Goal: Task Accomplishment & Management: Manage account settings

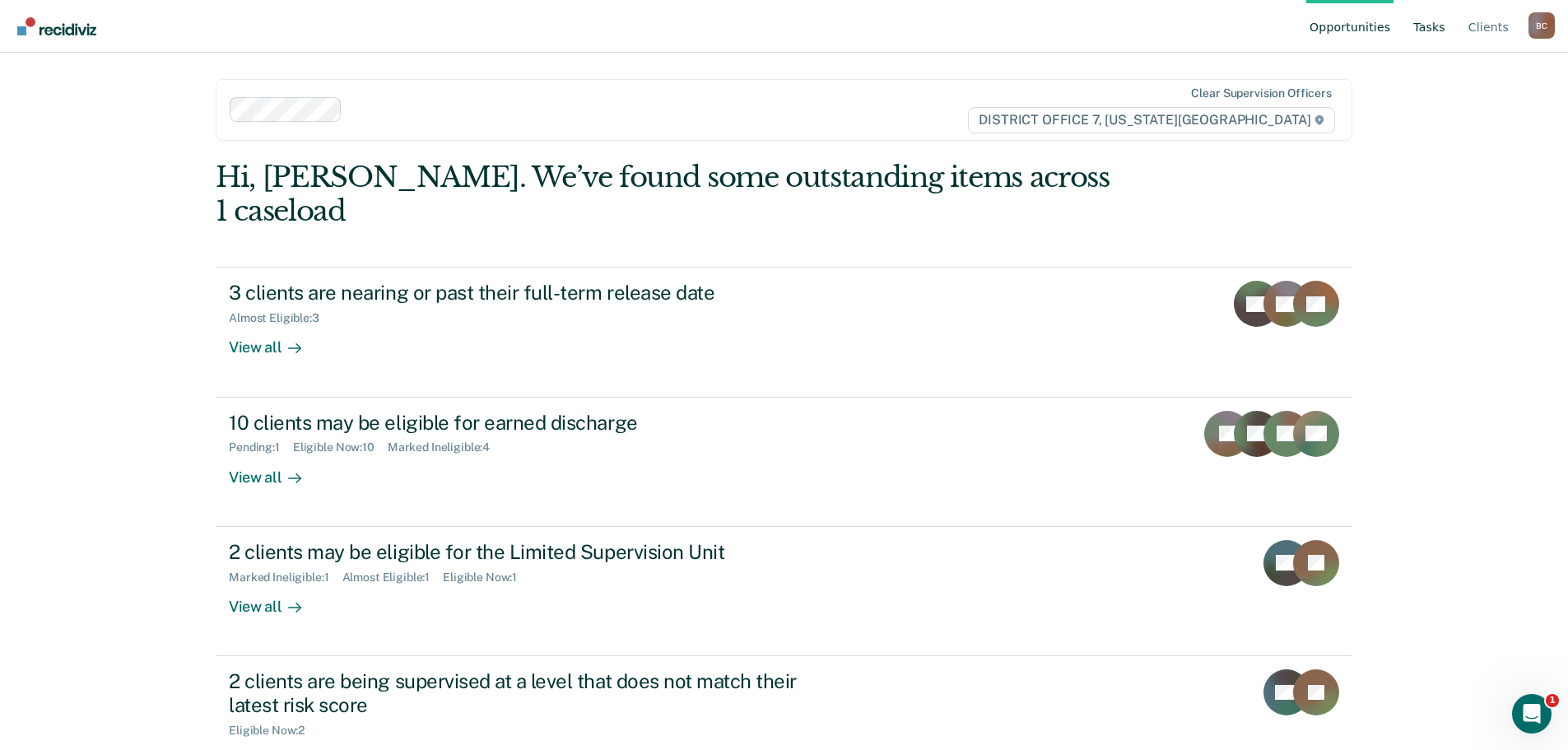
click at [1423, 30] on link "Tasks" at bounding box center [1428, 26] width 39 height 53
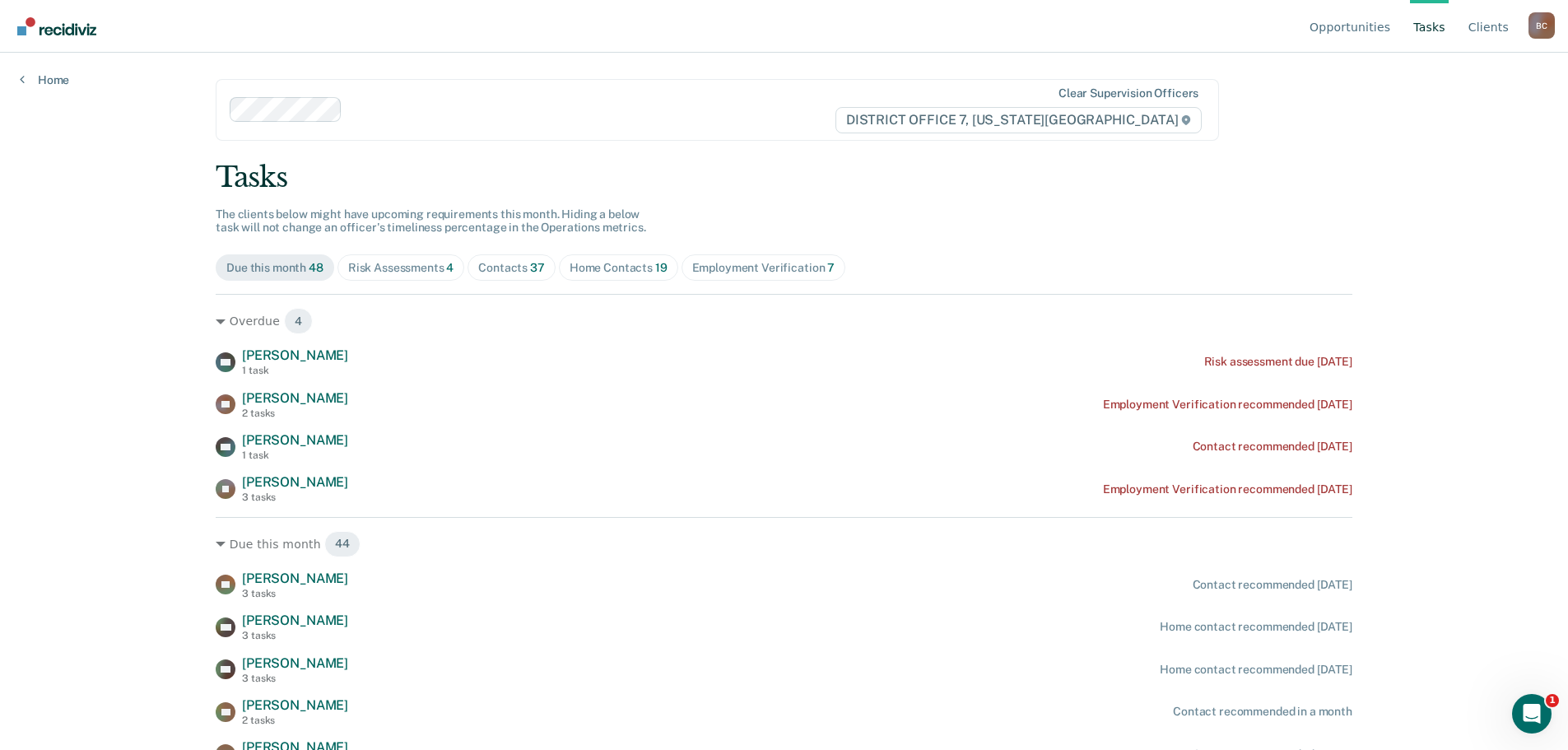
click at [405, 270] on div "Risk Assessments 4" at bounding box center [401, 268] width 106 height 14
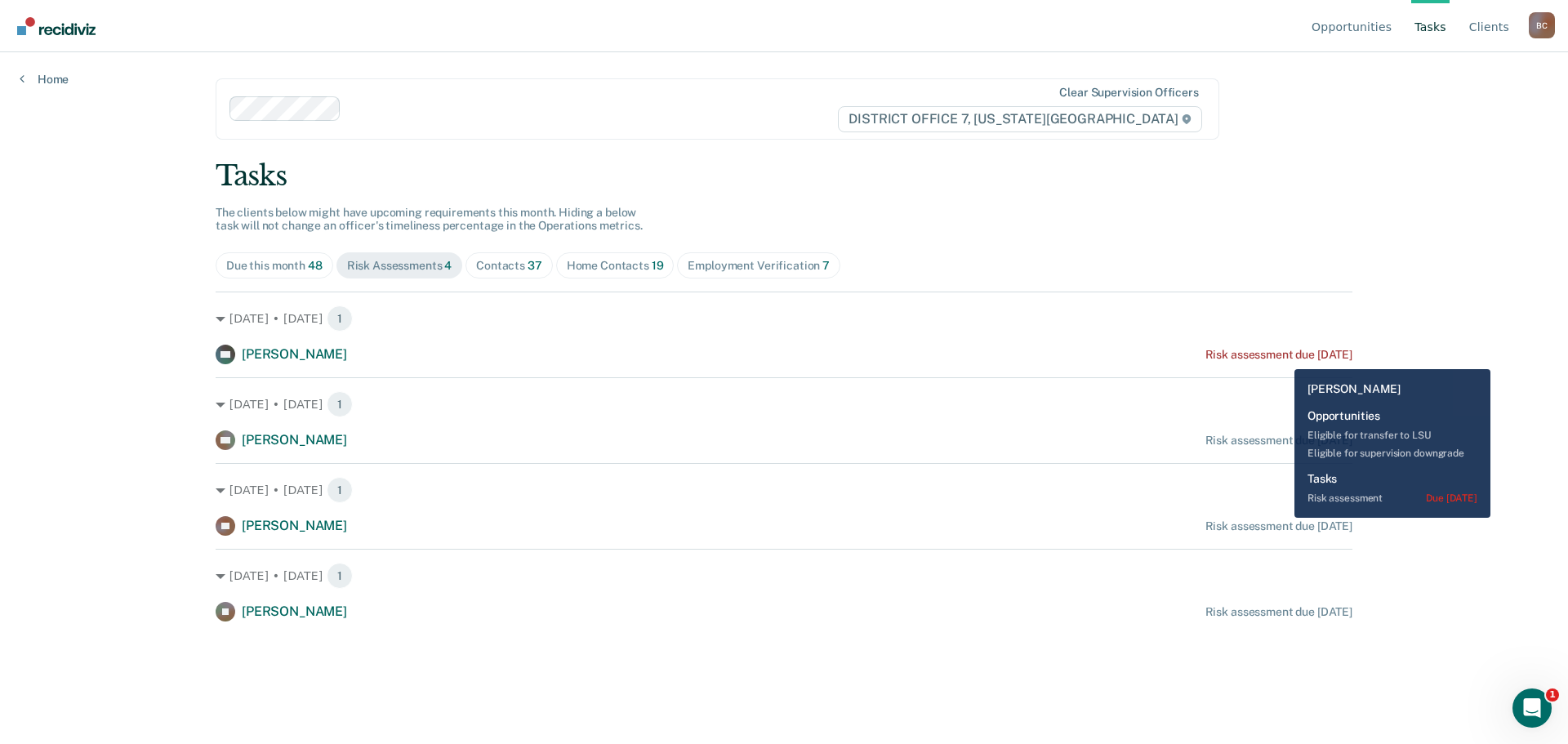
click at [1282, 357] on div "Risk assessment due [DATE]" at bounding box center [1279, 354] width 147 height 14
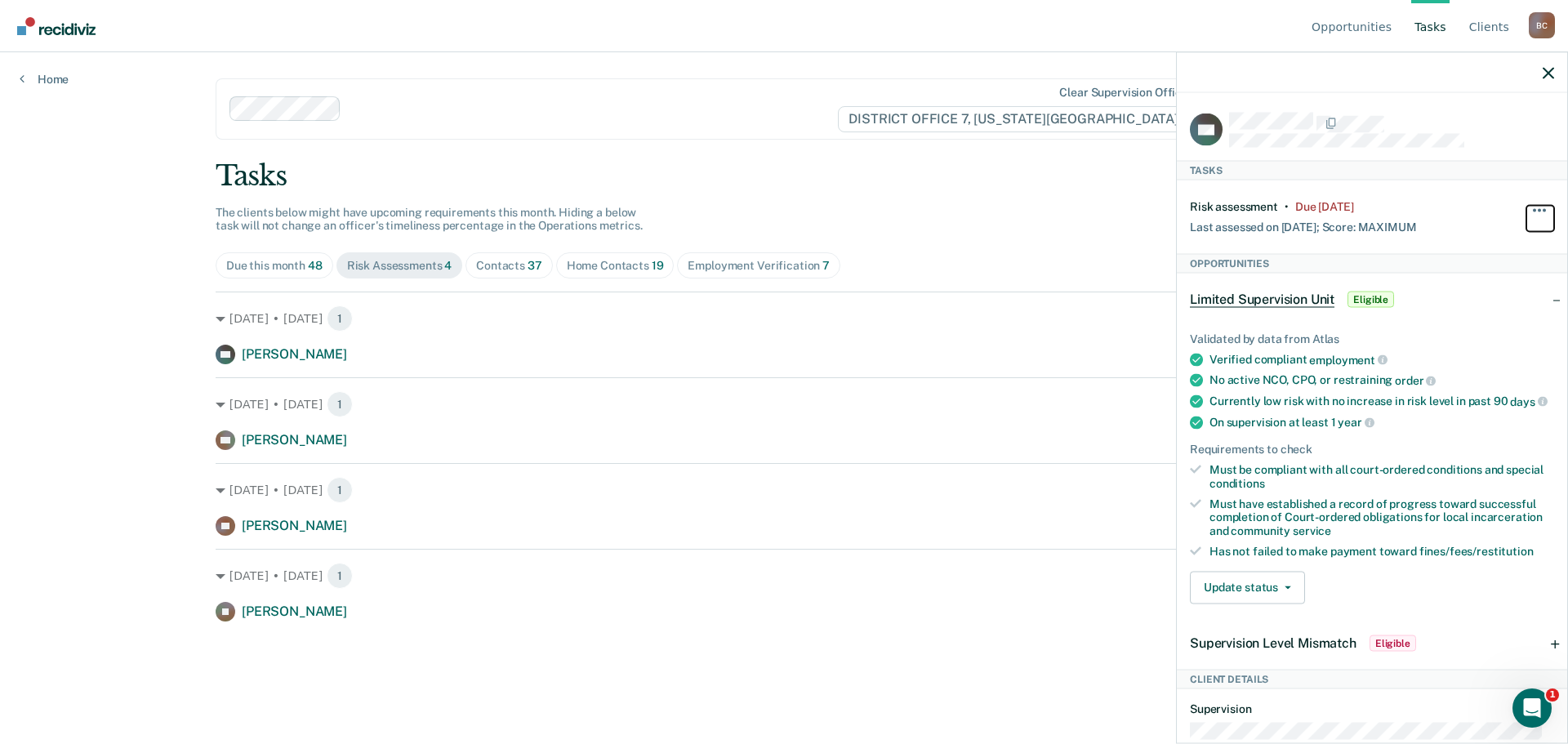
click at [1529, 208] on button "button" at bounding box center [1540, 218] width 28 height 26
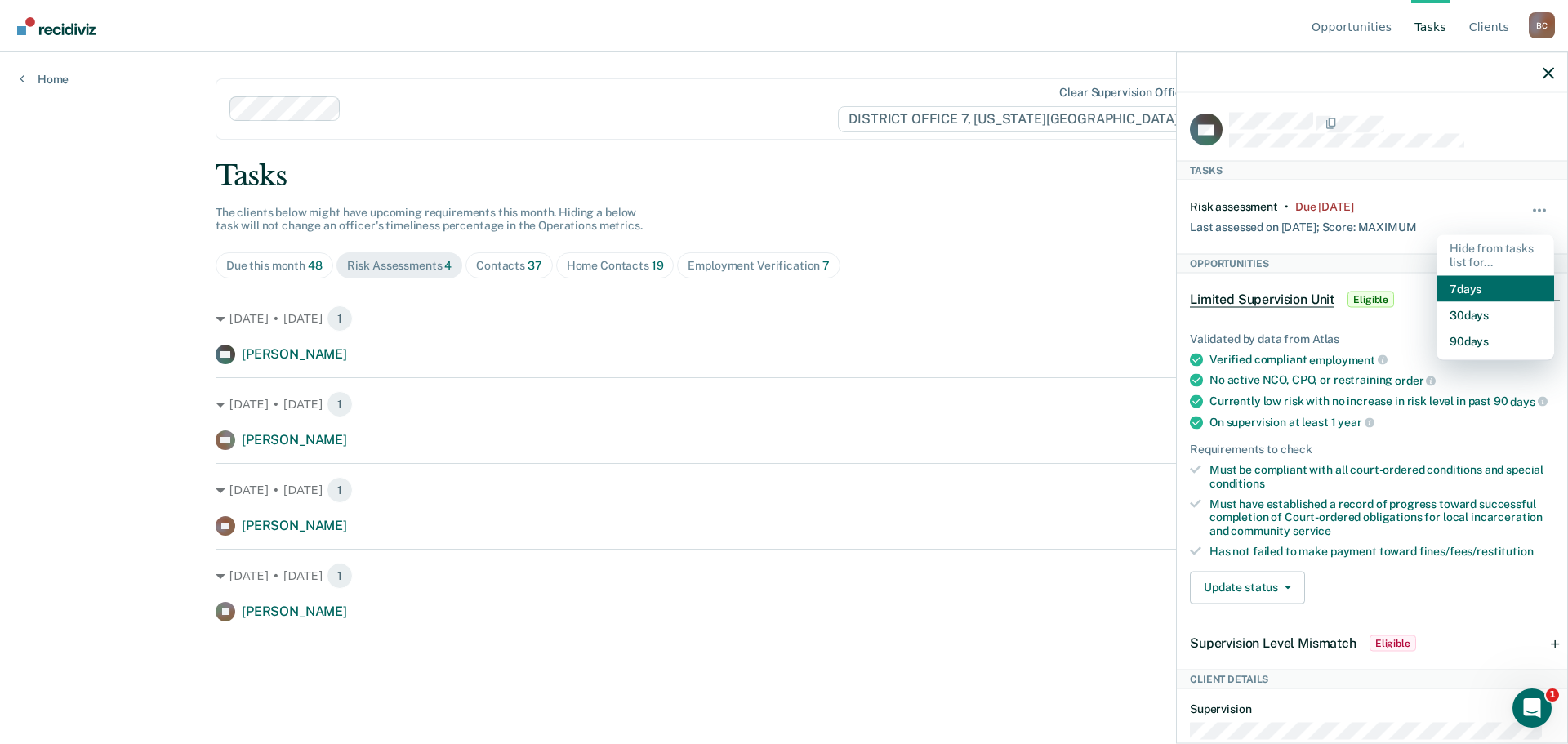
click at [1494, 287] on button "7 days" at bounding box center [1495, 288] width 118 height 26
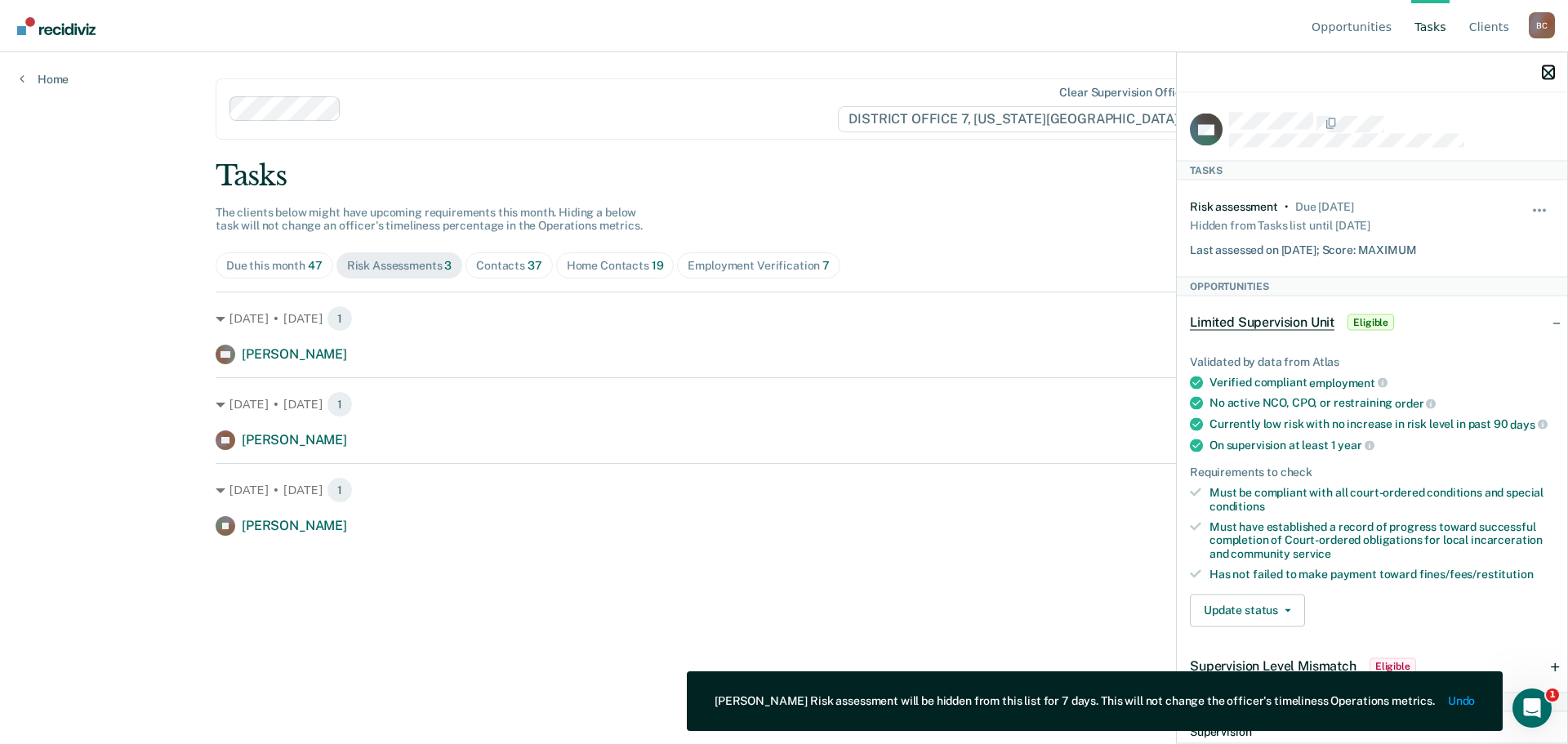
click at [1545, 77] on icon "button" at bounding box center [1549, 73] width 12 height 12
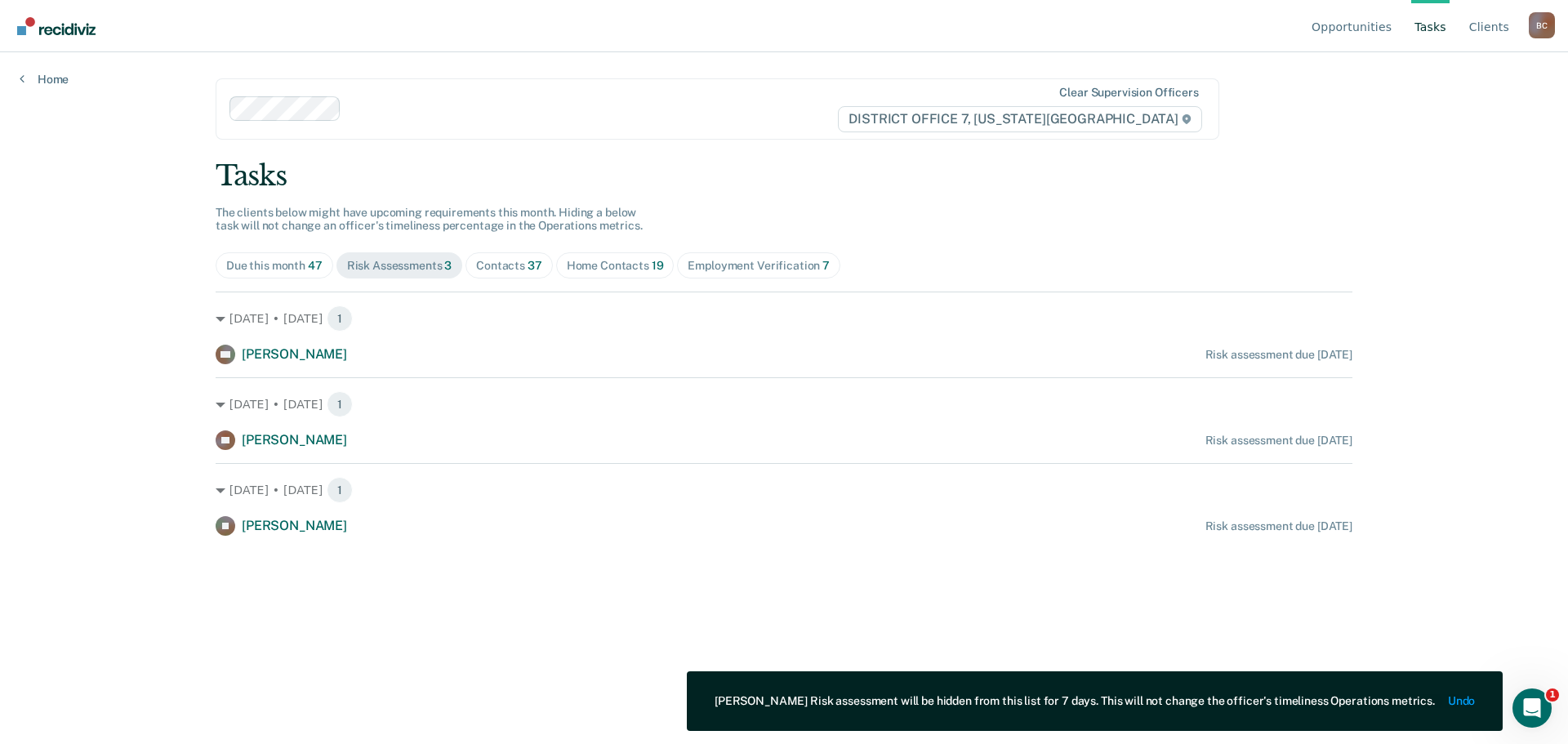
click at [515, 259] on div "Contacts 37" at bounding box center [509, 266] width 66 height 14
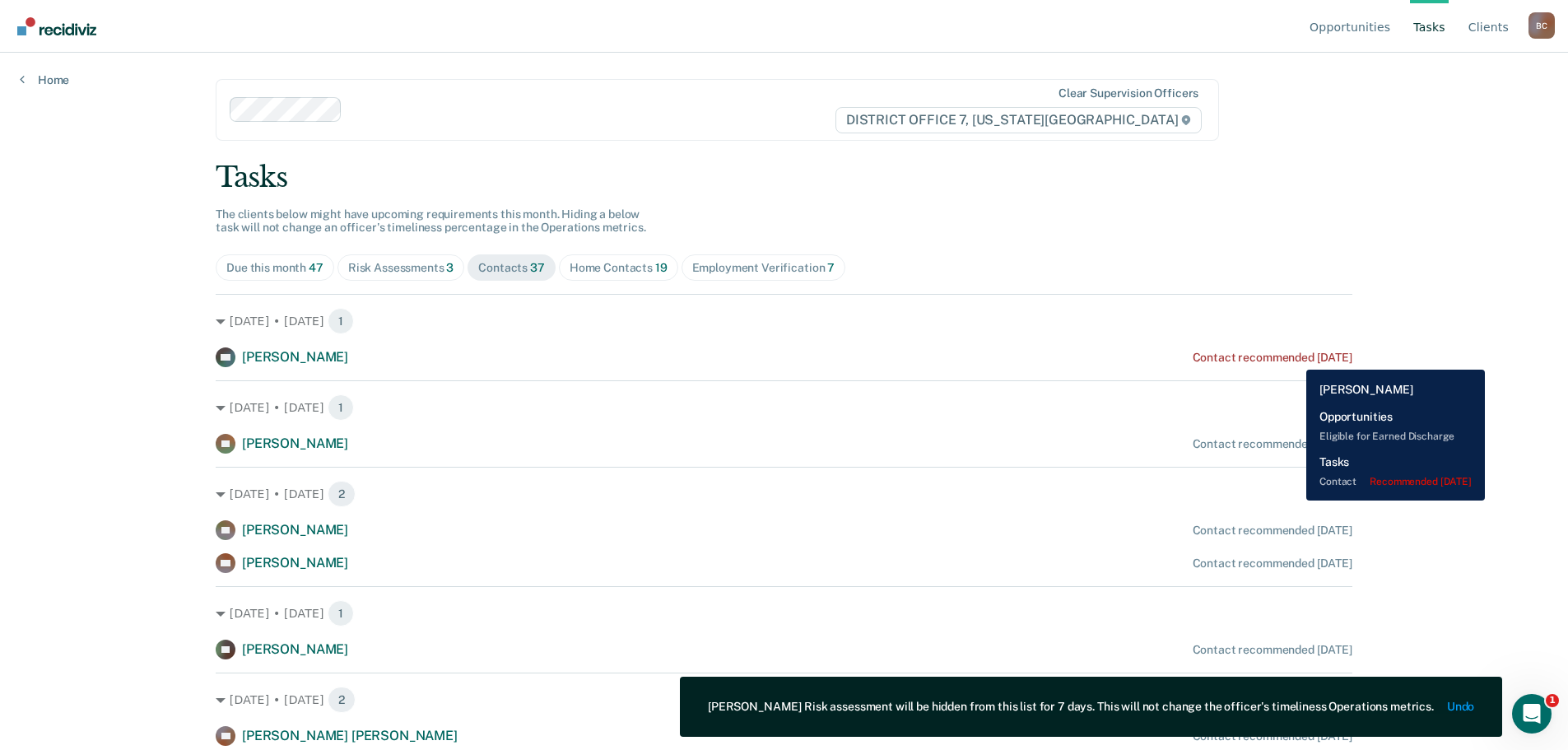
click at [1294, 357] on div "Contact recommended [DATE]" at bounding box center [1273, 357] width 160 height 14
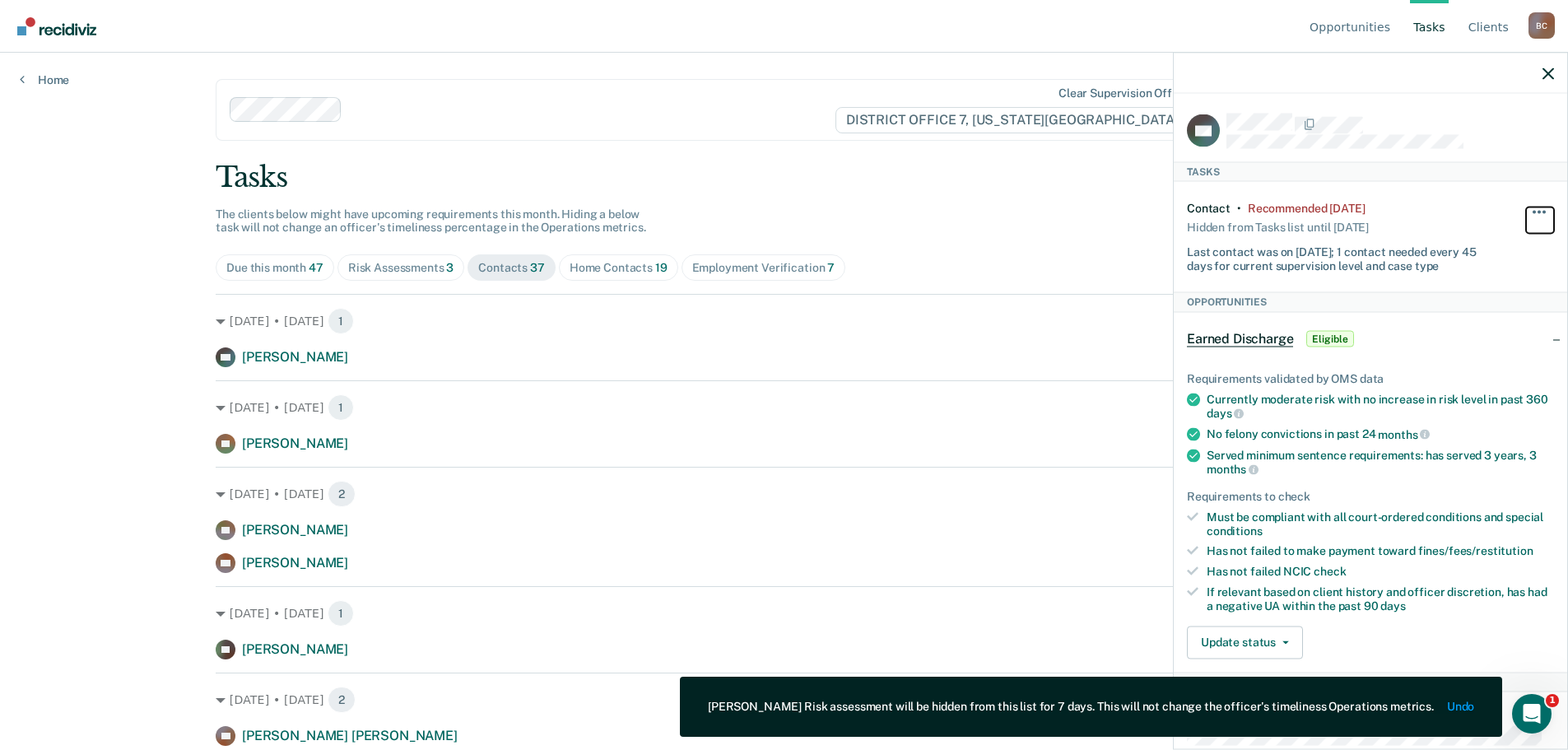
click at [1537, 209] on span "button" at bounding box center [1538, 210] width 3 height 3
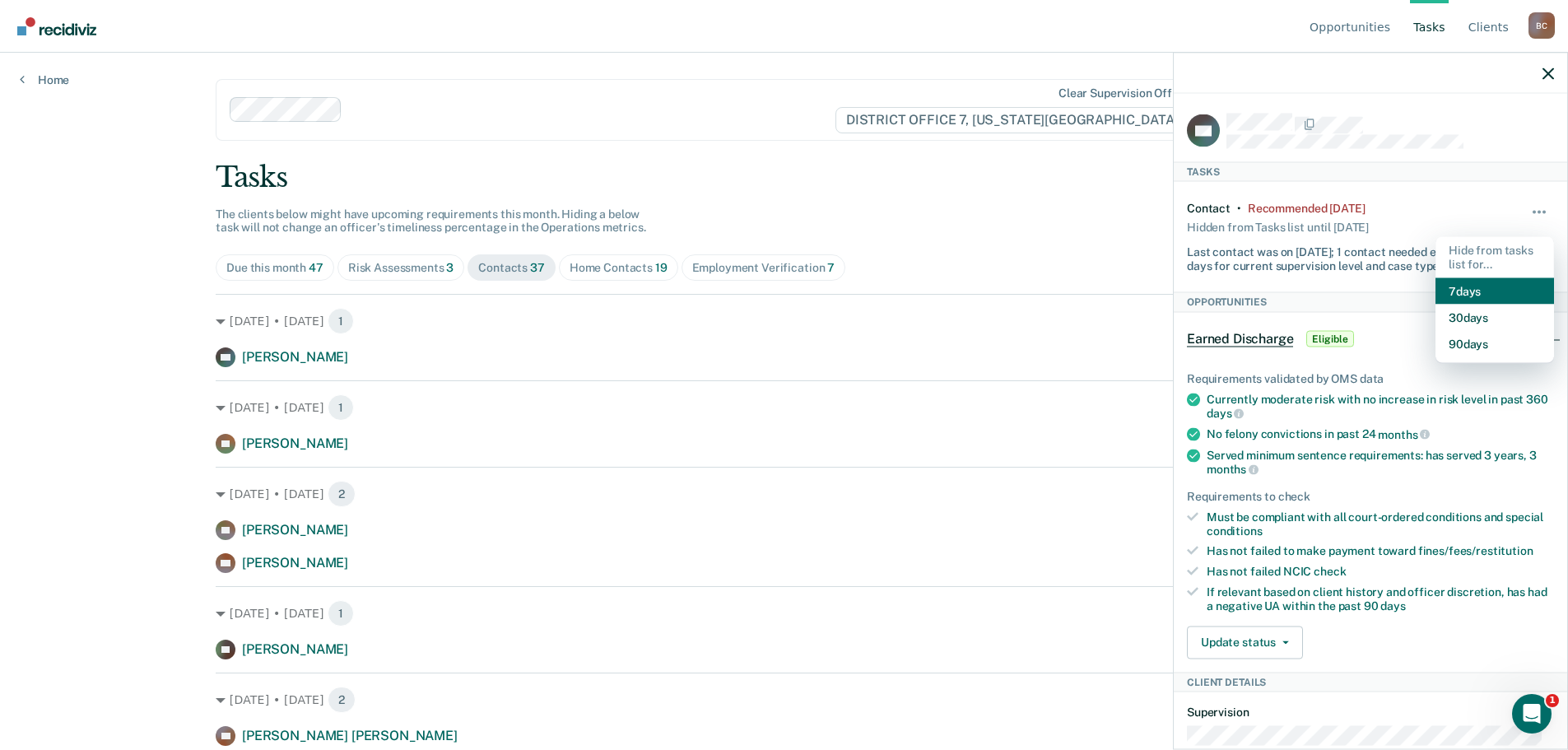
click at [1471, 280] on button "7 days" at bounding box center [1494, 290] width 119 height 26
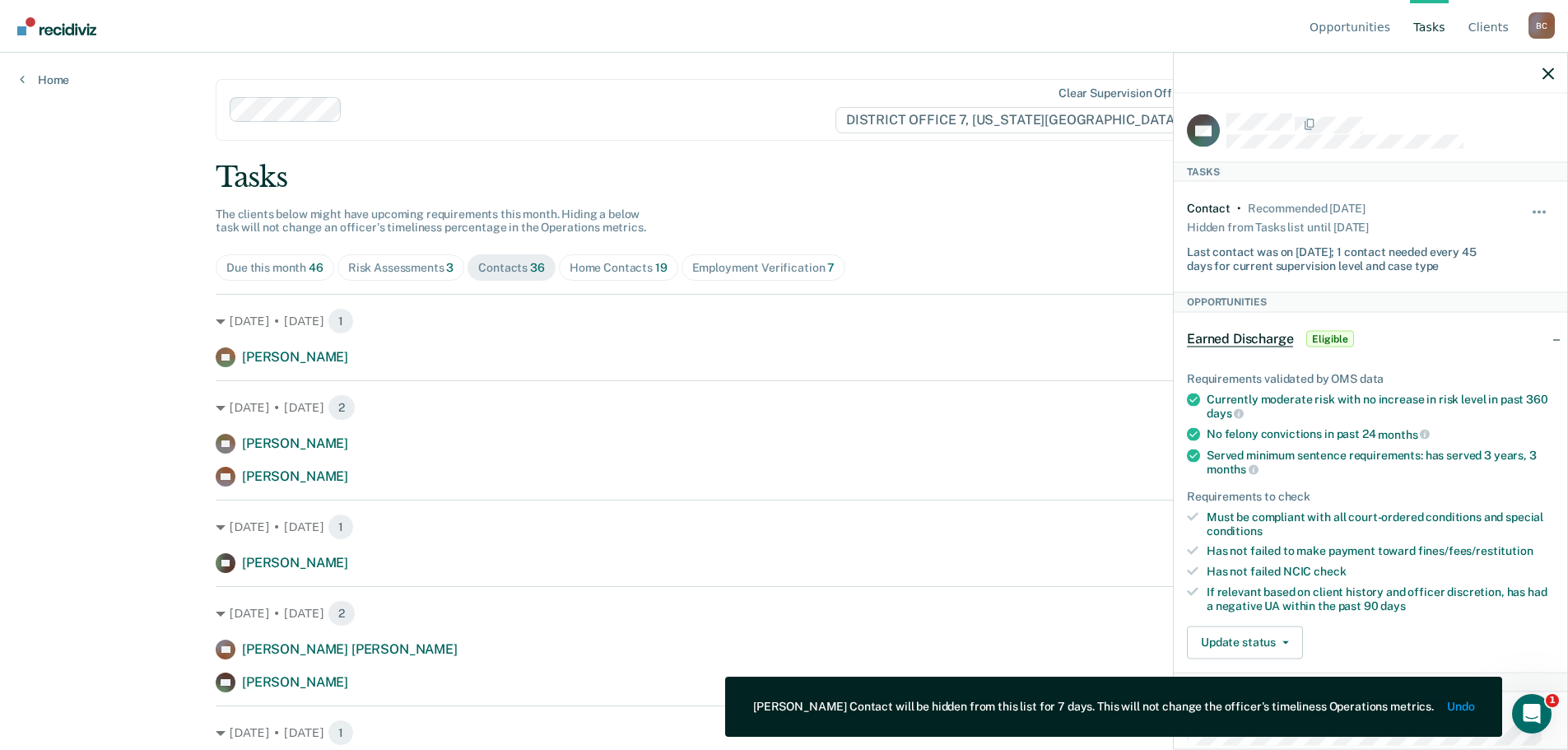
click at [636, 276] on span "Home Contacts 19" at bounding box center [618, 267] width 120 height 26
click at [1546, 71] on icon "button" at bounding box center [1548, 74] width 12 height 12
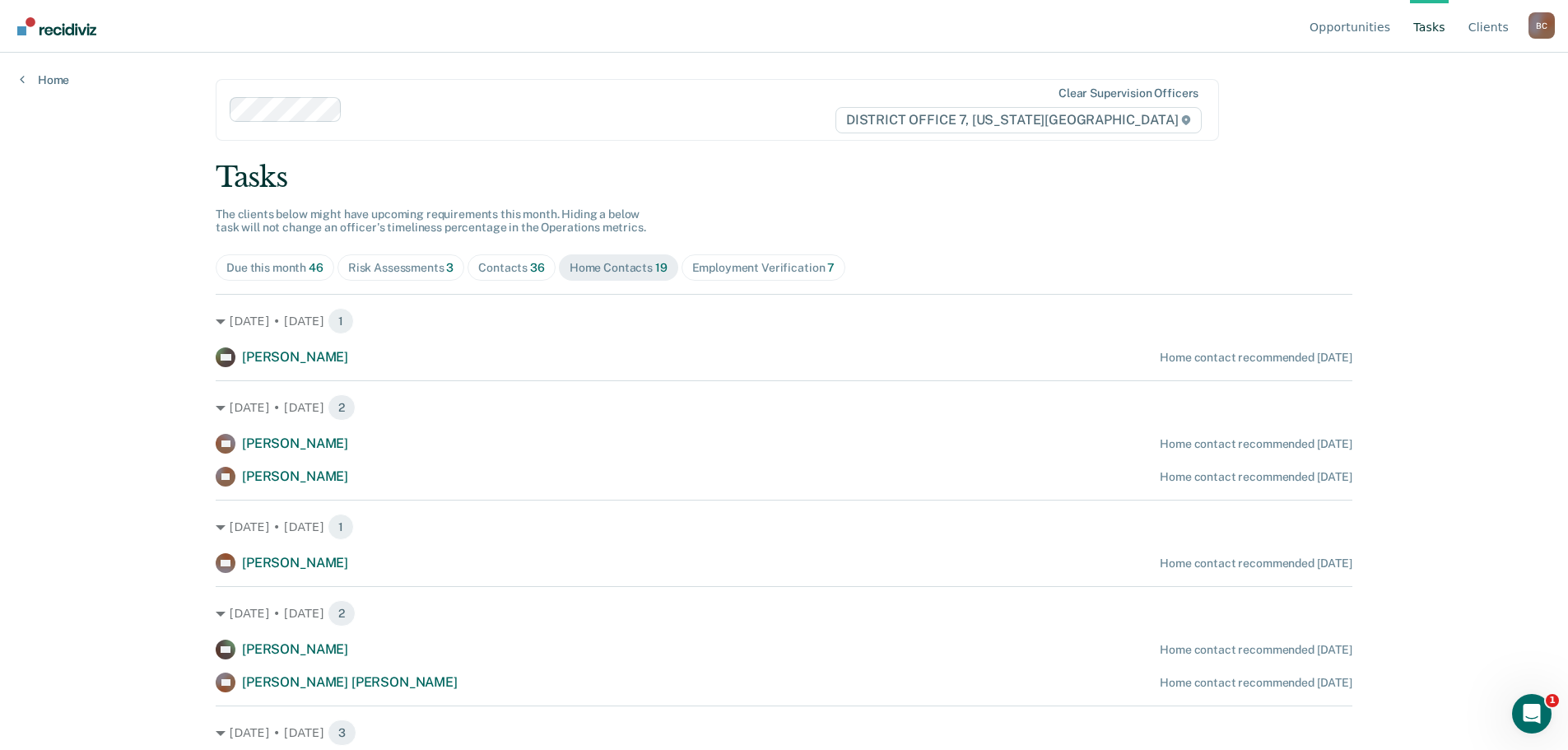
click at [726, 267] on div "Employment Verification 7" at bounding box center [764, 268] width 144 height 14
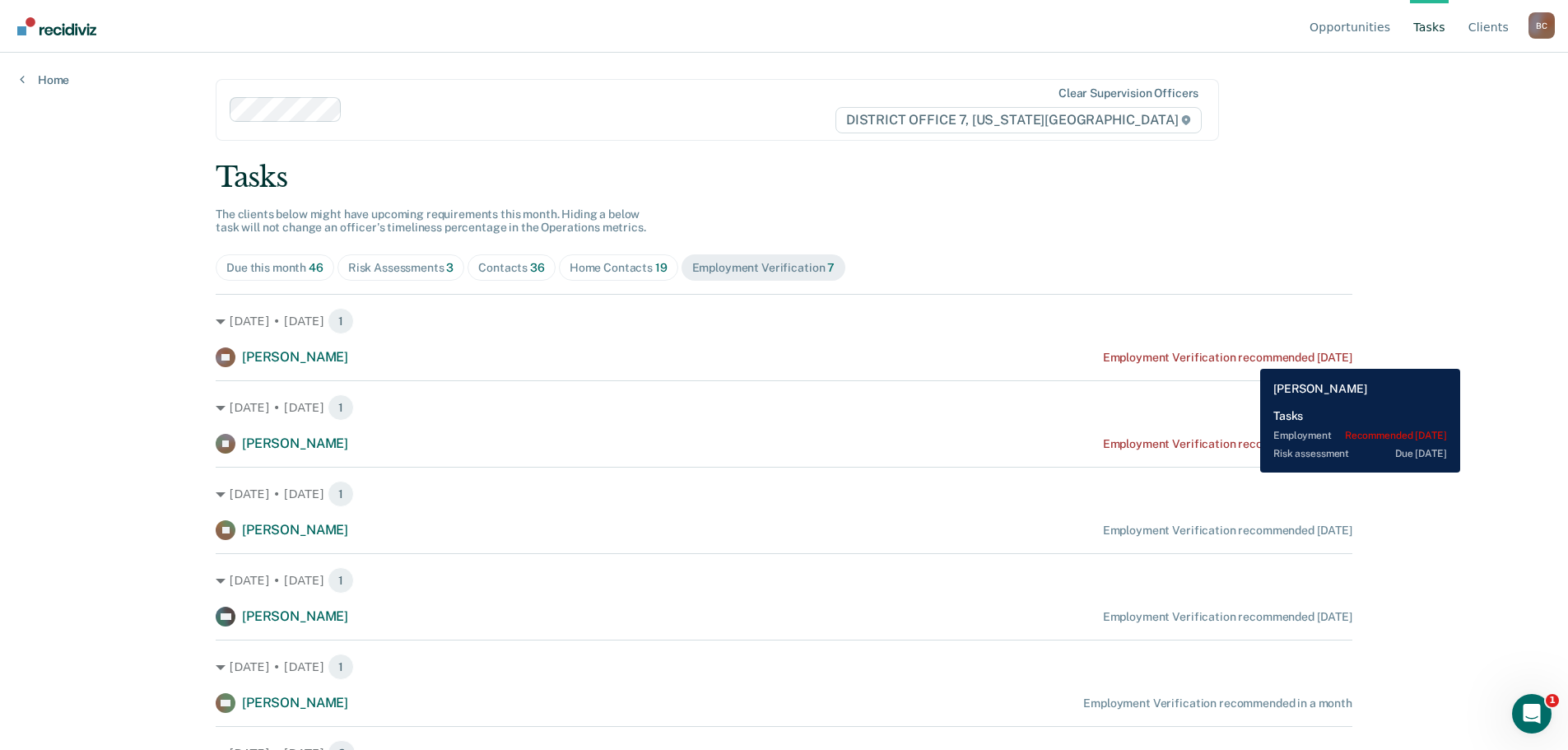
click at [1248, 356] on div "Employment Verification recommended [DATE]" at bounding box center [1228, 357] width 249 height 14
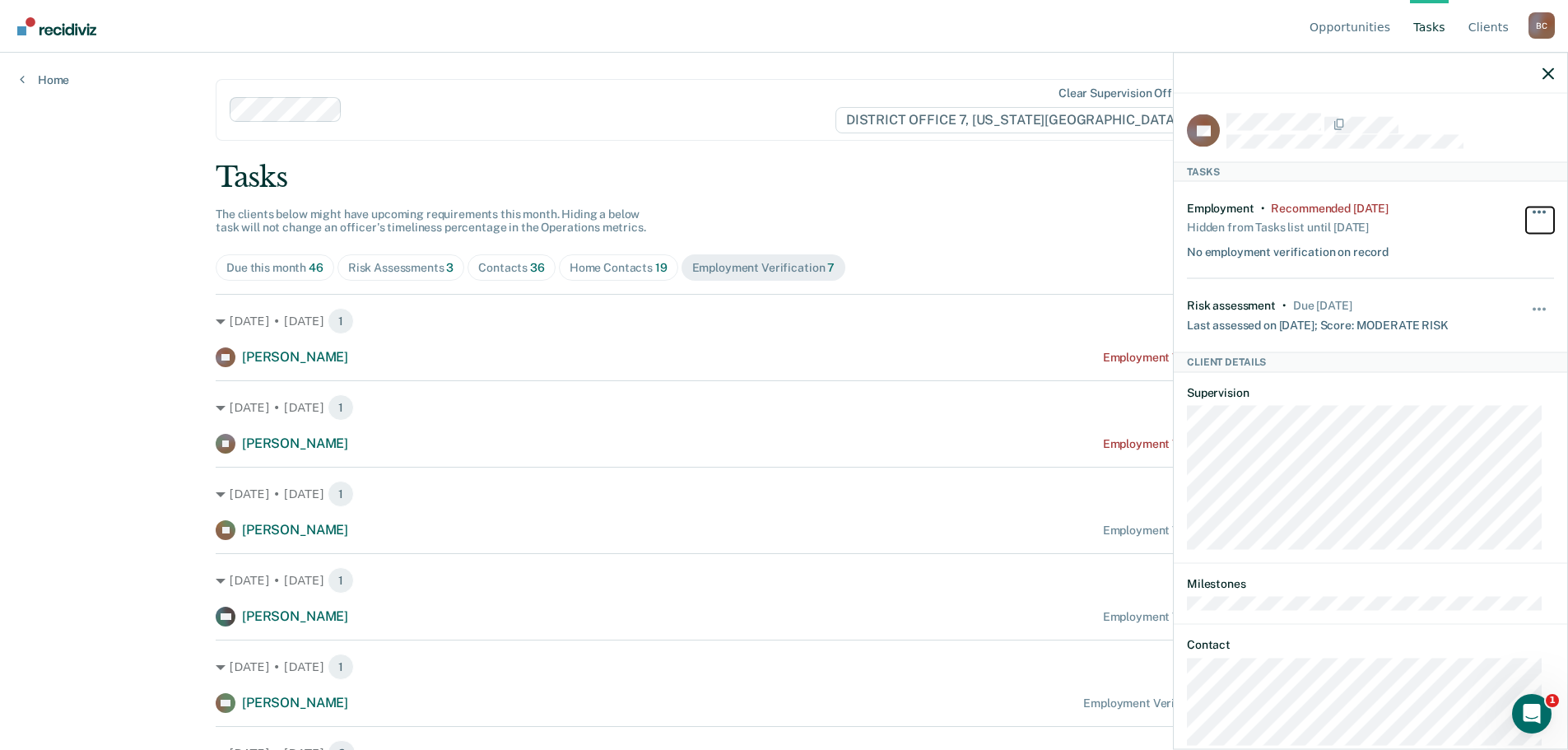
click at [1527, 214] on button "button" at bounding box center [1540, 219] width 28 height 26
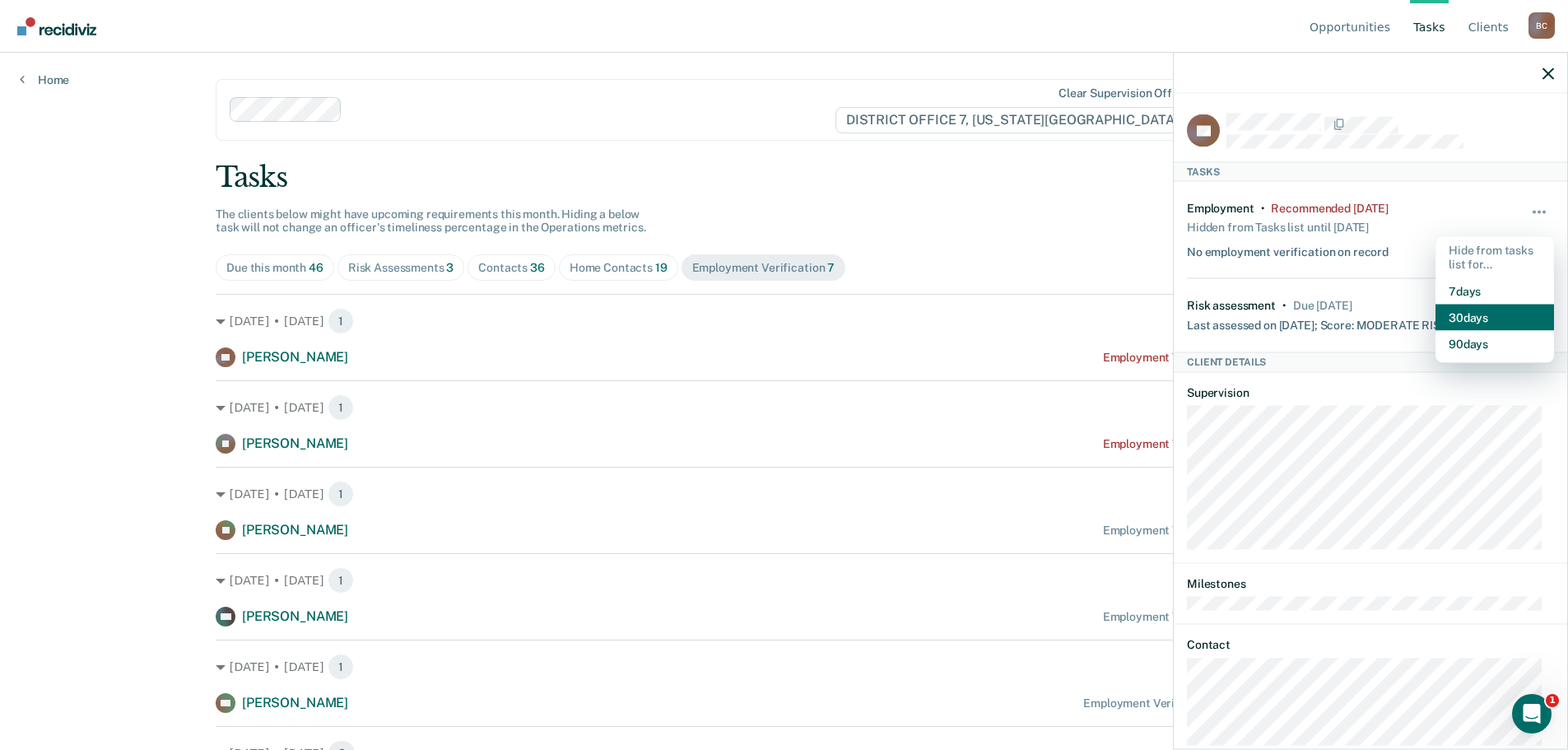
click at [1505, 316] on button "30 days" at bounding box center [1494, 316] width 119 height 26
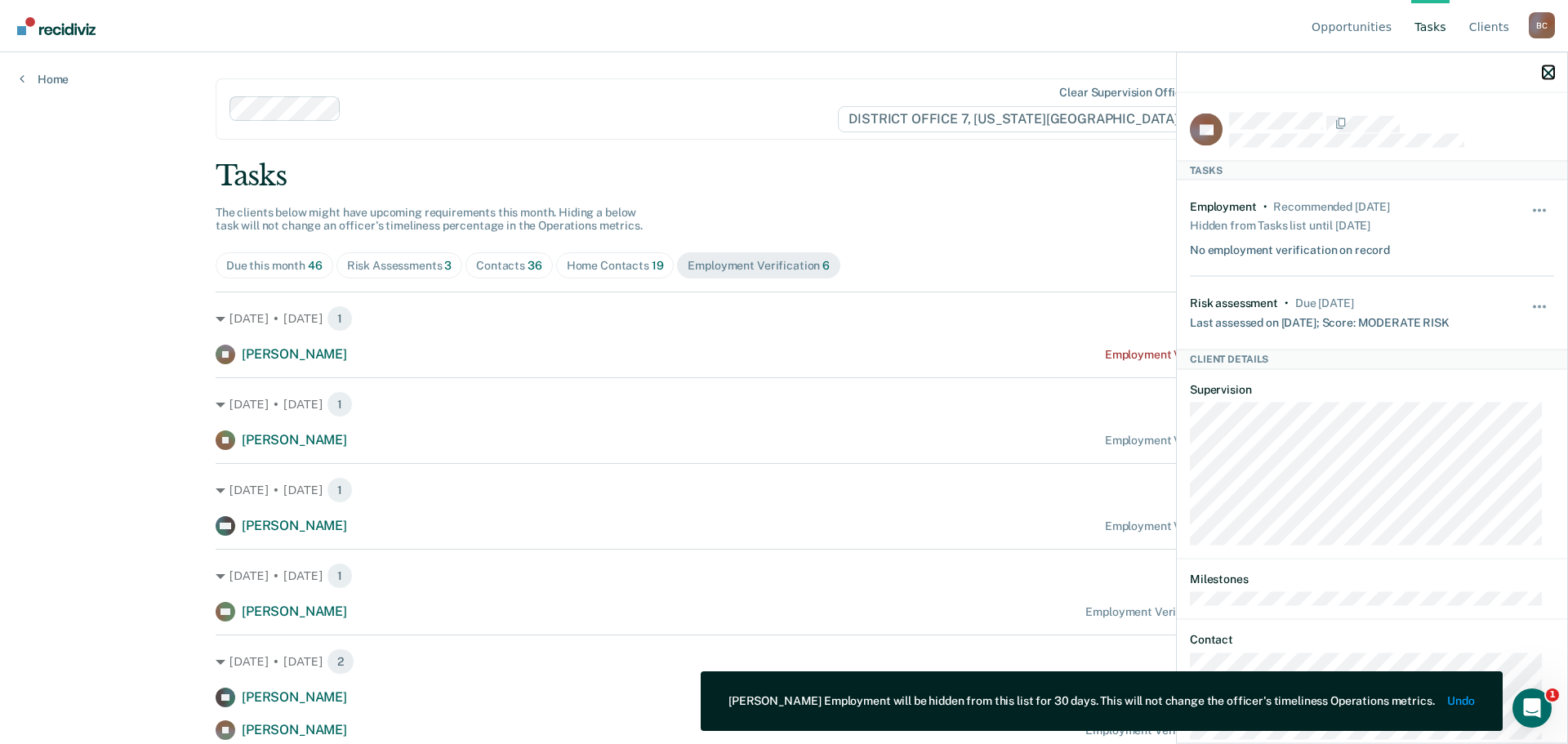
click at [1550, 67] on icon "button" at bounding box center [1549, 73] width 12 height 12
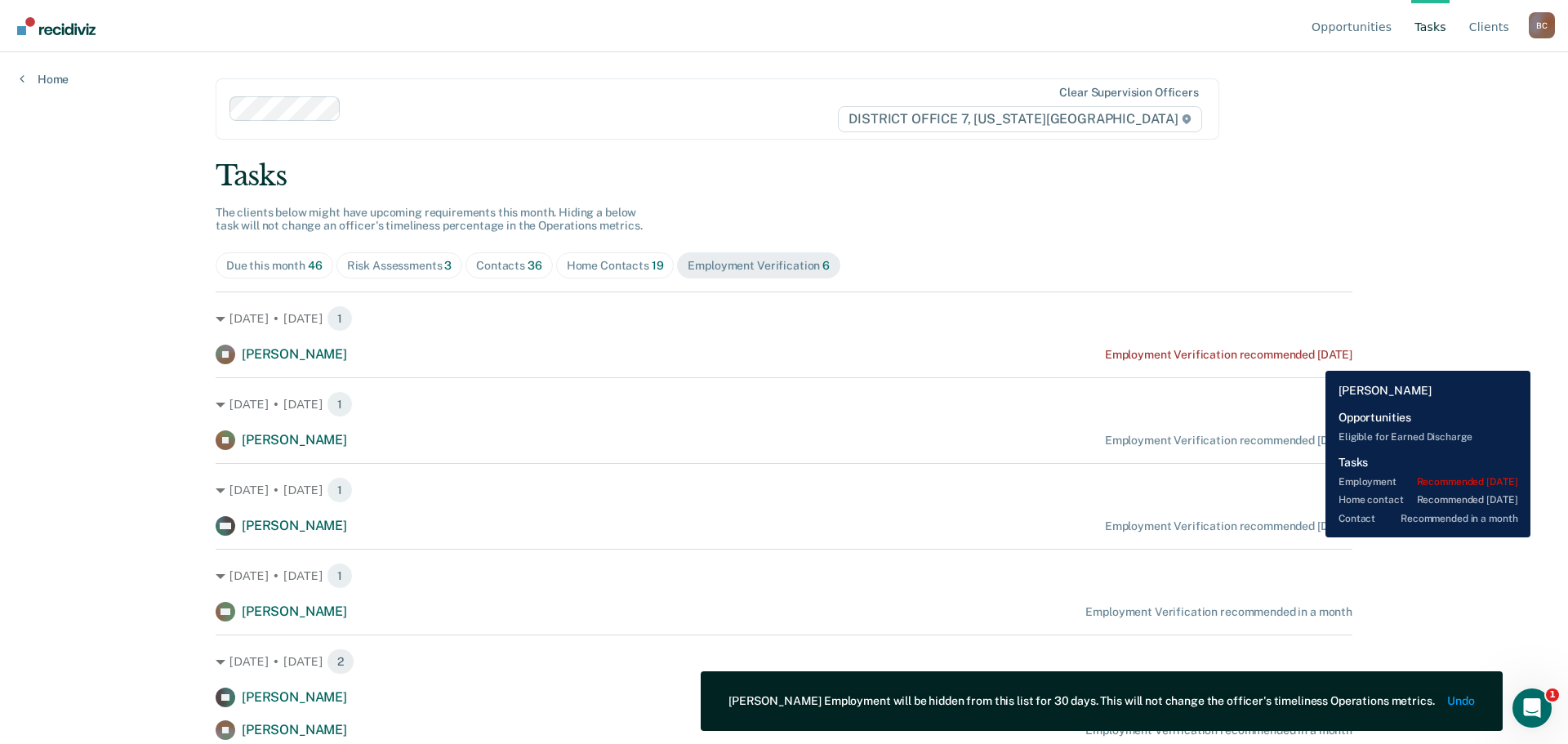
click at [1314, 358] on div "Employment Verification recommended [DATE]" at bounding box center [1228, 354] width 247 height 14
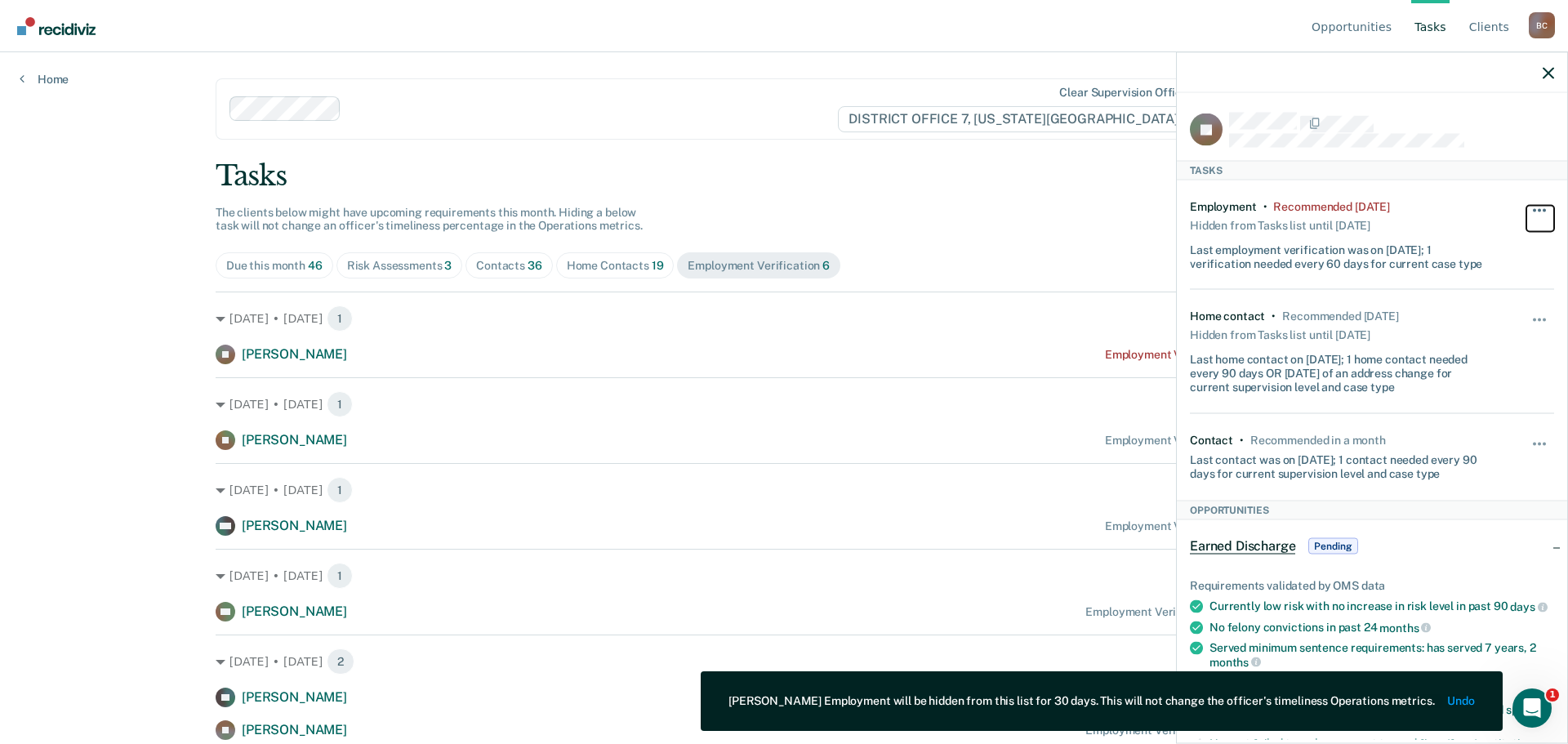
click at [1526, 206] on button "button" at bounding box center [1540, 218] width 28 height 26
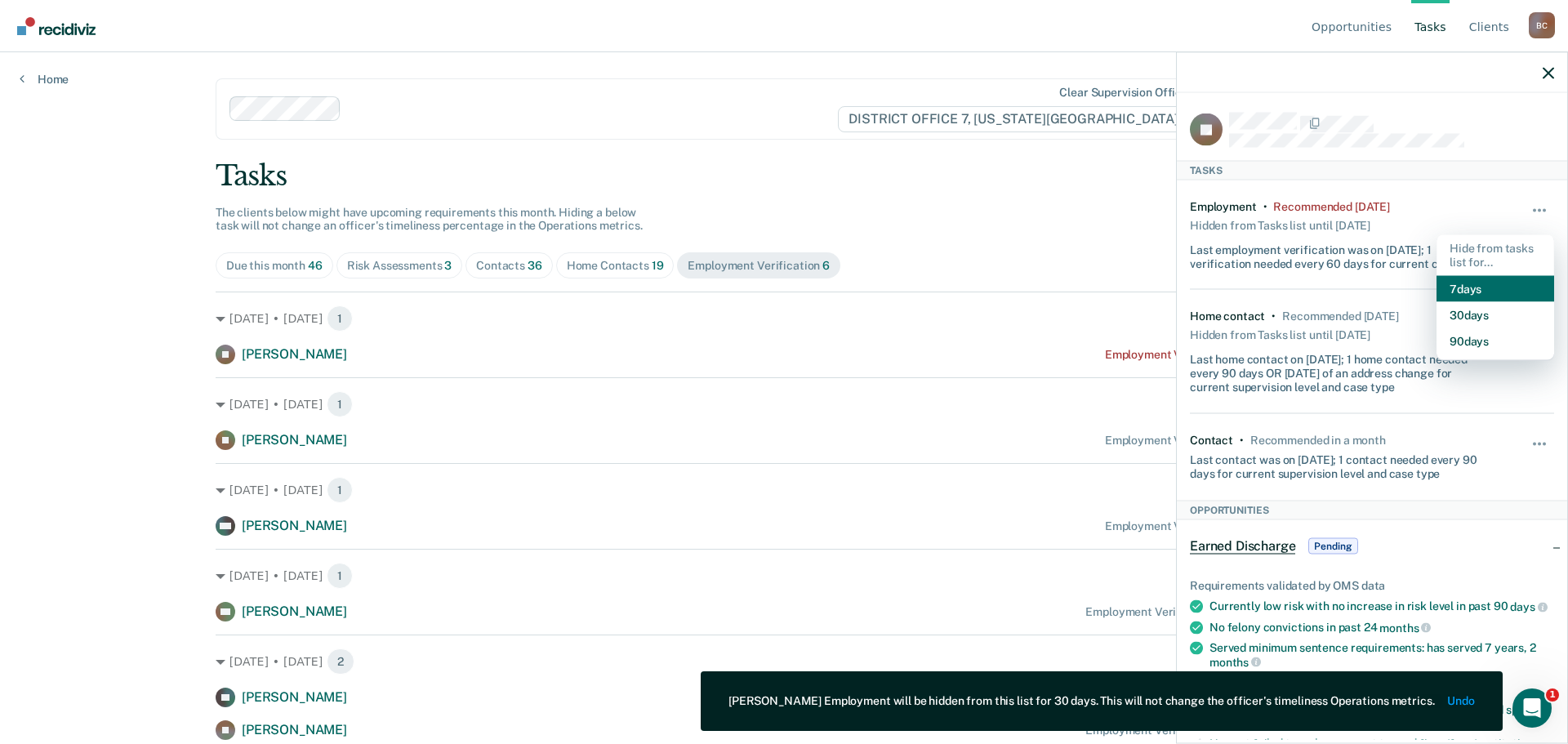
click at [1494, 292] on button "7 days" at bounding box center [1495, 288] width 118 height 26
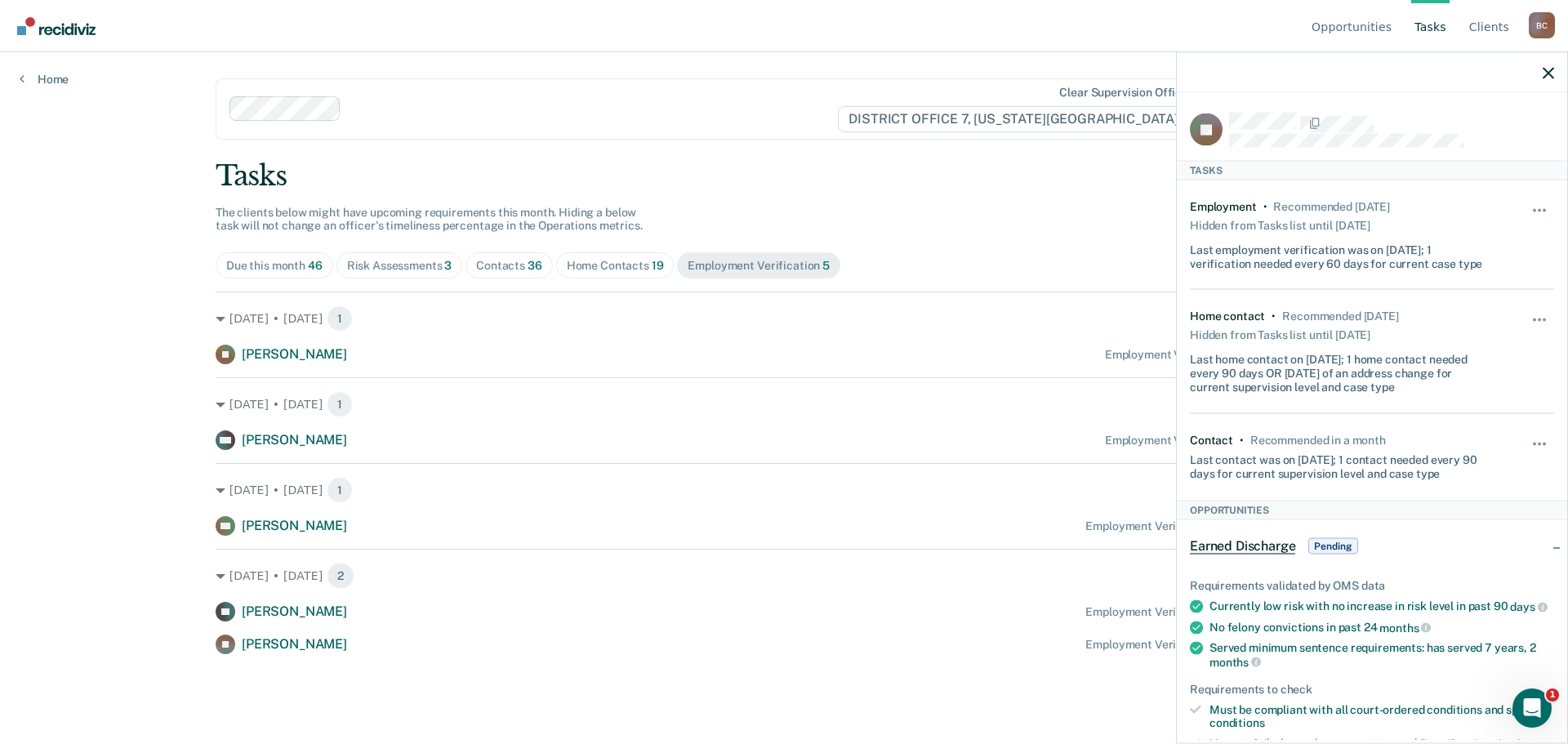
click at [1059, 194] on div "Tasks The clients below might have upcoming requirements this month. Hiding a b…" at bounding box center [784, 407] width 1137 height 495
click at [1543, 74] on icon "button" at bounding box center [1549, 73] width 12 height 12
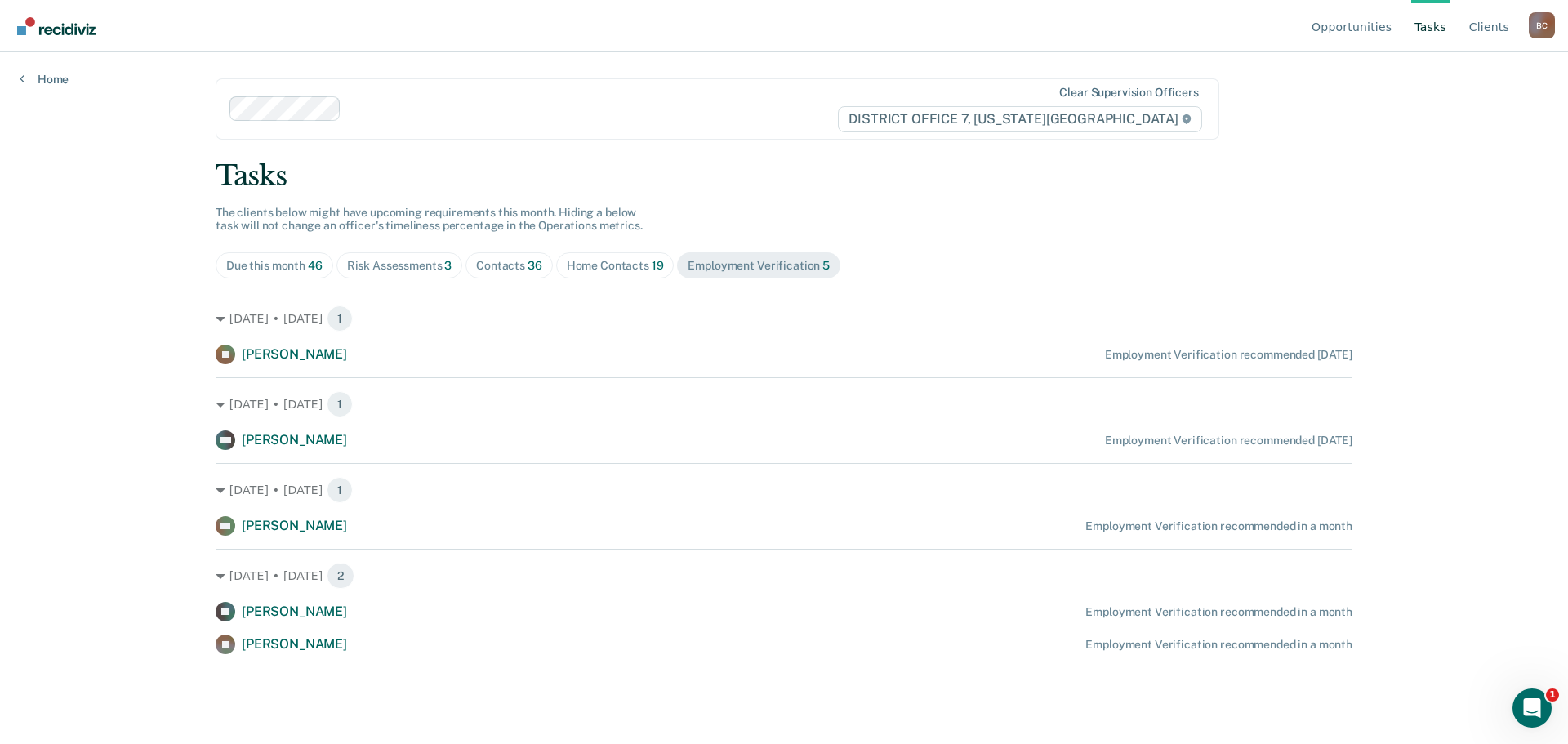
click at [295, 272] on div "Due this month 46" at bounding box center [274, 266] width 96 height 14
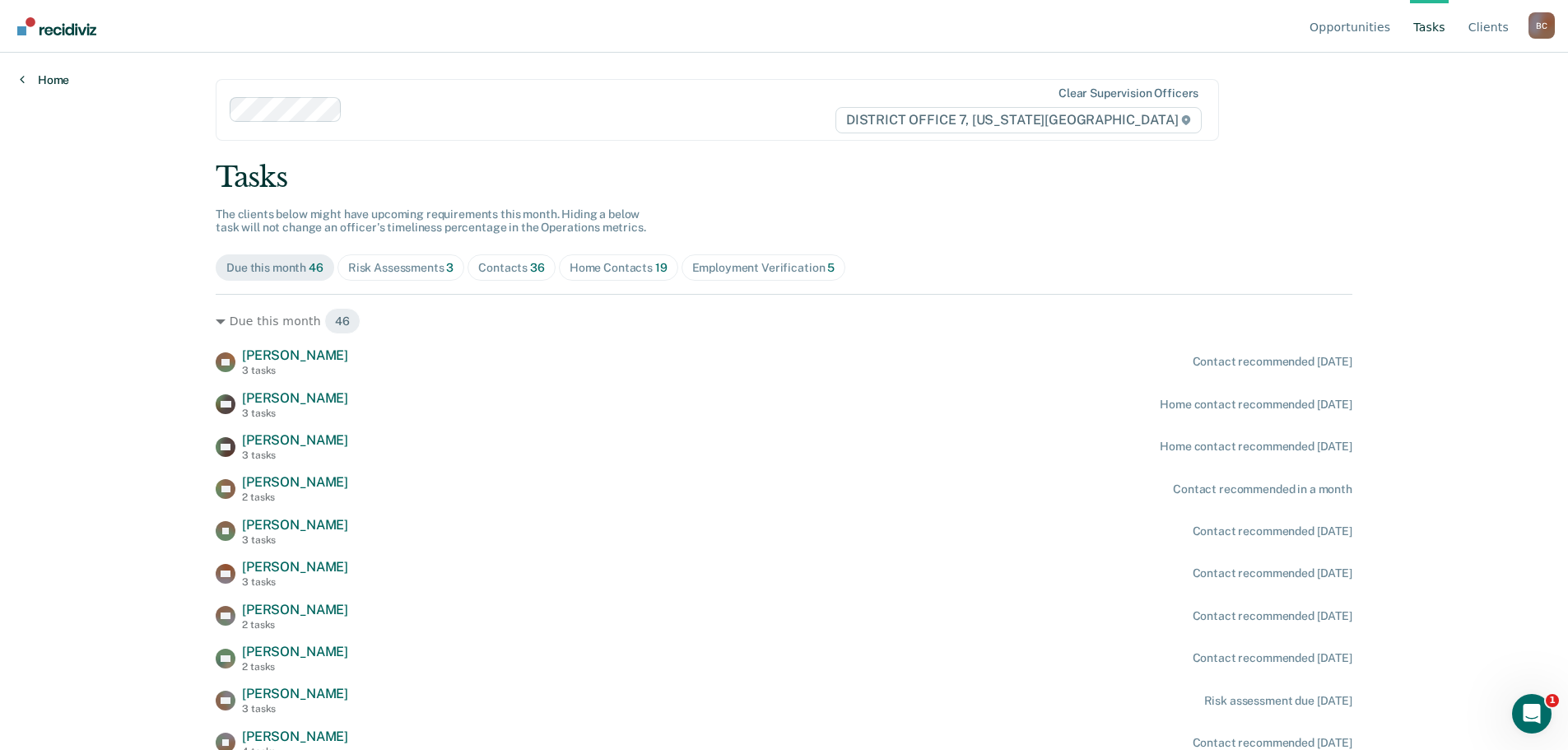
click at [36, 78] on link "Home" at bounding box center [45, 80] width 50 height 15
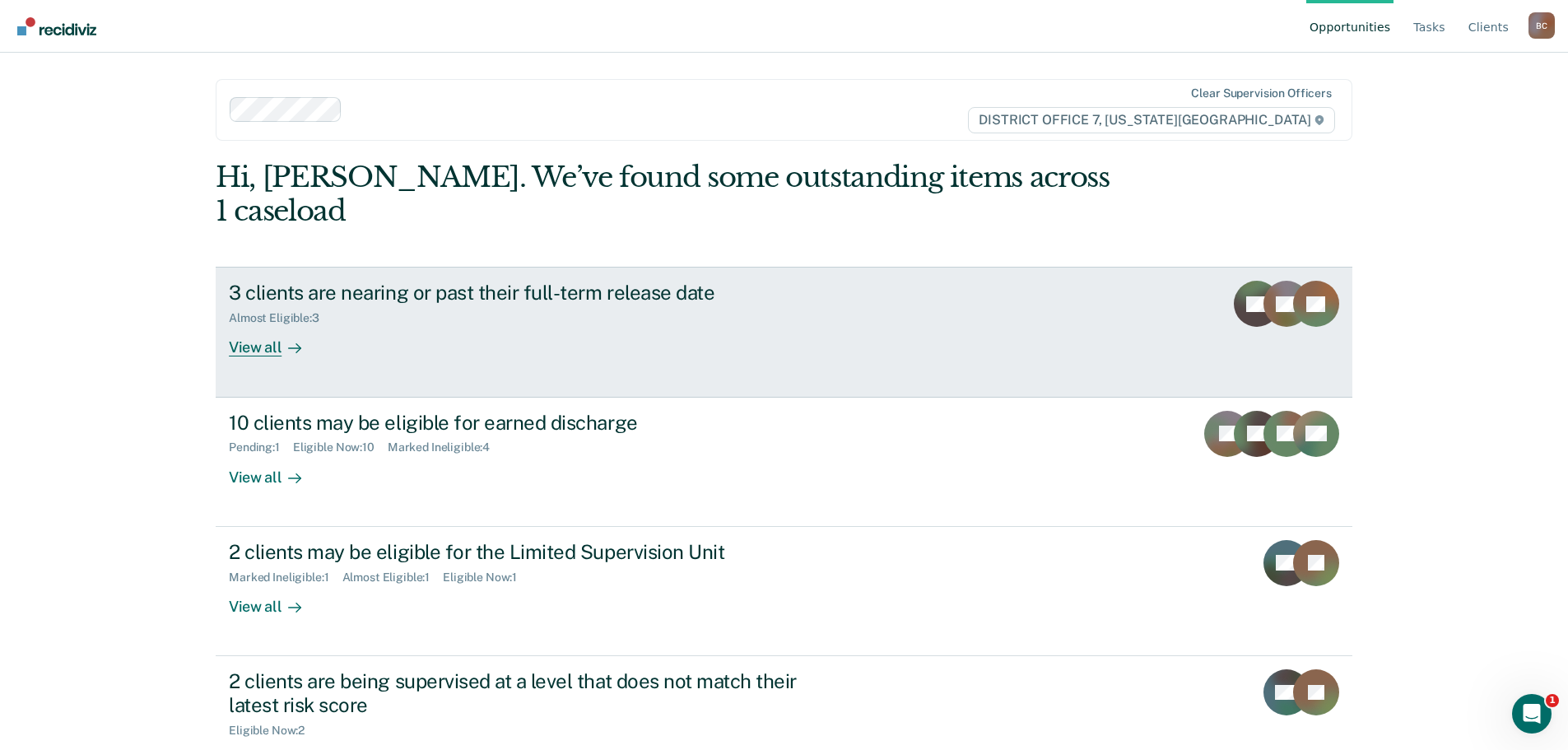
click at [281, 338] on div at bounding box center [291, 347] width 20 height 19
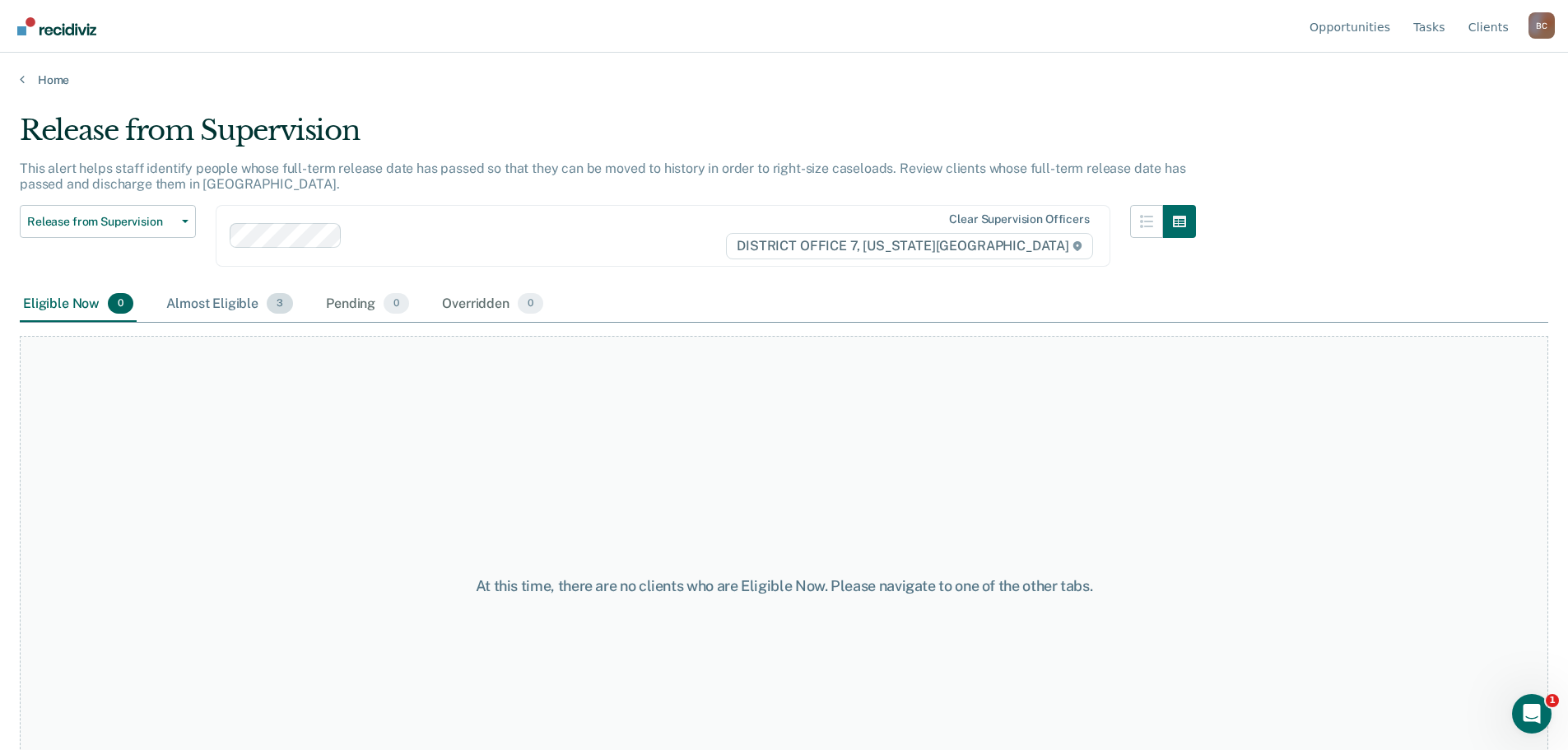
click at [230, 301] on div "Almost Eligible 3" at bounding box center [229, 304] width 134 height 36
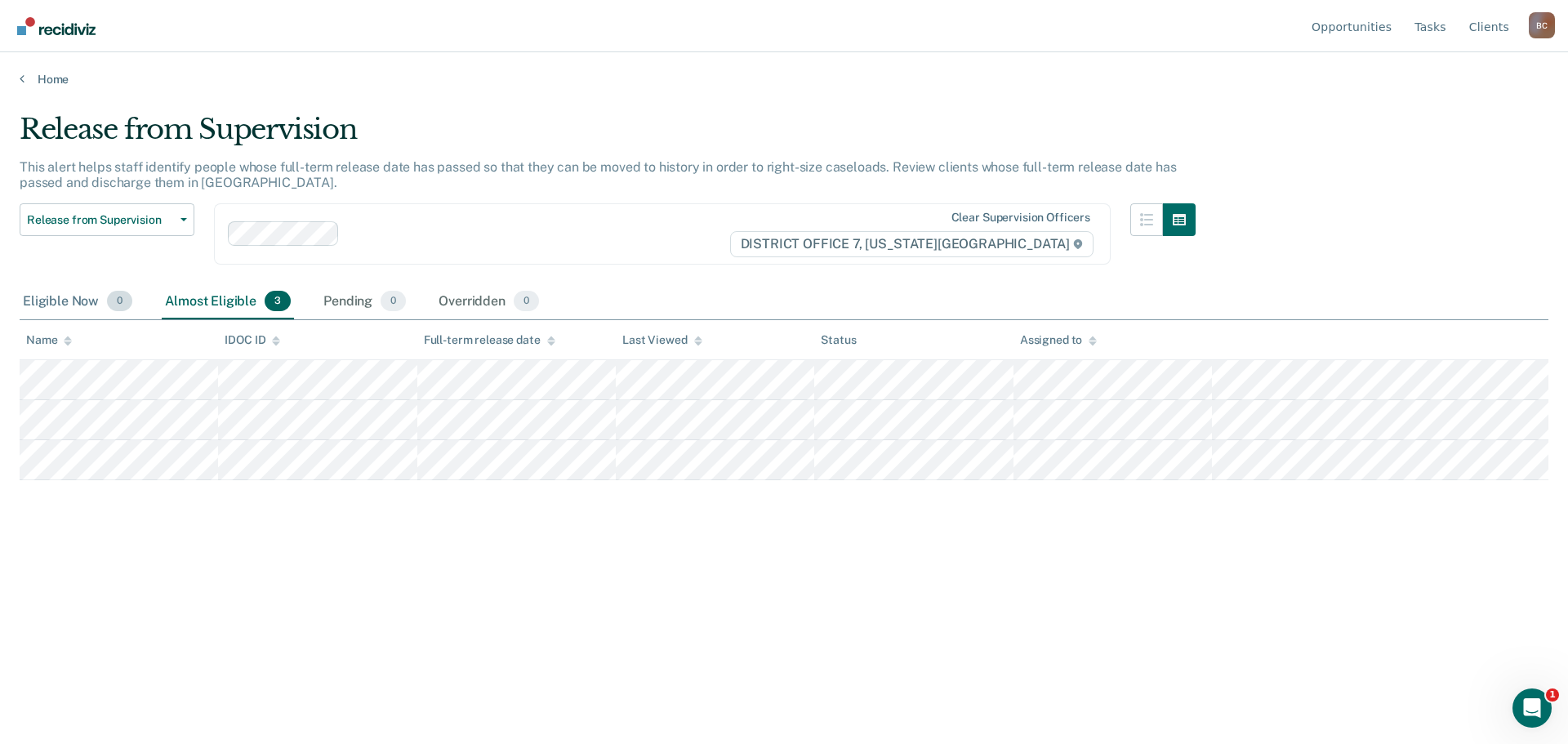
click at [66, 300] on div "Eligible Now 0" at bounding box center [77, 302] width 116 height 36
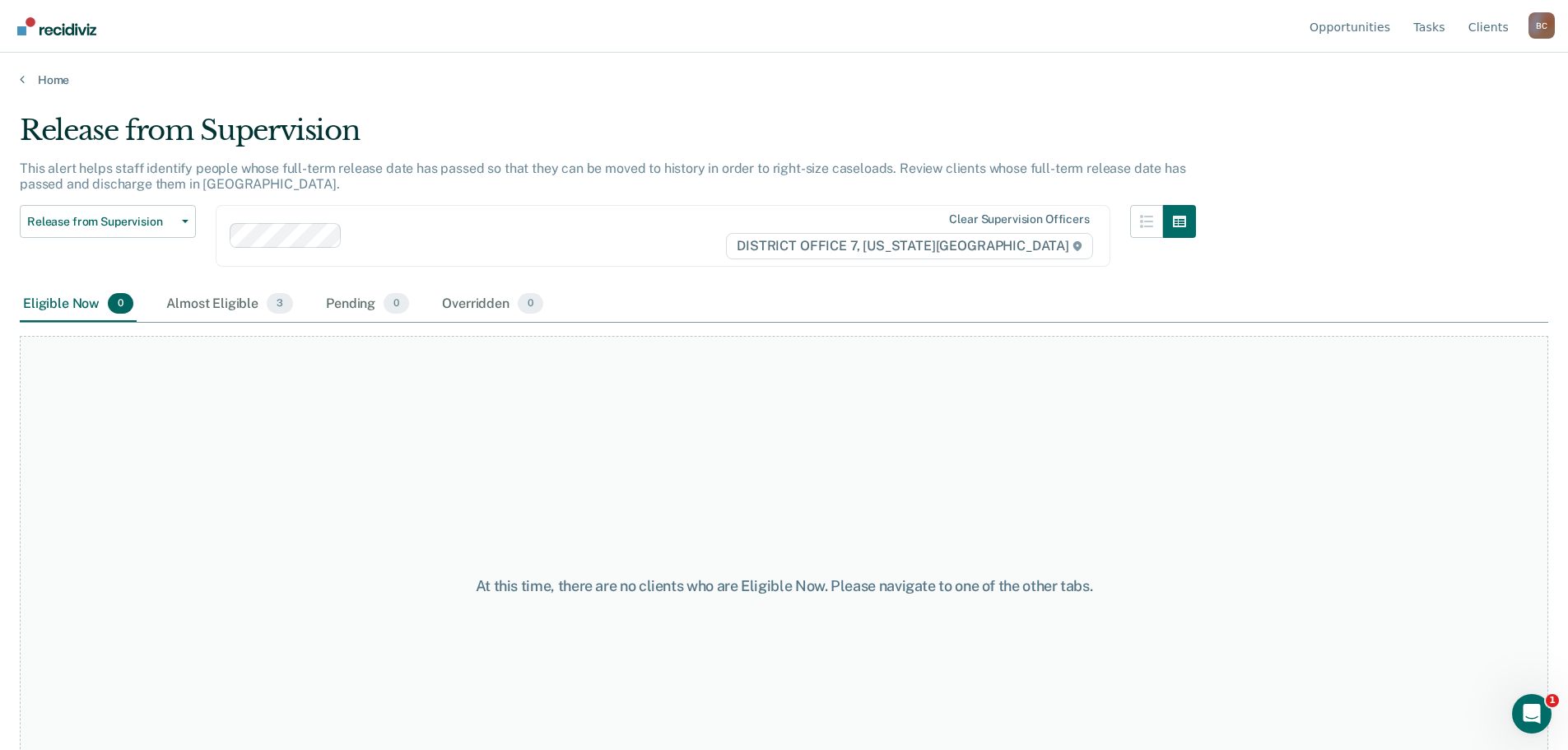
click at [59, 72] on div "Home" at bounding box center [784, 70] width 1568 height 35
click at [55, 83] on link "Home" at bounding box center [784, 80] width 1528 height 15
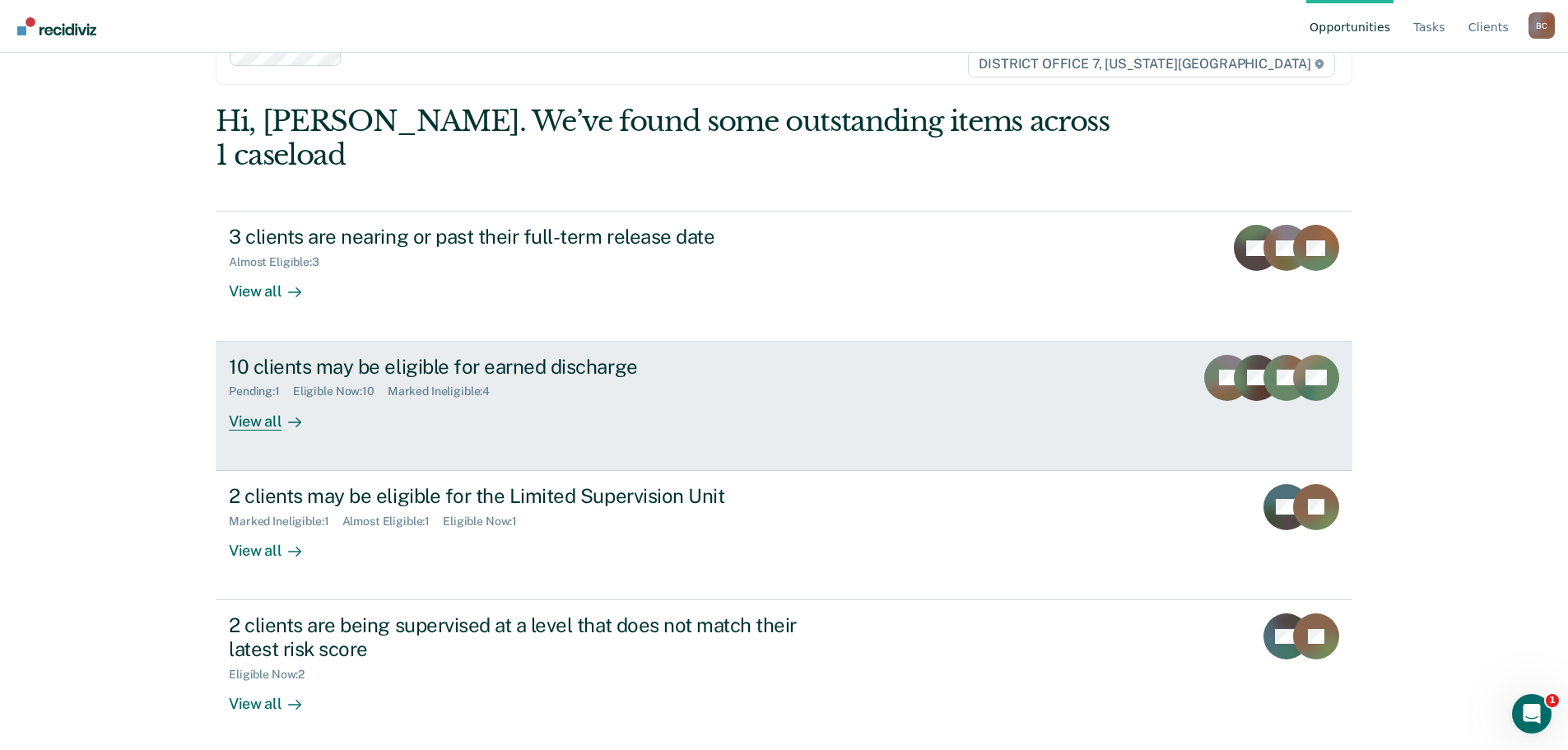
scroll to position [83, 0]
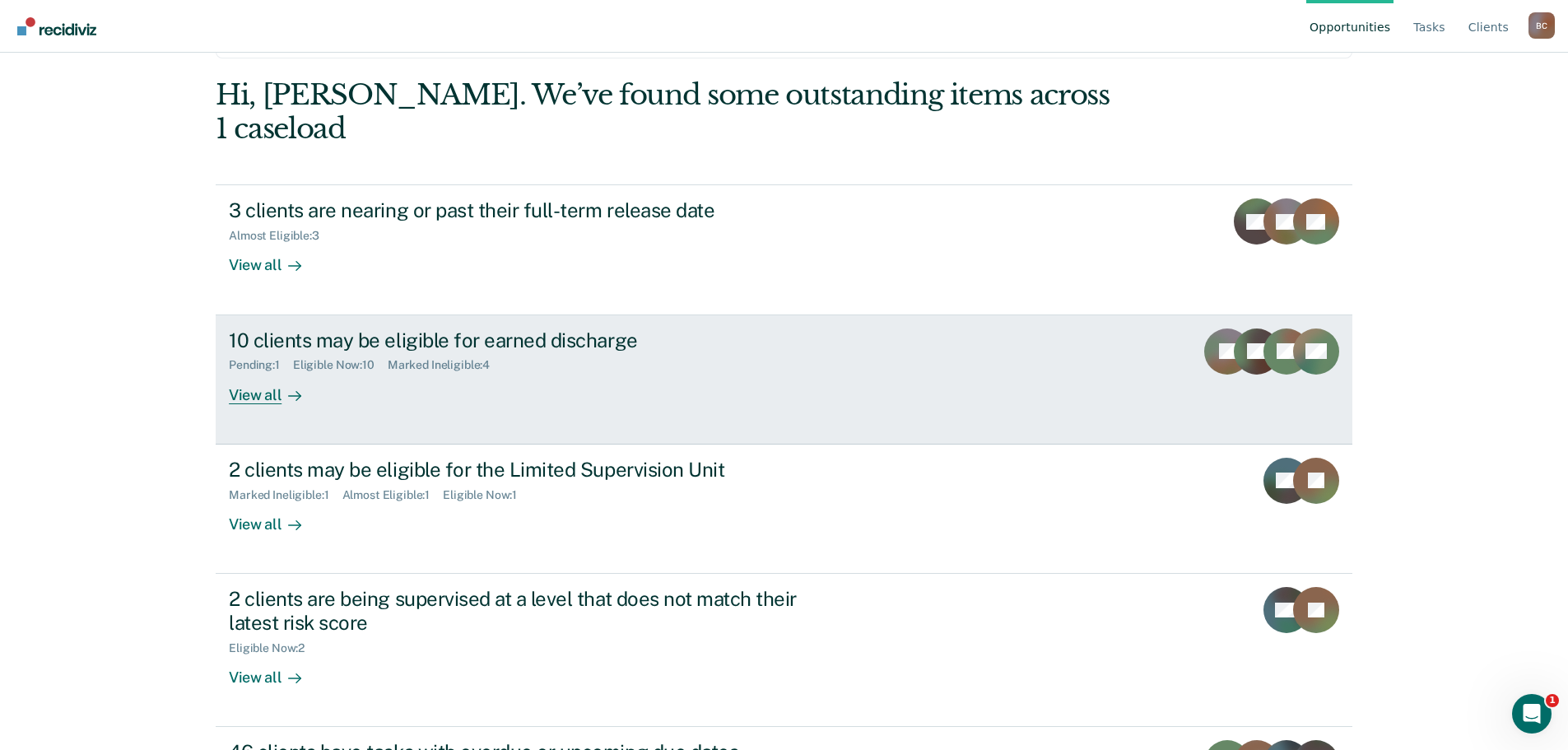
click at [260, 372] on div "View all" at bounding box center [274, 388] width 92 height 32
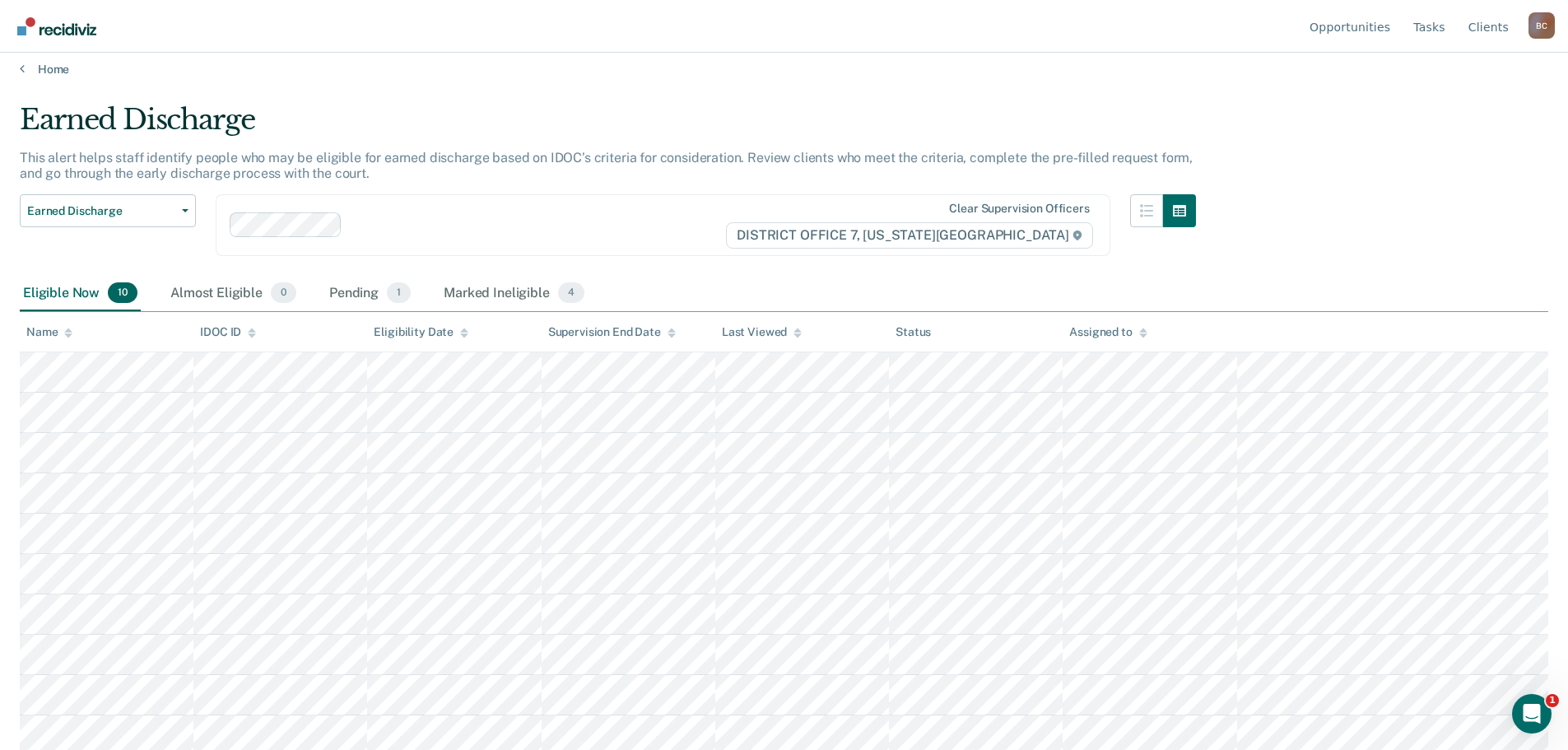
scroll to position [17, 0]
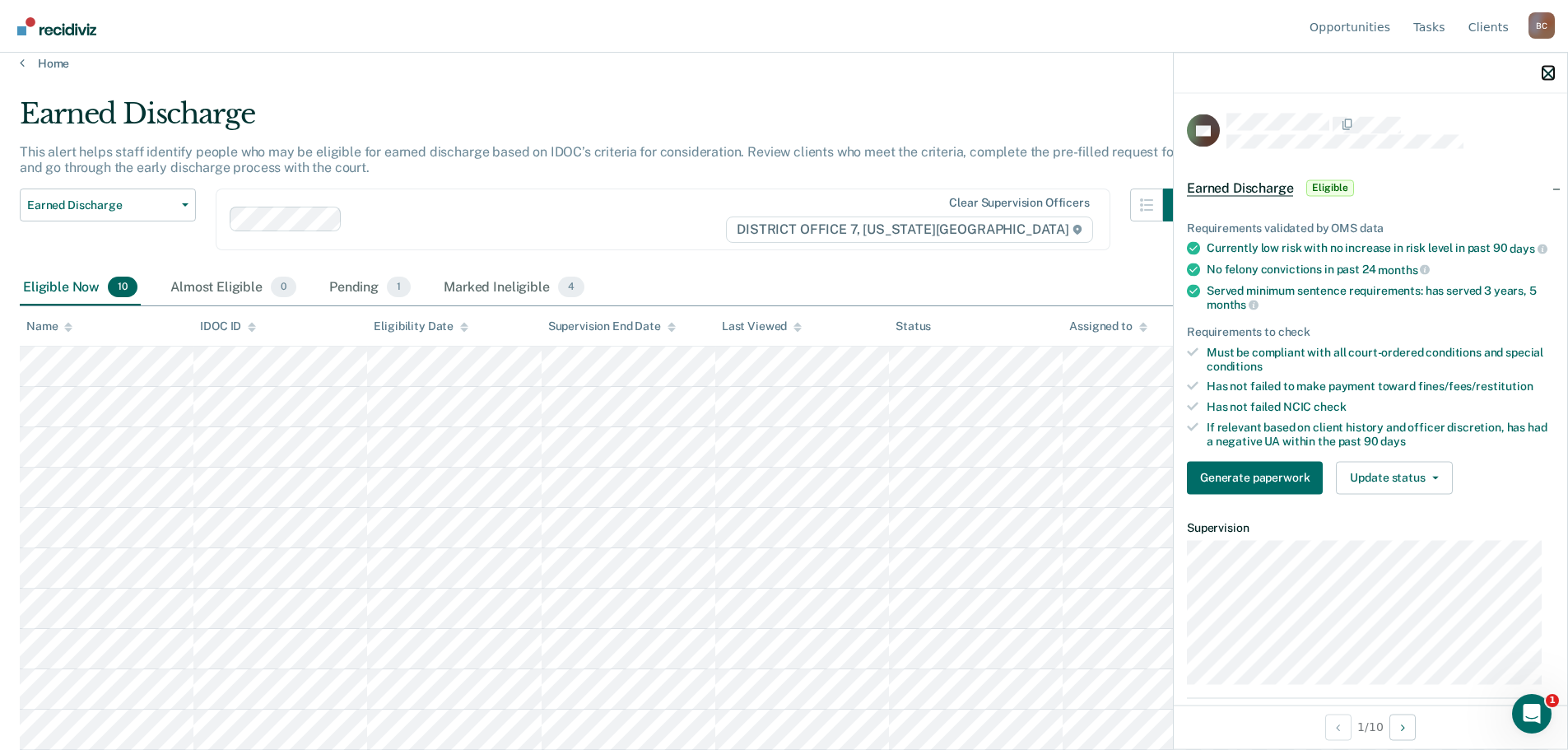
click at [1546, 73] on icon "button" at bounding box center [1548, 74] width 12 height 12
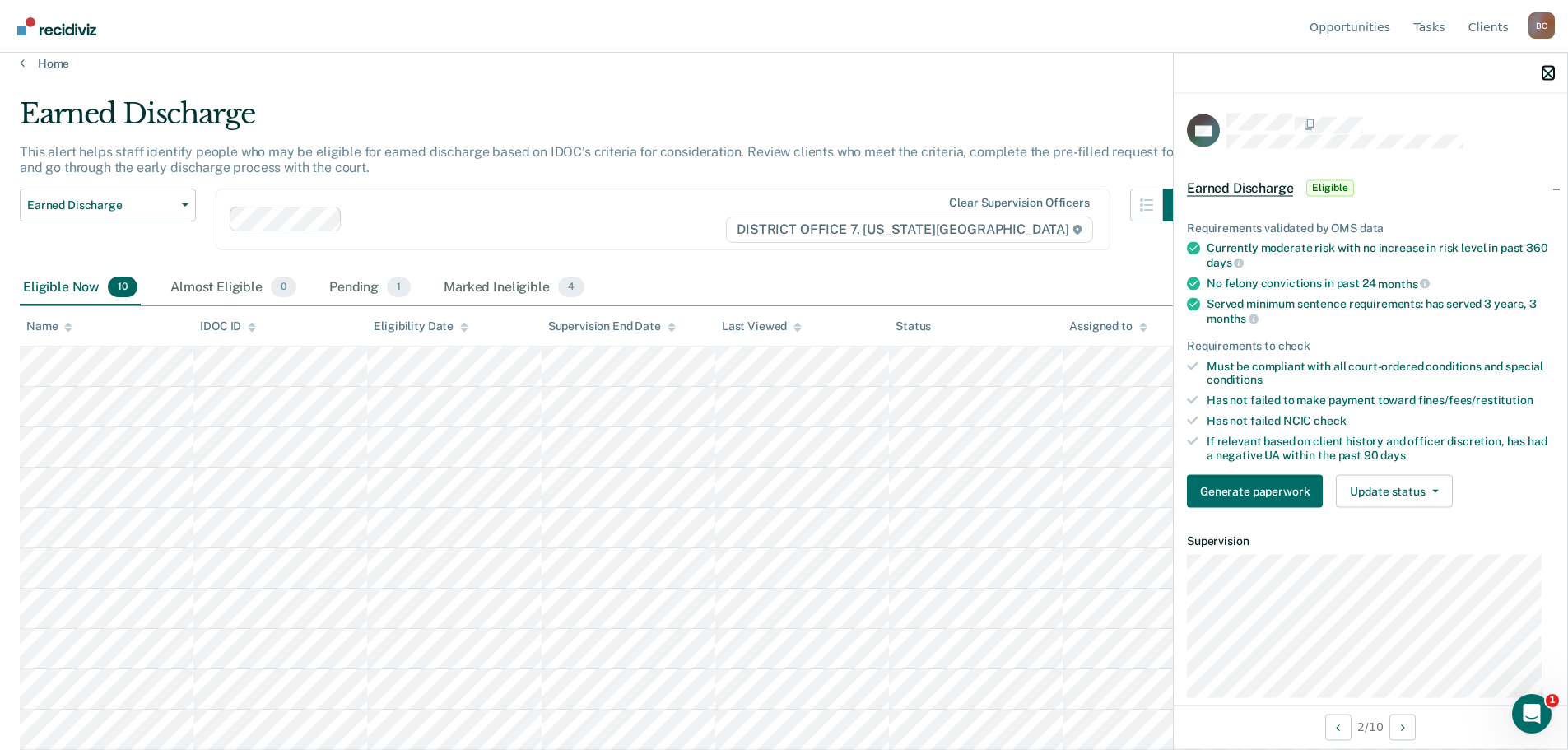
click at [1546, 73] on icon "button" at bounding box center [1548, 74] width 12 height 12
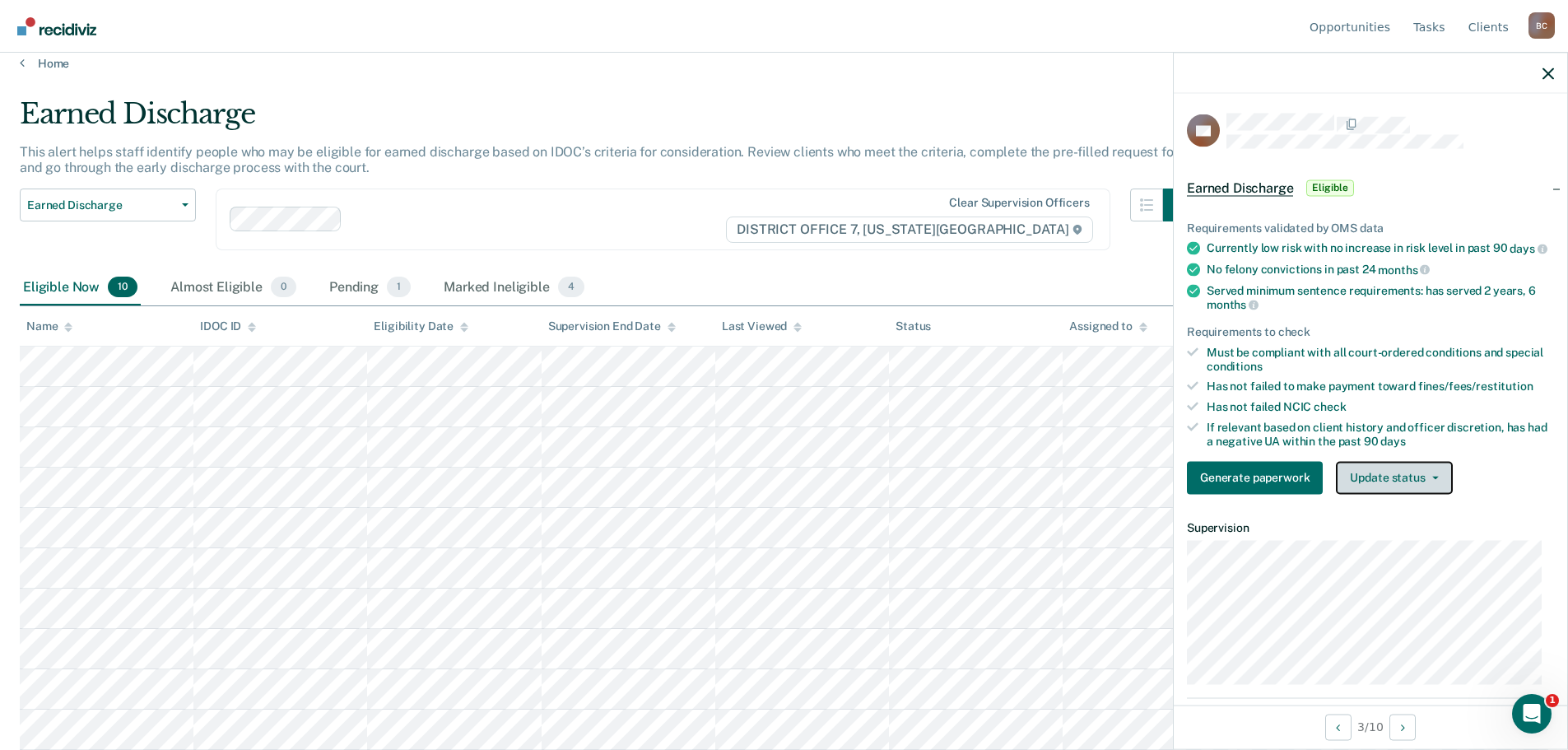
click at [1411, 494] on button "Update status" at bounding box center [1393, 477] width 116 height 33
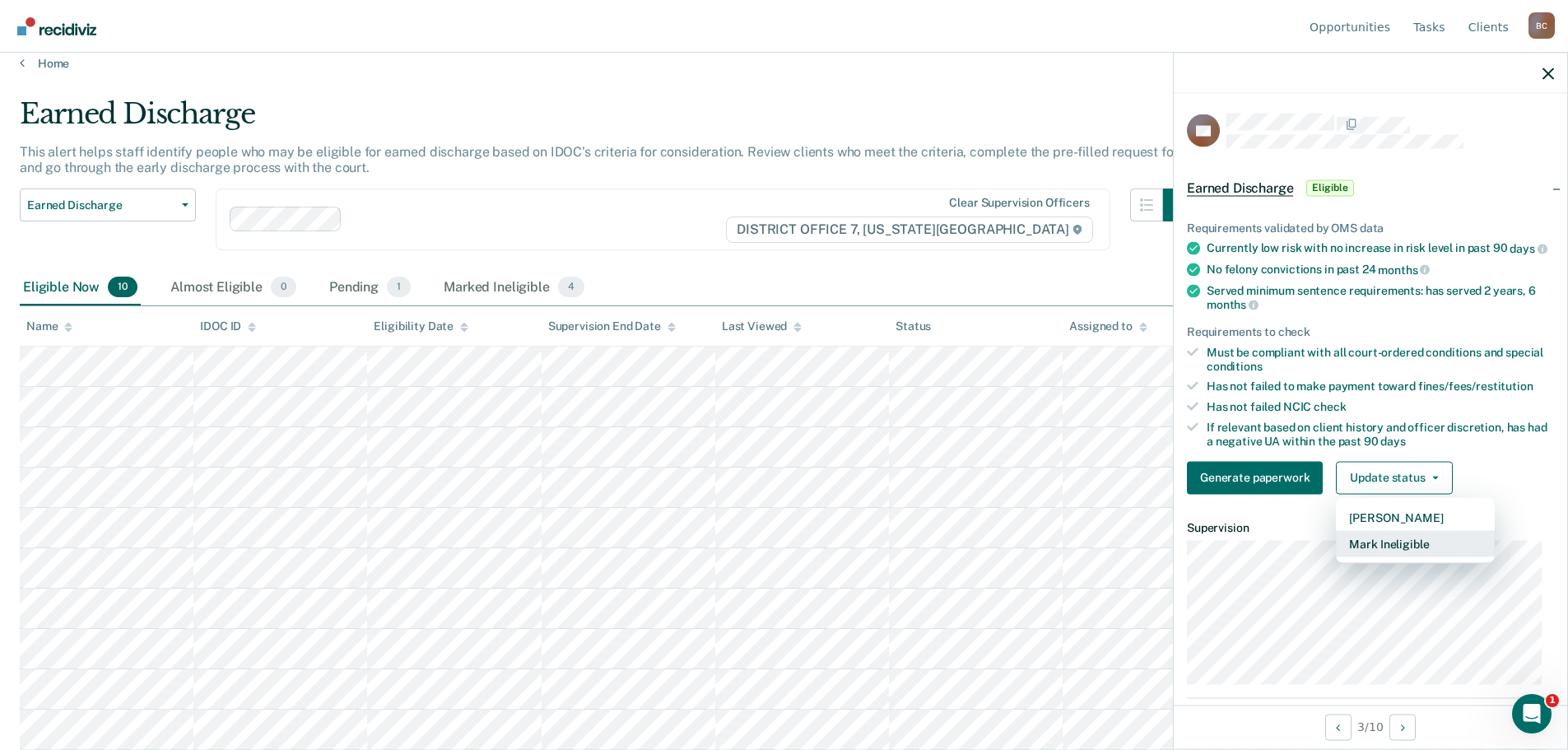
click at [1418, 552] on button "Mark Ineligible" at bounding box center [1414, 543] width 159 height 26
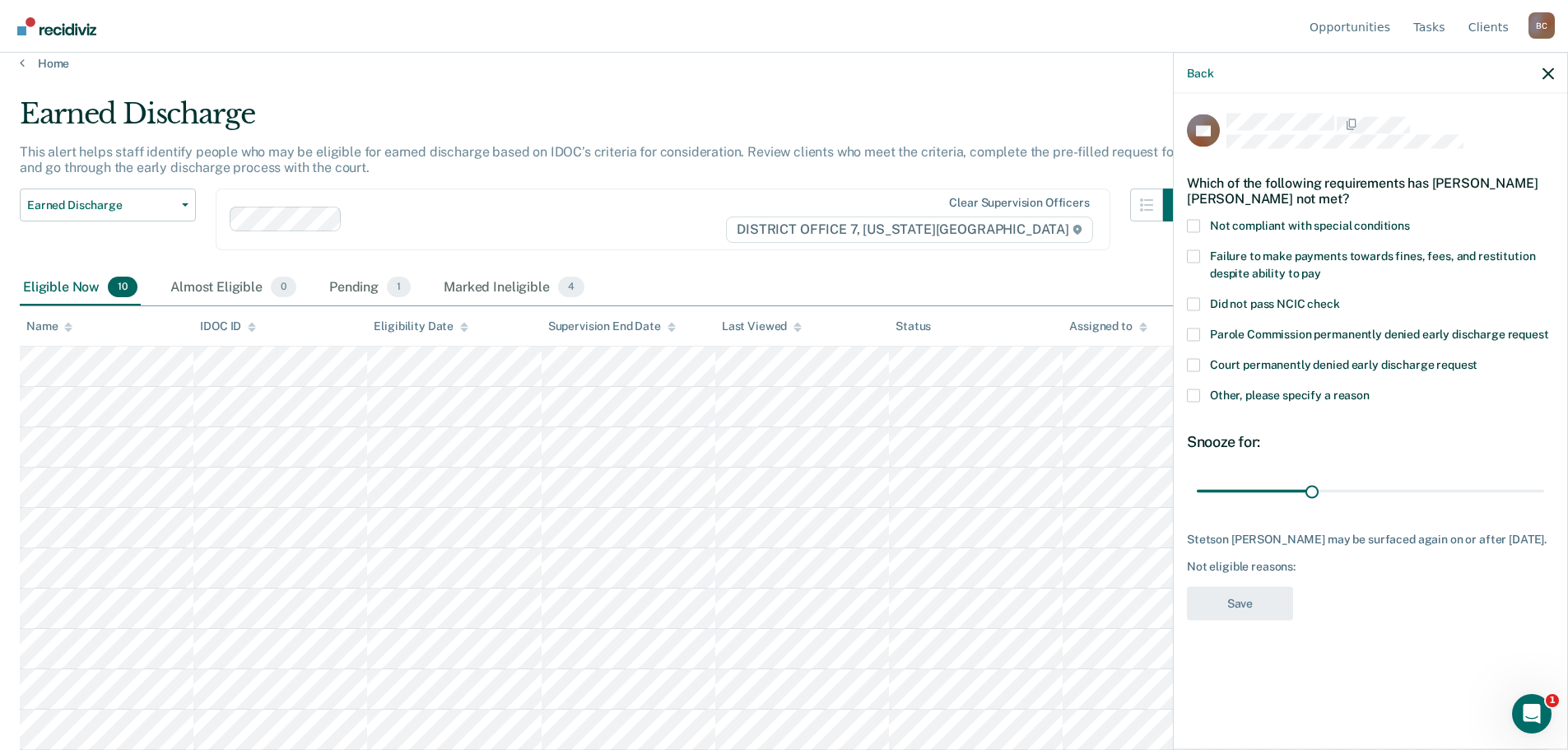
click at [1280, 398] on span "Other, please specify a reason" at bounding box center [1290, 394] width 160 height 13
click at [1370, 388] on input "Other, please specify a reason" at bounding box center [1370, 388] width 0 height 0
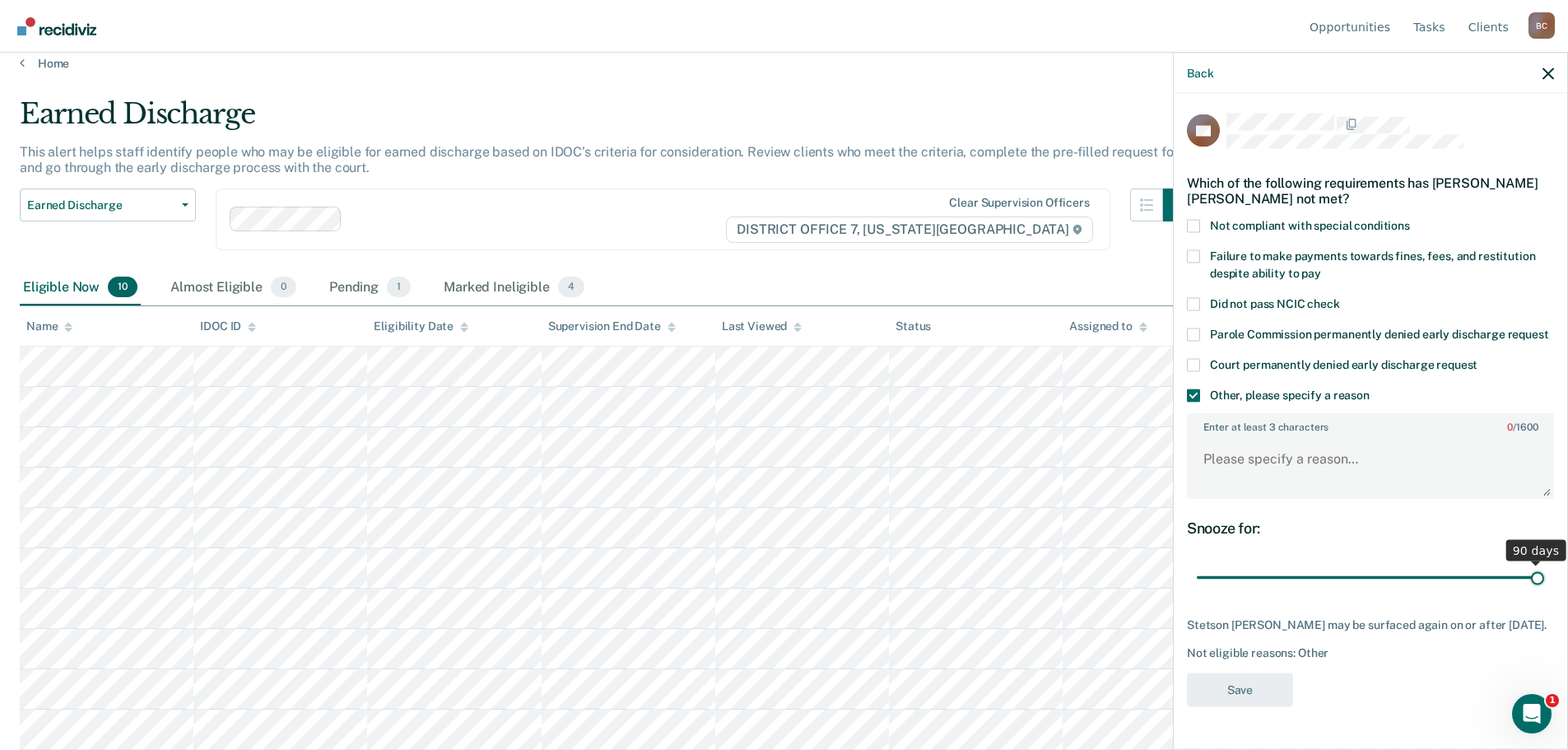
drag, startPoint x: 1310, startPoint y: 597, endPoint x: 1593, endPoint y: 600, distance: 283.0
type input "90"
click at [1544, 591] on input "range" at bounding box center [1371, 576] width 347 height 29
click at [1343, 479] on textarea "Enter at least 3 characters 0 / 1600" at bounding box center [1370, 466] width 364 height 61
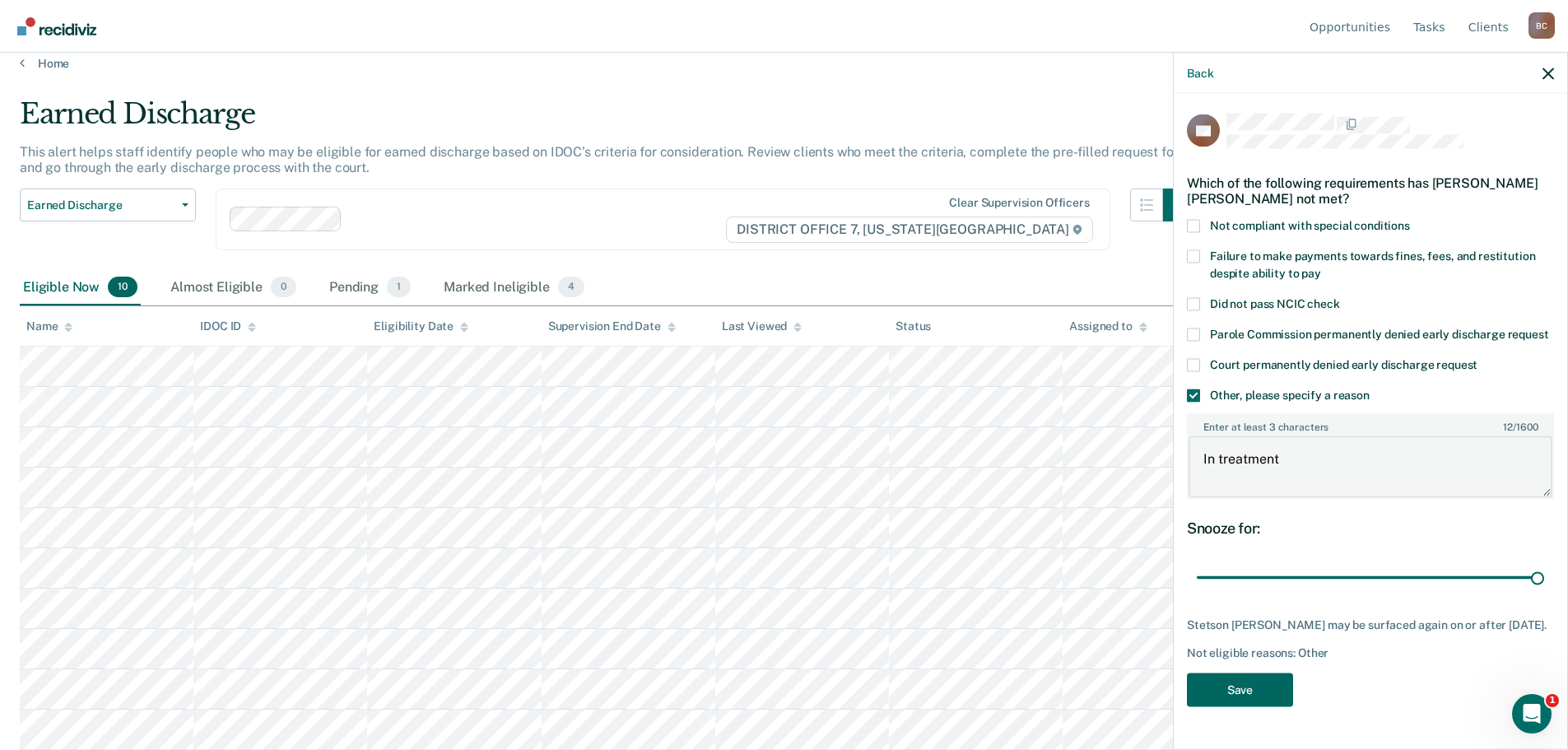
type textarea "In treatment"
click at [1263, 694] on button "Save" at bounding box center [1240, 689] width 106 height 34
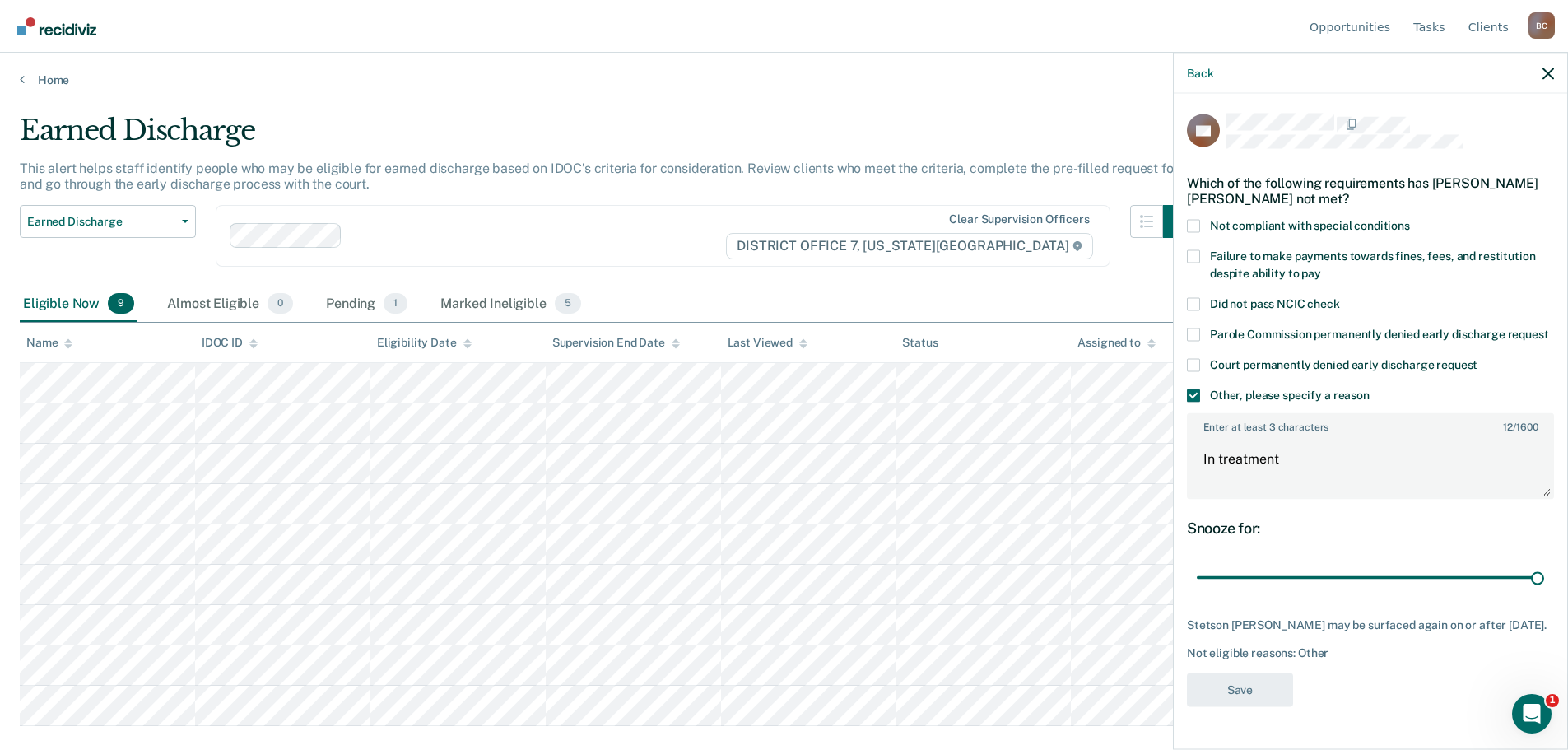
scroll to position [0, 0]
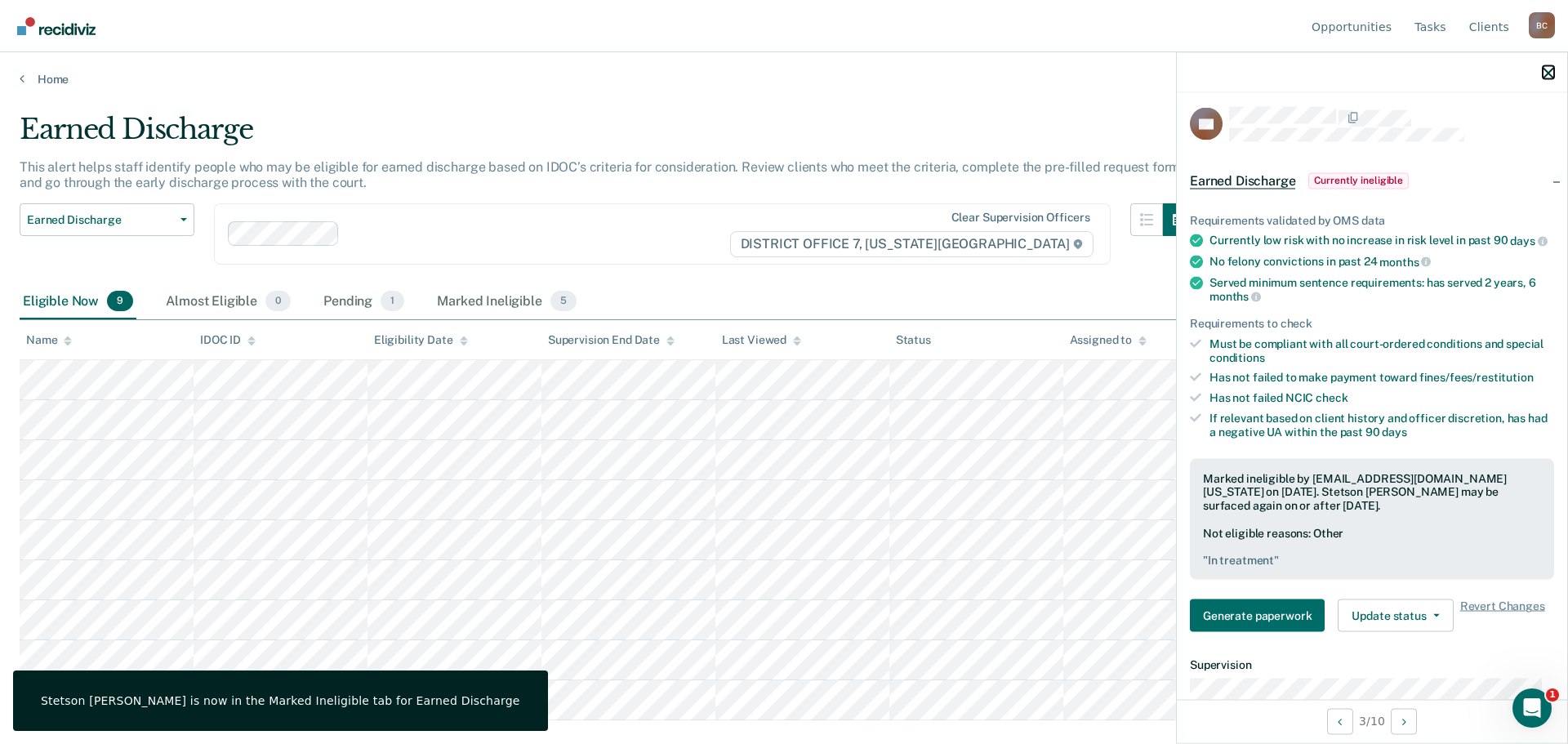
click at [1544, 73] on icon "button" at bounding box center [1549, 73] width 12 height 12
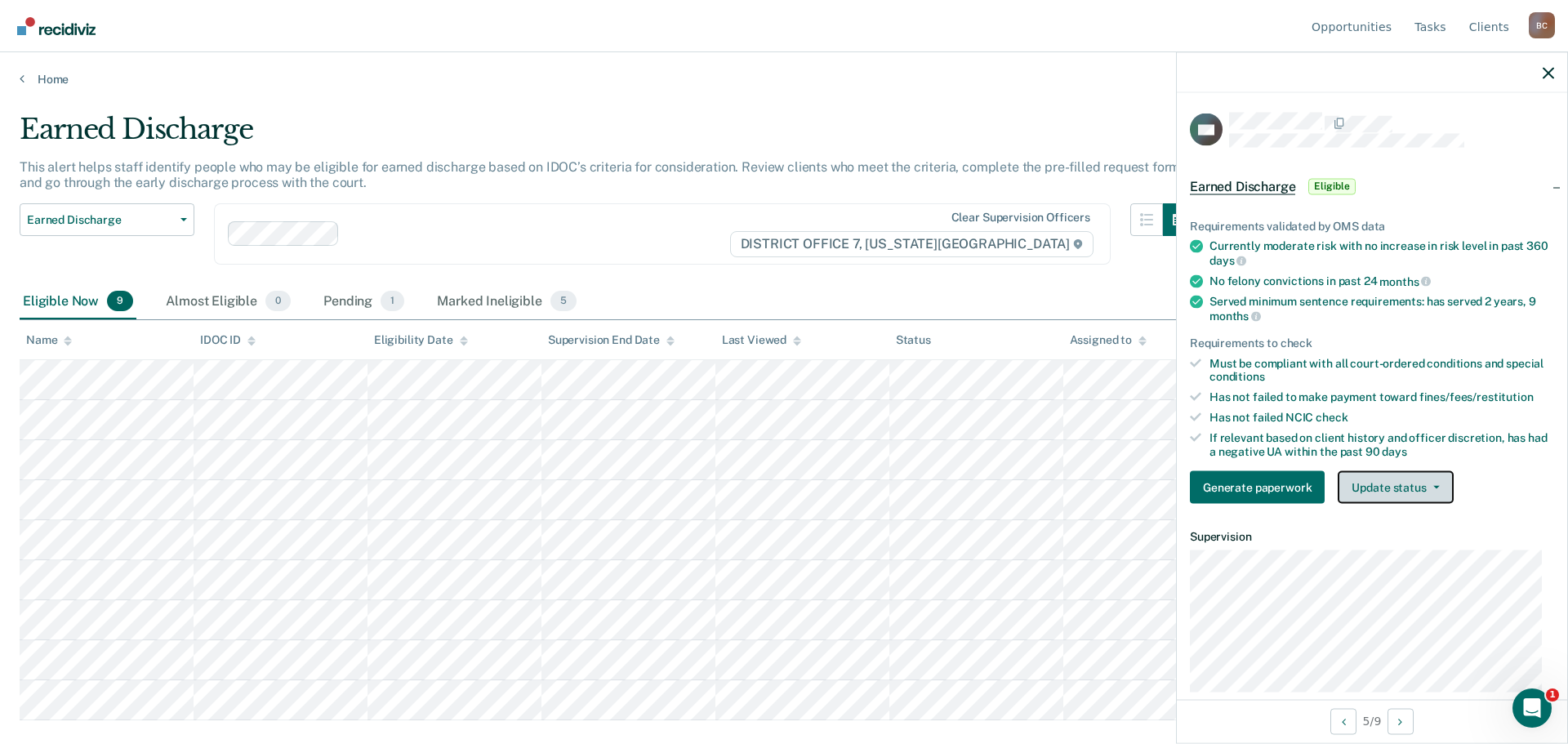
click at [1376, 483] on button "Update status" at bounding box center [1395, 487] width 115 height 33
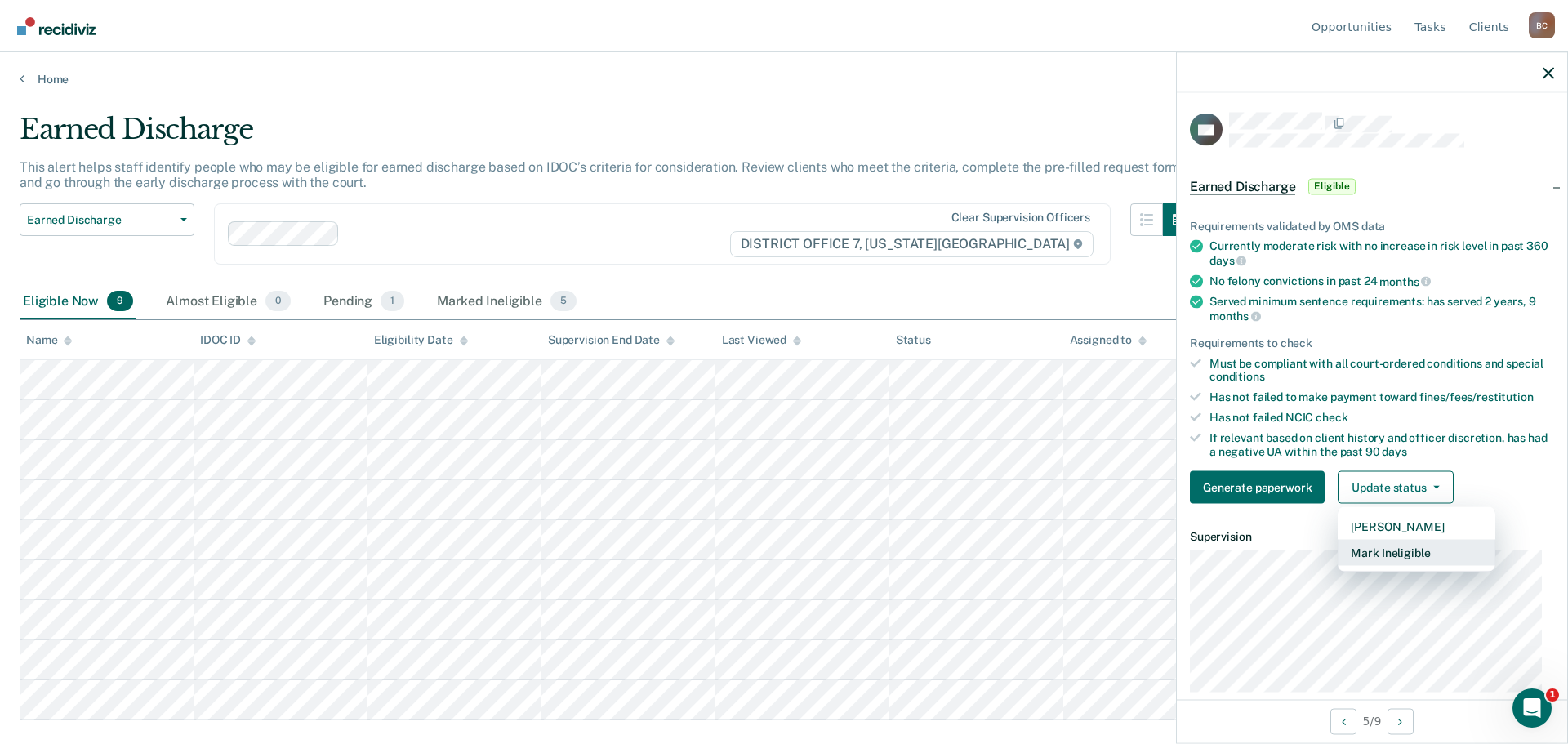
click at [1415, 555] on button "Mark Ineligible" at bounding box center [1416, 552] width 157 height 26
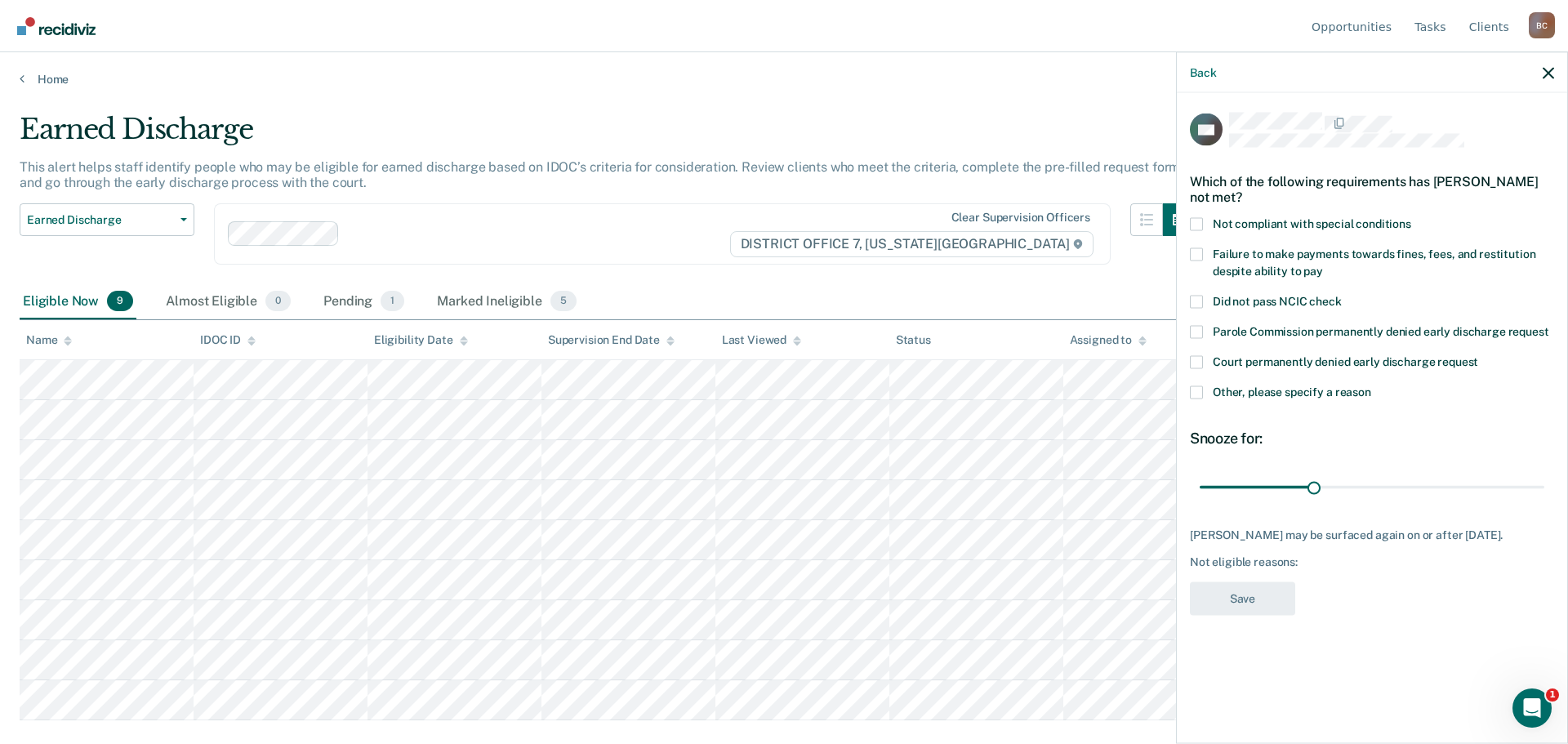
click at [1330, 222] on span "Not compliant with special conditions" at bounding box center [1312, 223] width 198 height 13
click at [1412, 217] on input "Not compliant with special conditions" at bounding box center [1412, 217] width 0 height 0
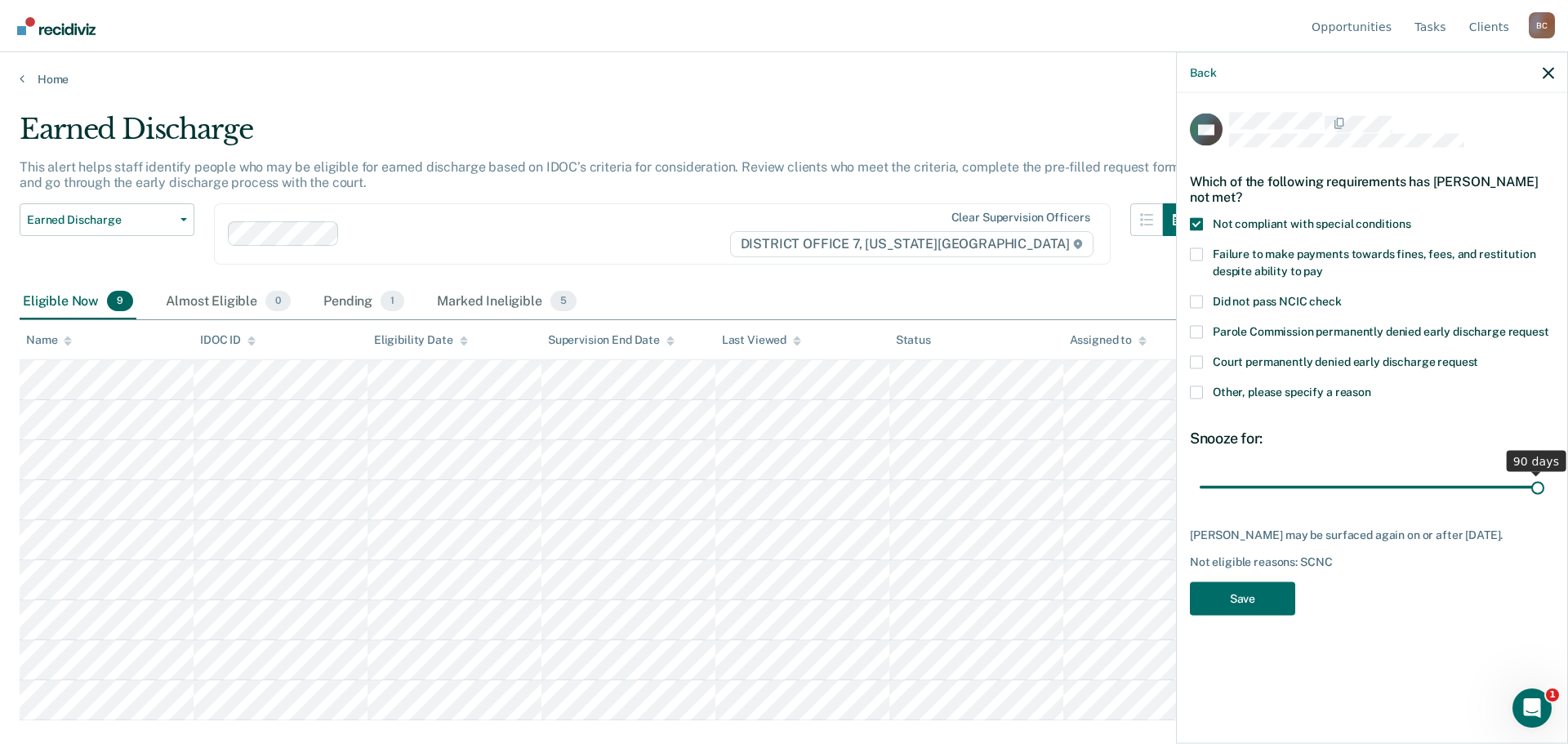
drag, startPoint x: 1316, startPoint y: 486, endPoint x: 1581, endPoint y: 486, distance: 265.0
type input "90"
click at [1544, 486] on input "range" at bounding box center [1372, 487] width 344 height 29
click at [1235, 600] on button "Save" at bounding box center [1242, 598] width 105 height 34
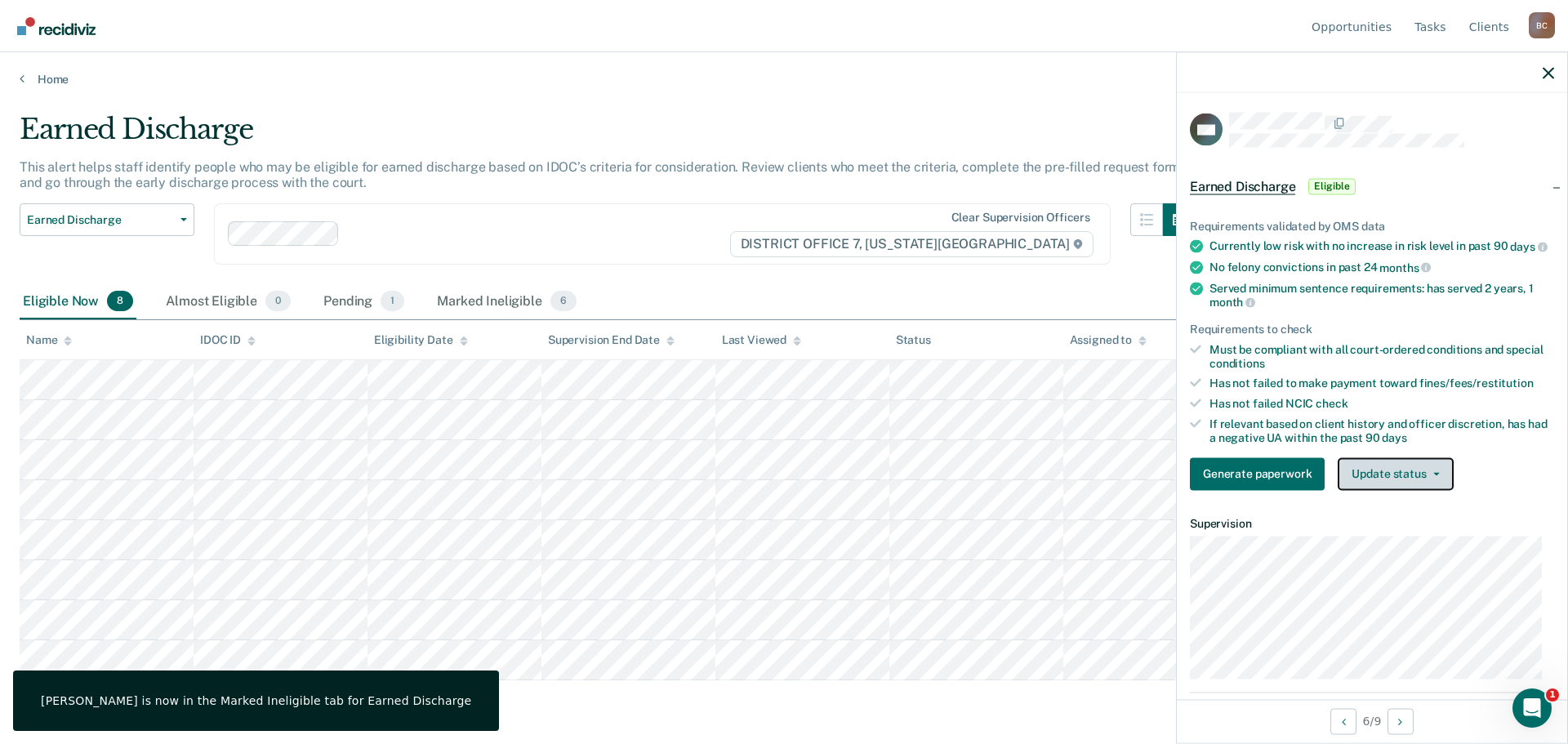
click at [1411, 484] on button "Update status" at bounding box center [1395, 473] width 115 height 33
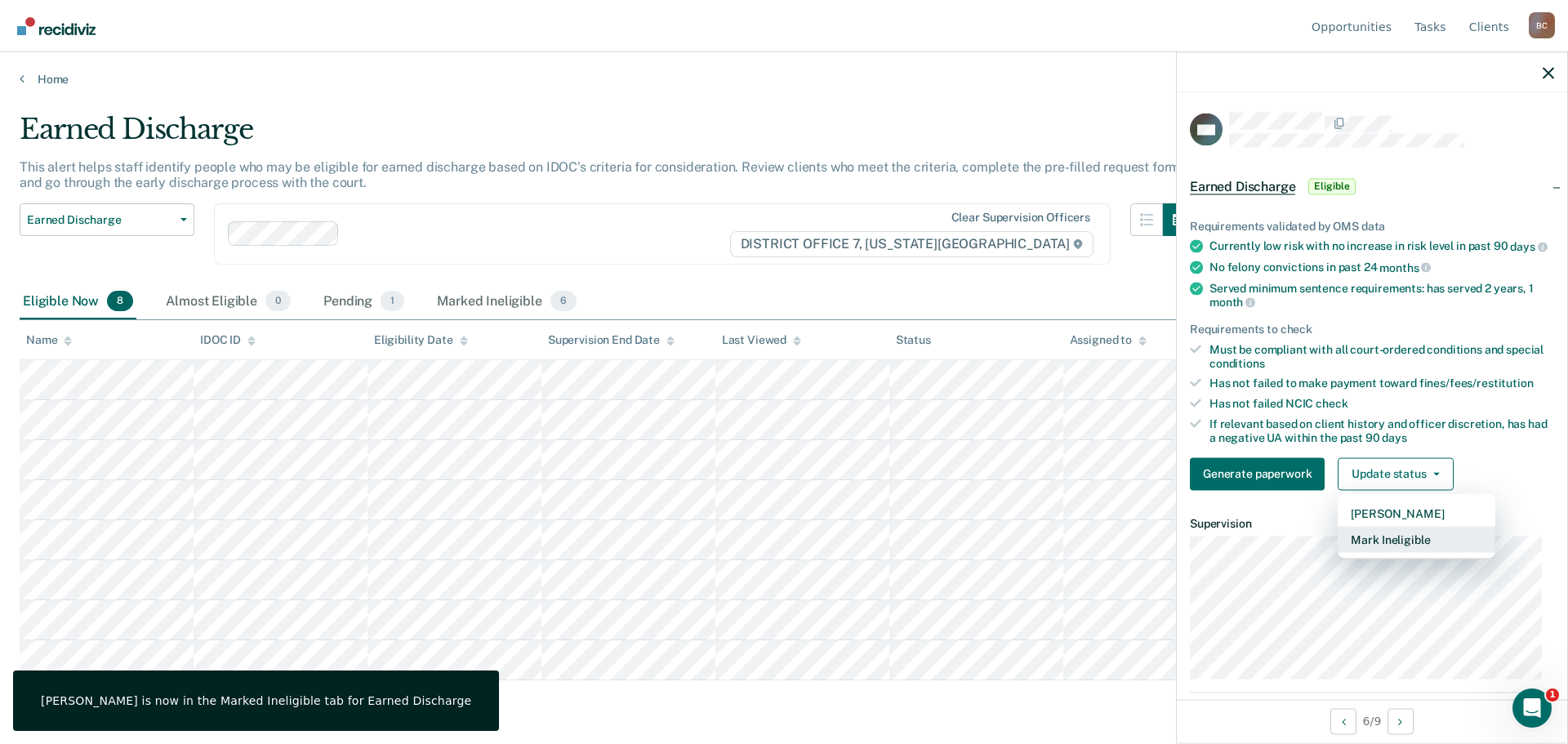
click at [1413, 552] on button "Mark Ineligible" at bounding box center [1416, 538] width 157 height 26
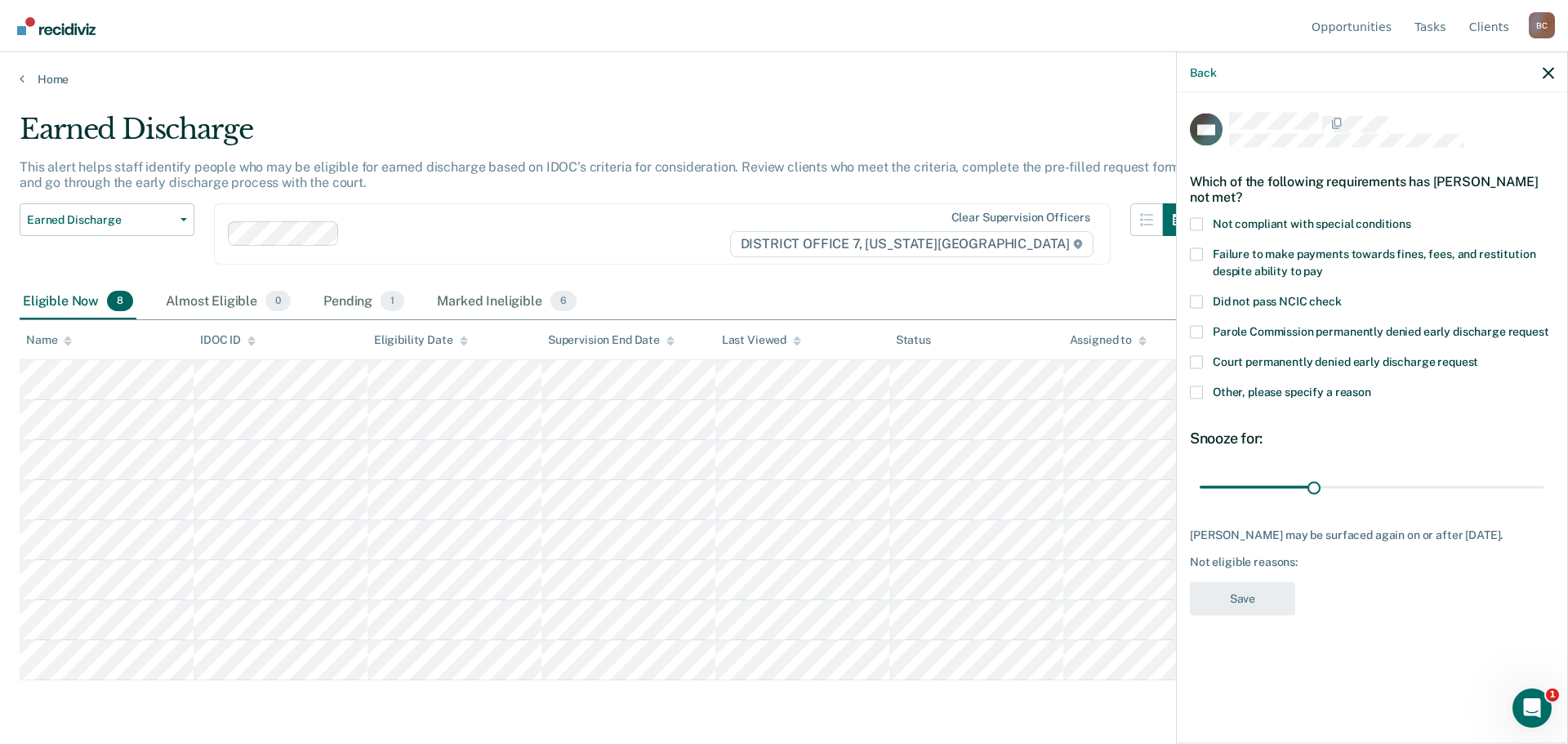
click at [1257, 390] on span "Other, please specify a reason" at bounding box center [1292, 391] width 158 height 13
click at [1371, 385] on input "Other, please specify a reason" at bounding box center [1371, 385] width 0 height 0
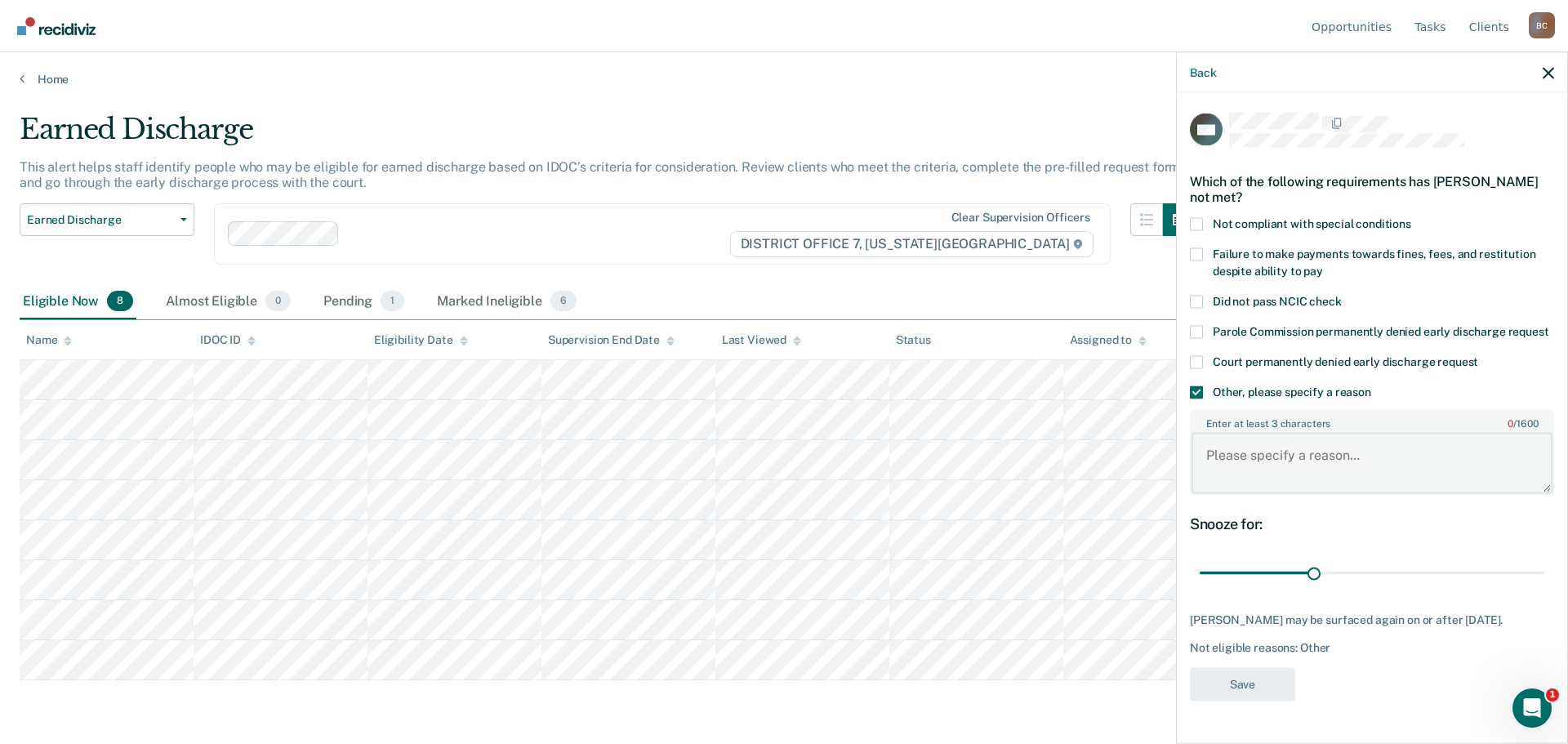
click at [1277, 468] on textarea "Enter at least 3 characters 0 / 1600" at bounding box center [1372, 462] width 361 height 60
paste textarea "In treatment"
type textarea "In treatment"
drag, startPoint x: 1315, startPoint y: 571, endPoint x: 1425, endPoint y: 567, distance: 110.1
type input "60"
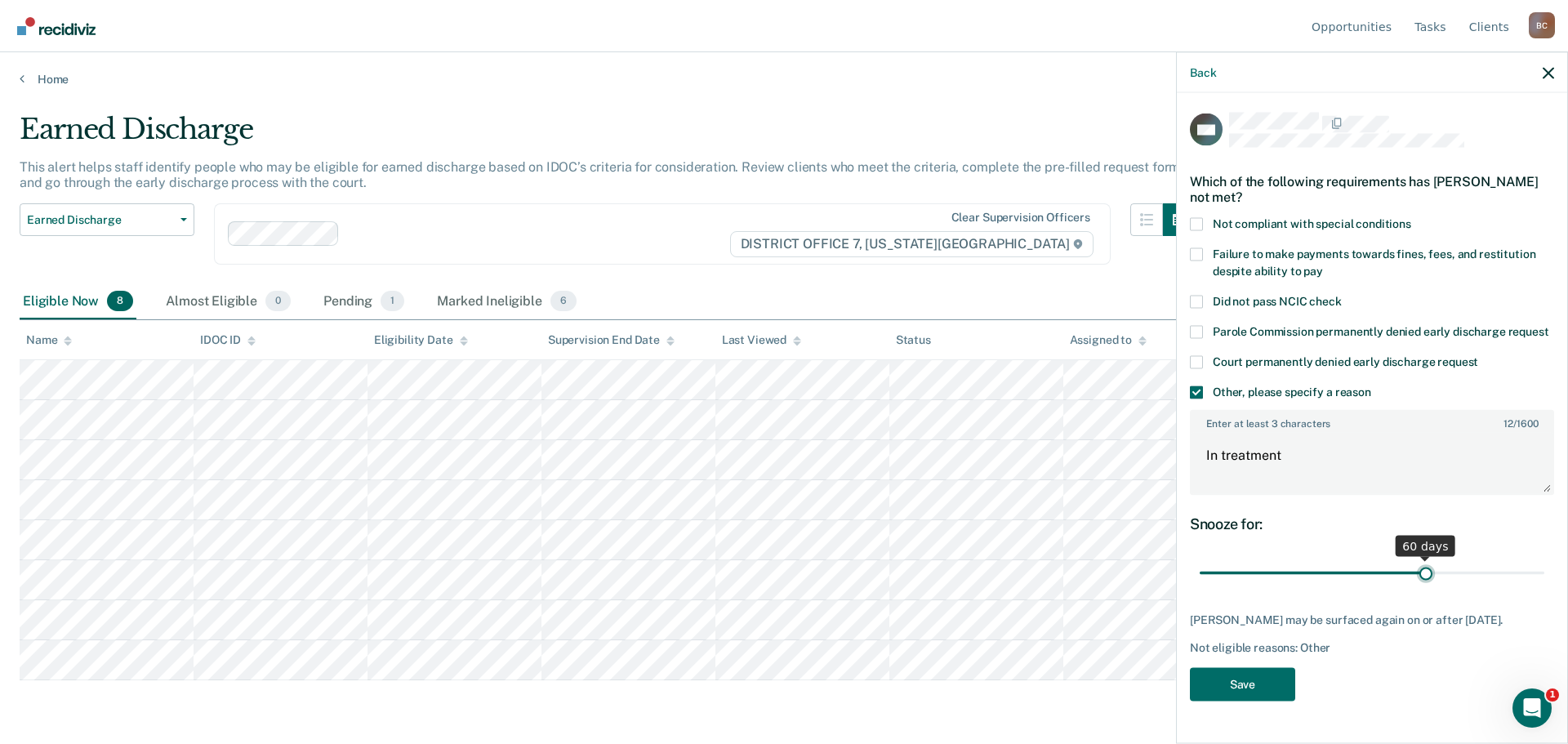
click at [1425, 567] on input "range" at bounding box center [1372, 572] width 344 height 29
click at [1261, 685] on button "Save" at bounding box center [1242, 684] width 105 height 34
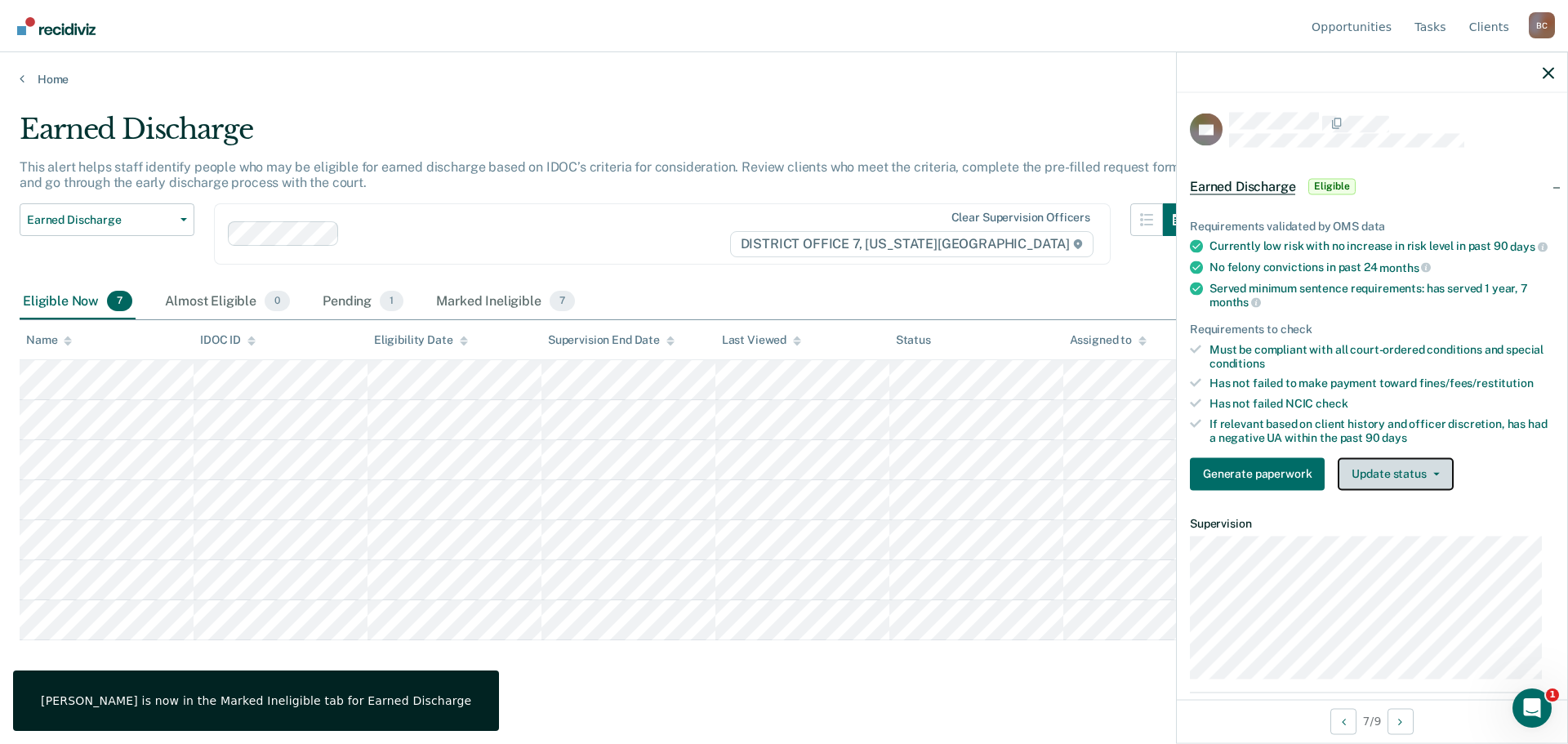
click at [1391, 490] on button "Update status" at bounding box center [1395, 473] width 115 height 33
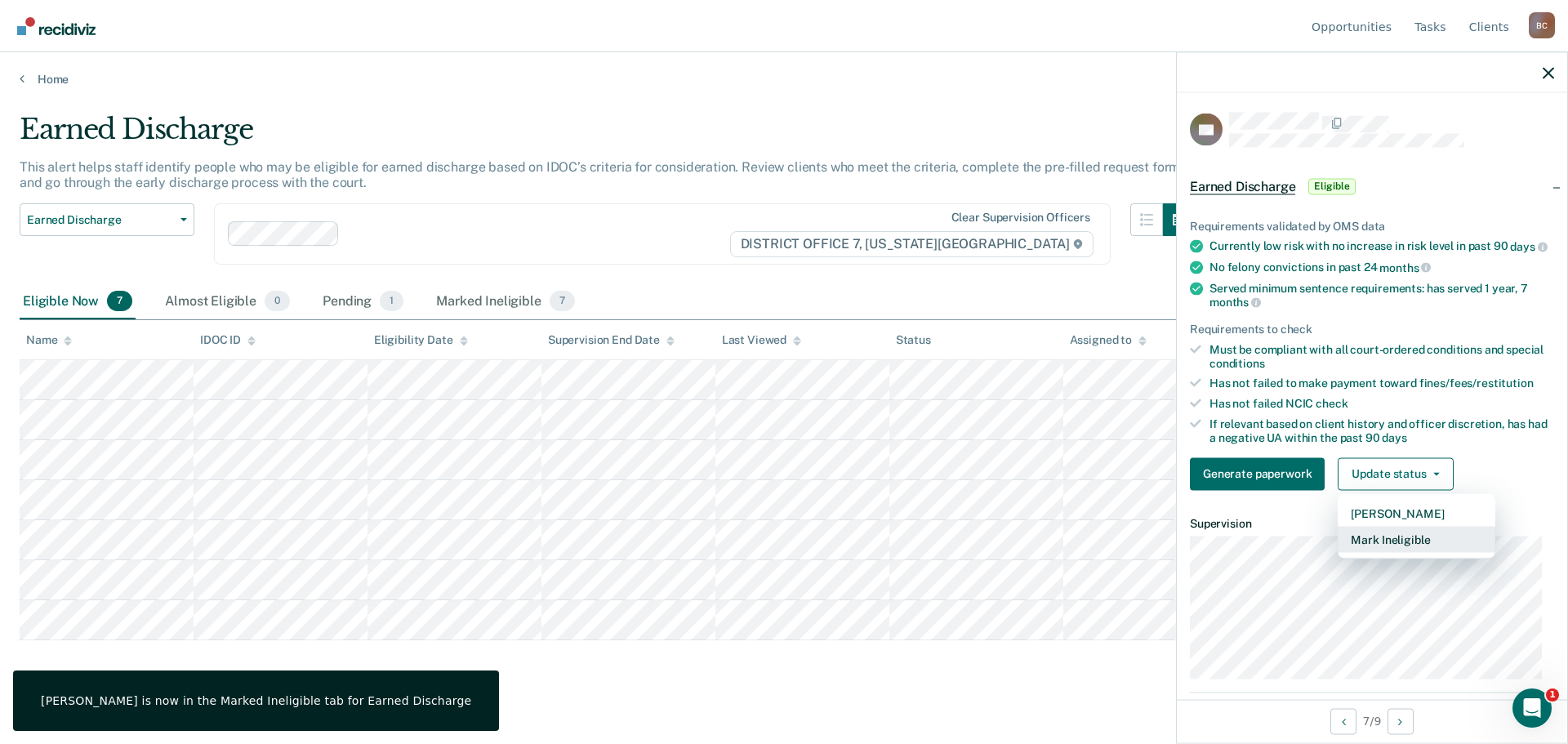
click at [1377, 552] on button "Mark Ineligible" at bounding box center [1416, 538] width 157 height 26
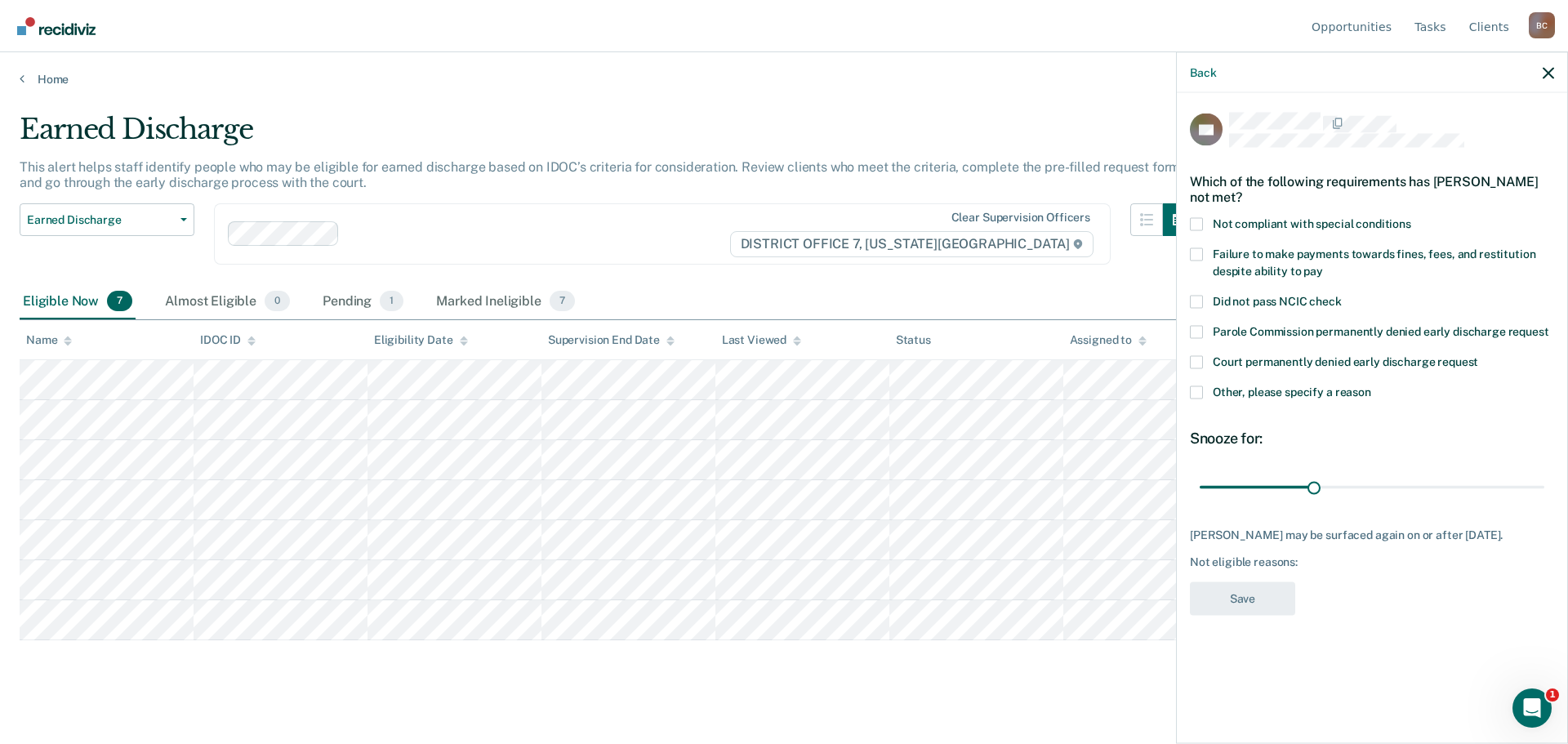
click at [1227, 393] on span "Other, please specify a reason" at bounding box center [1292, 391] width 158 height 13
click at [1371, 385] on input "Other, please specify a reason" at bounding box center [1371, 385] width 0 height 0
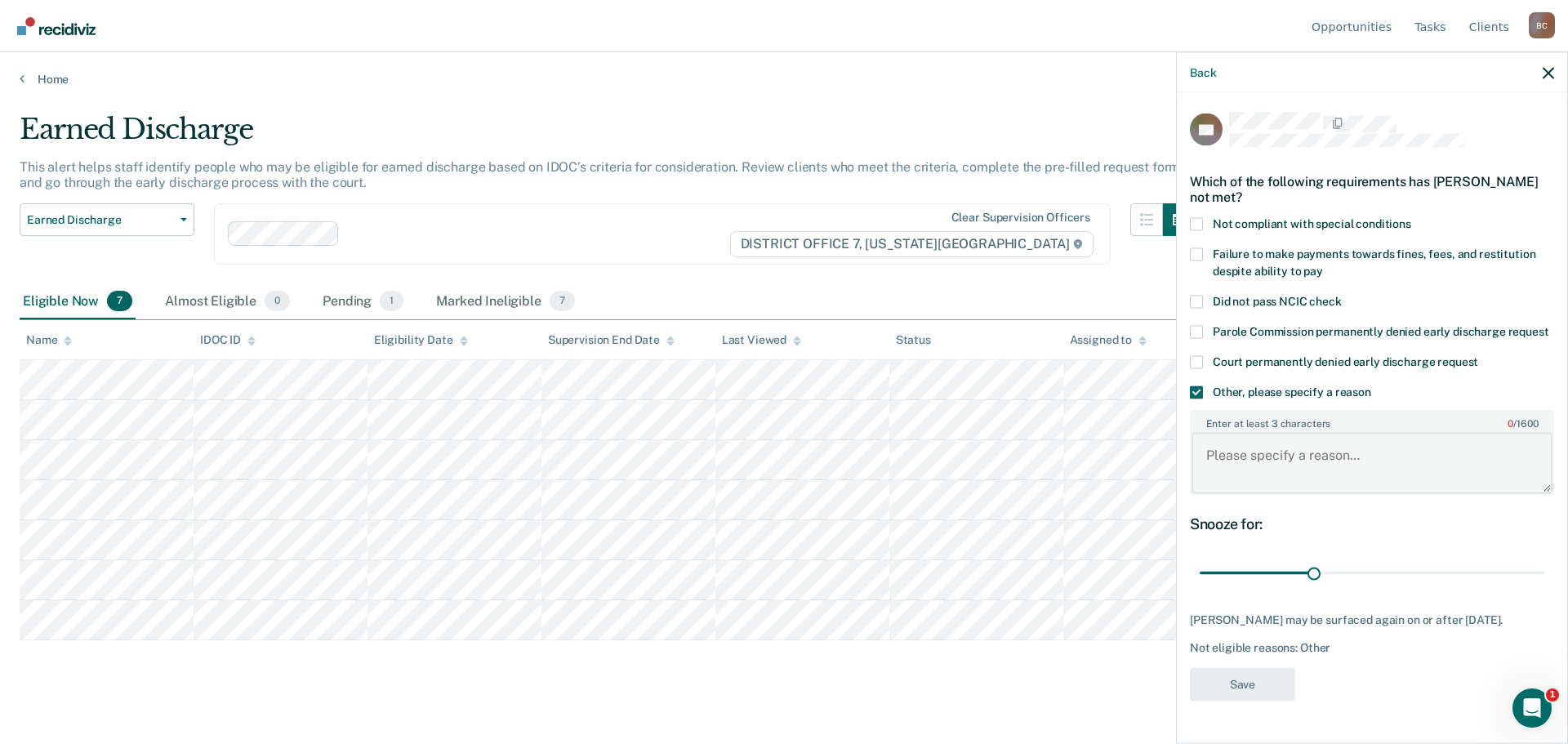
click at [1302, 472] on textarea "Enter at least 3 characters 0 / 1600" at bounding box center [1372, 462] width 361 height 60
paste textarea "In treatment"
type textarea "In treatment"
drag, startPoint x: 1316, startPoint y: 573, endPoint x: 1587, endPoint y: 572, distance: 271.0
type input "90"
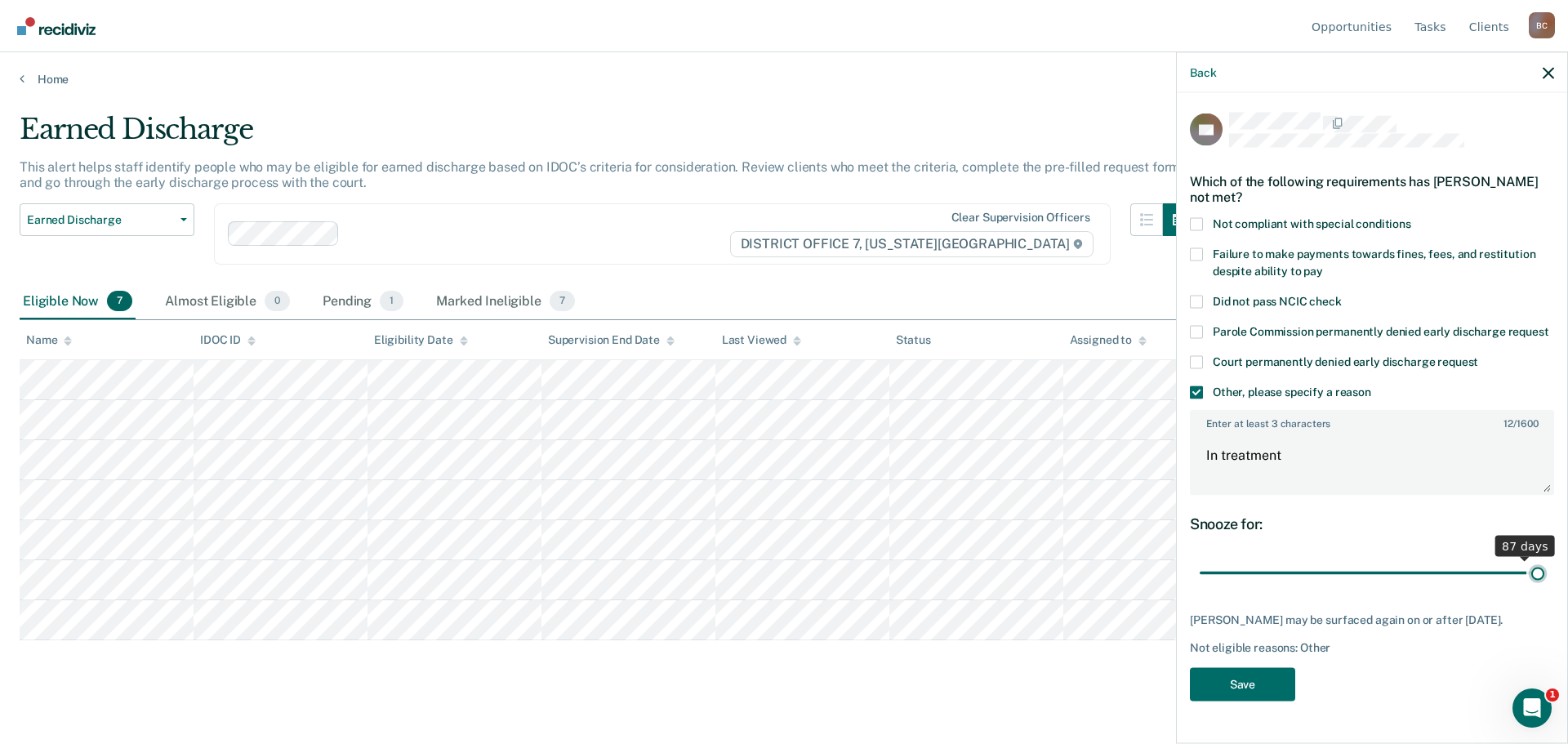
click at [1544, 572] on input "range" at bounding box center [1372, 572] width 344 height 29
click at [1248, 684] on button "Save" at bounding box center [1242, 684] width 105 height 34
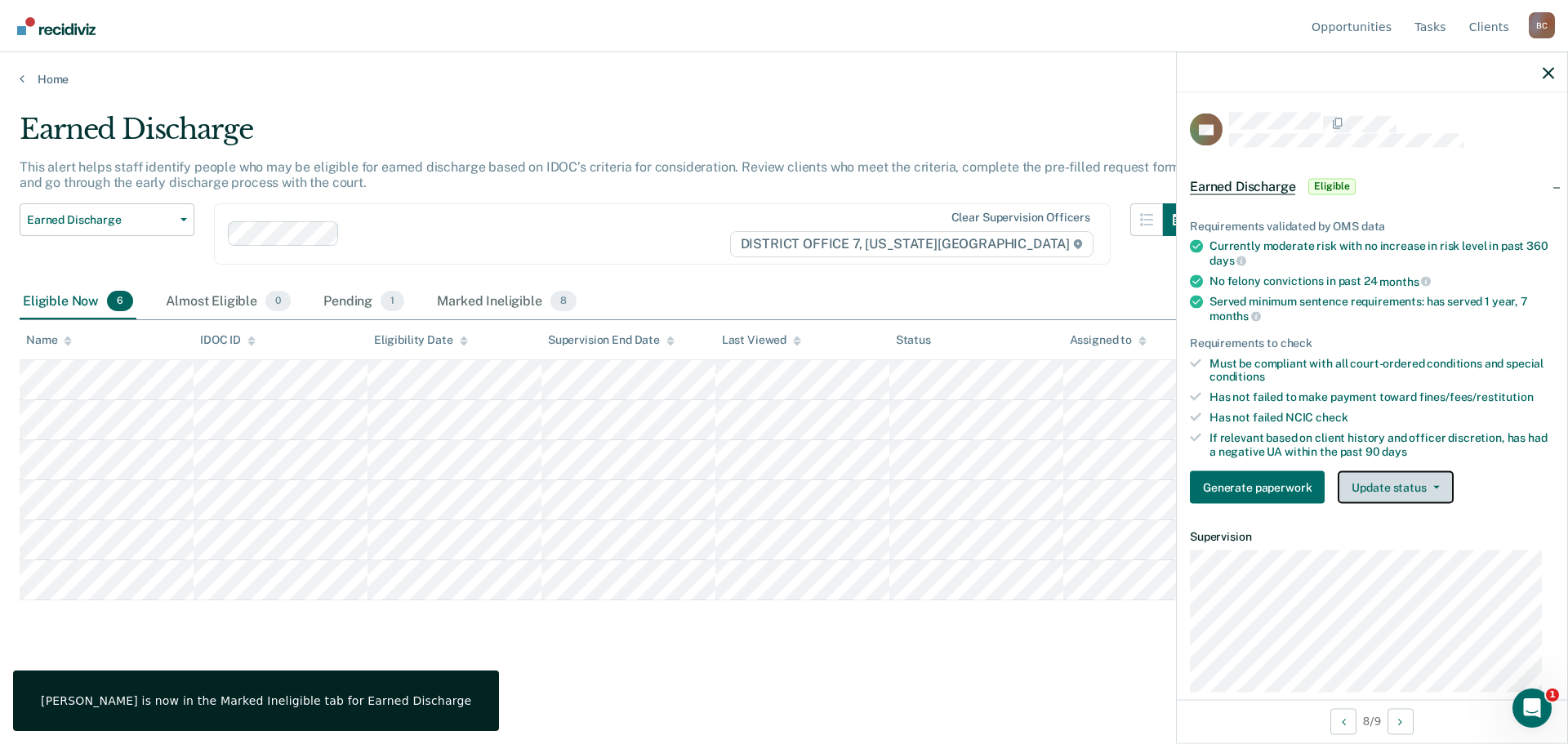
click at [1411, 483] on button "Update status" at bounding box center [1395, 487] width 115 height 33
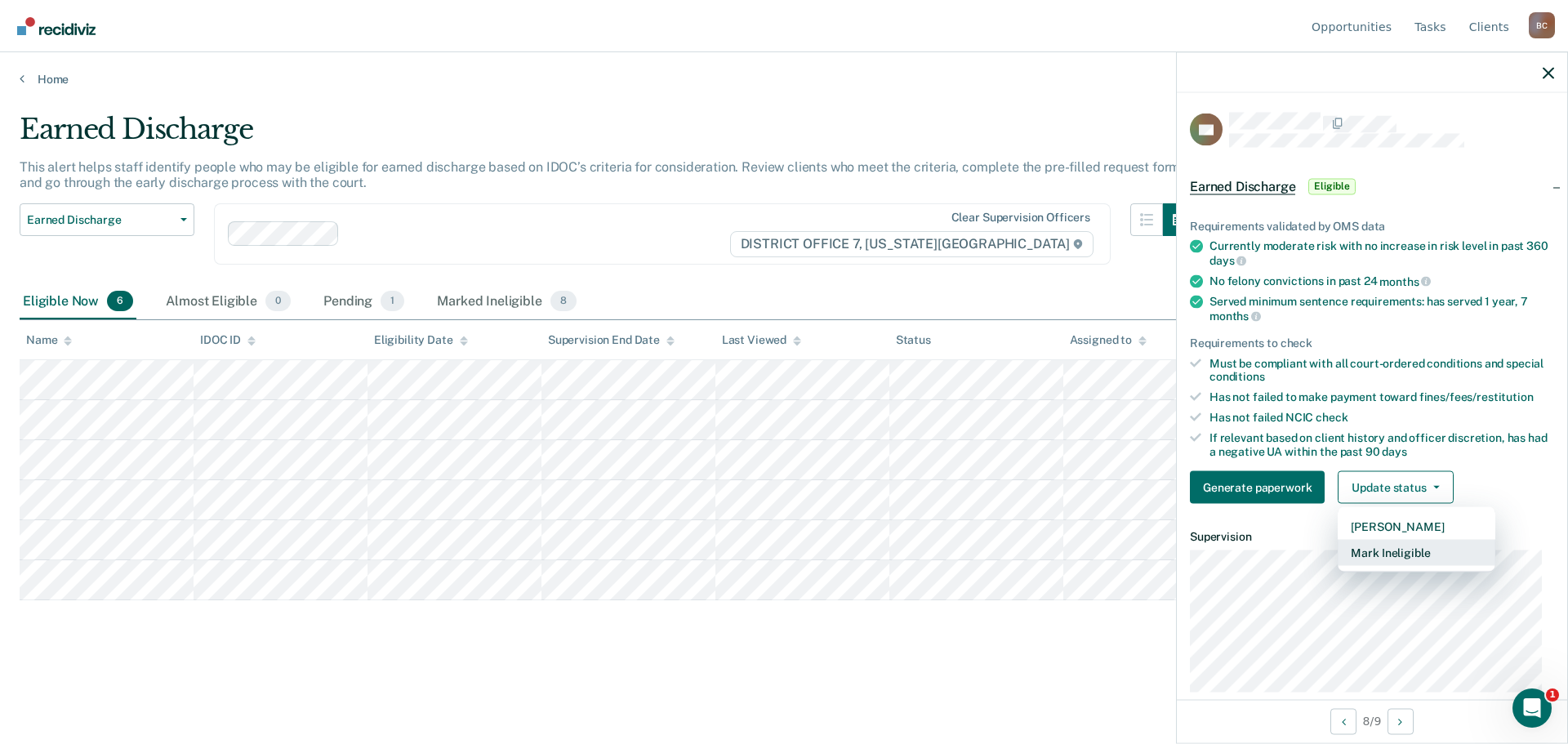
click at [1419, 547] on button "Mark Ineligible" at bounding box center [1416, 552] width 157 height 26
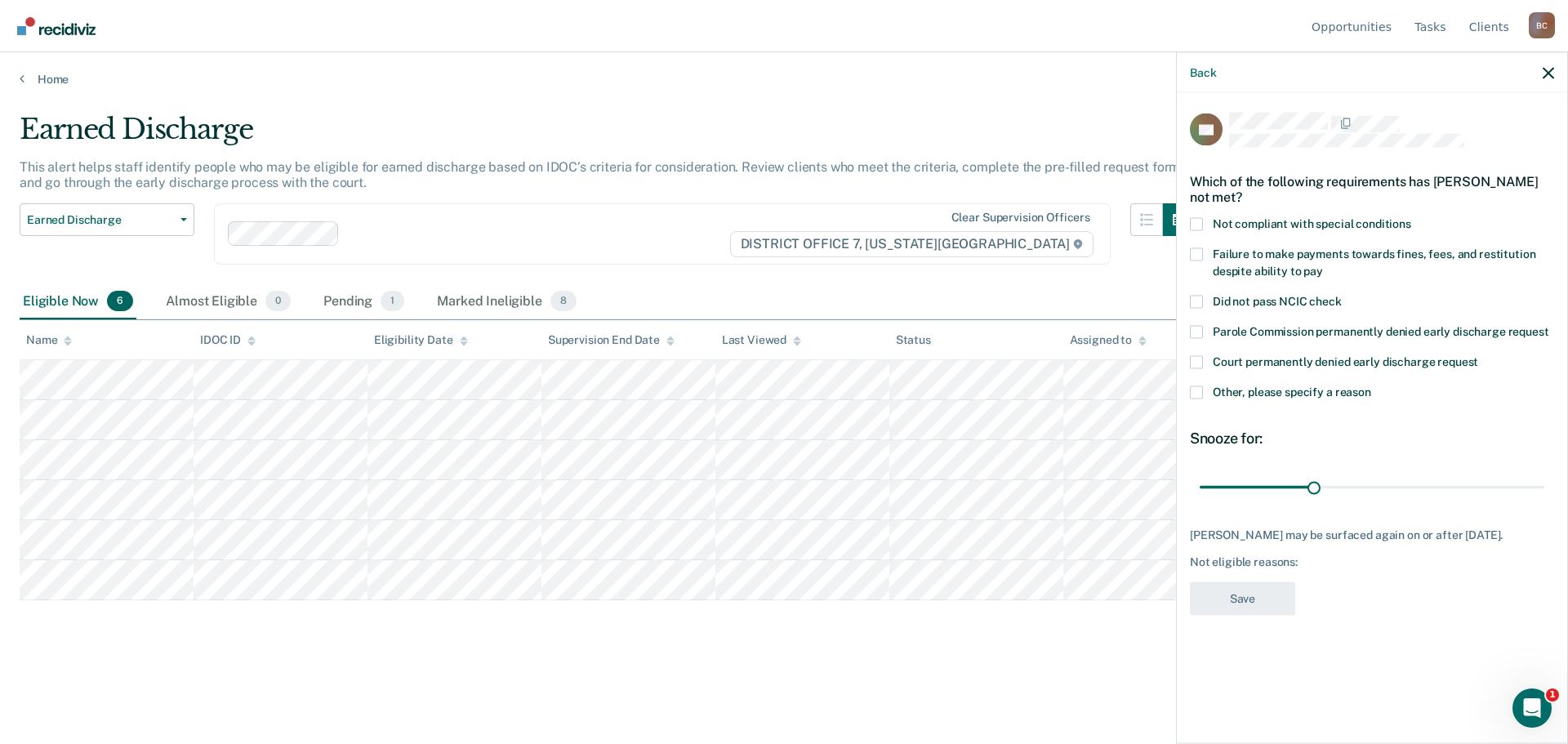
click at [1287, 390] on span "Other, please specify a reason" at bounding box center [1292, 391] width 158 height 13
click at [1371, 385] on input "Other, please specify a reason" at bounding box center [1371, 385] width 0 height 0
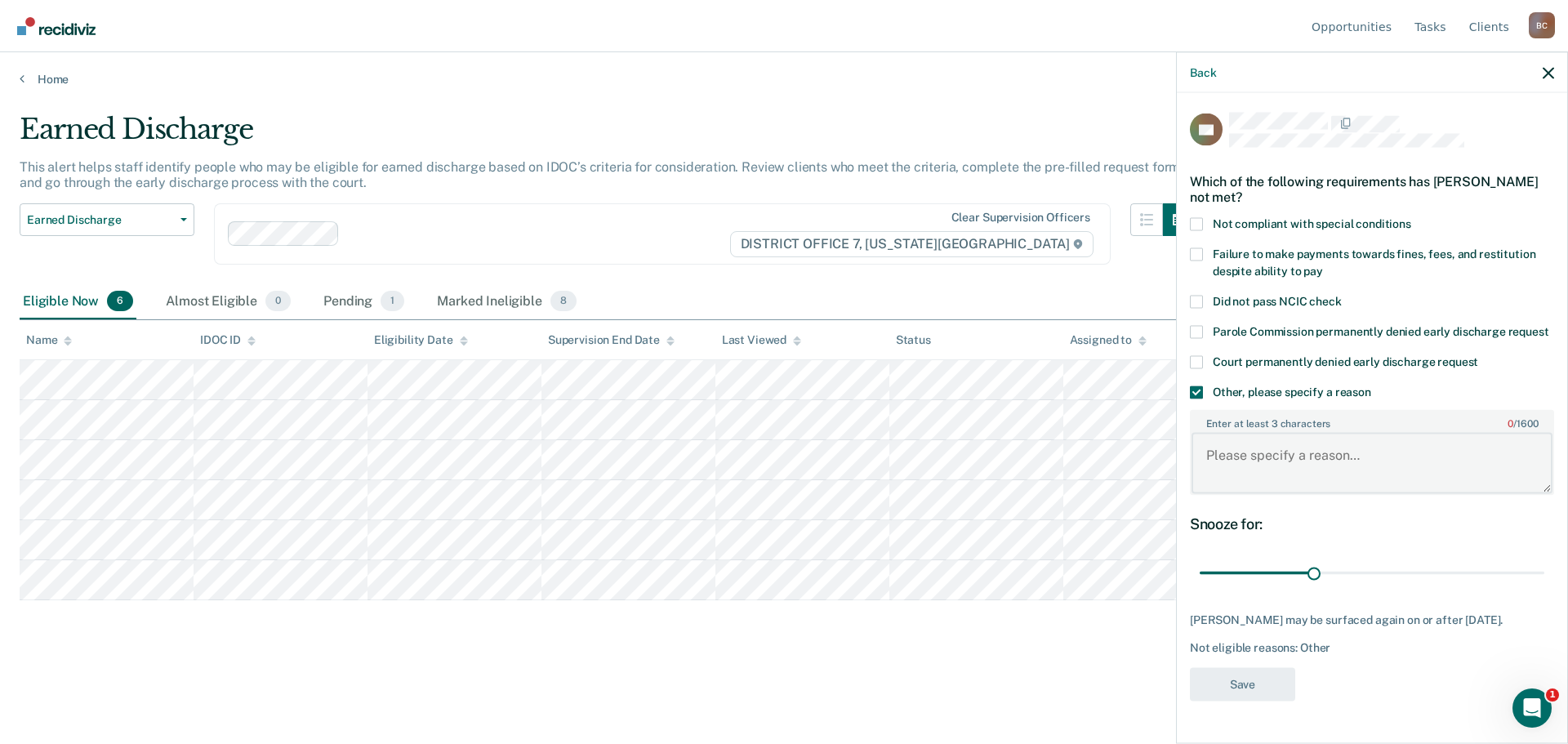
click at [1323, 460] on textarea "Enter at least 3 characters 0 / 1600" at bounding box center [1372, 462] width 361 height 60
type textarea "Needs one clean year"
drag, startPoint x: 1344, startPoint y: 572, endPoint x: 1598, endPoint y: 573, distance: 254.0
type input "90"
click at [1544, 573] on input "range" at bounding box center [1372, 572] width 344 height 29
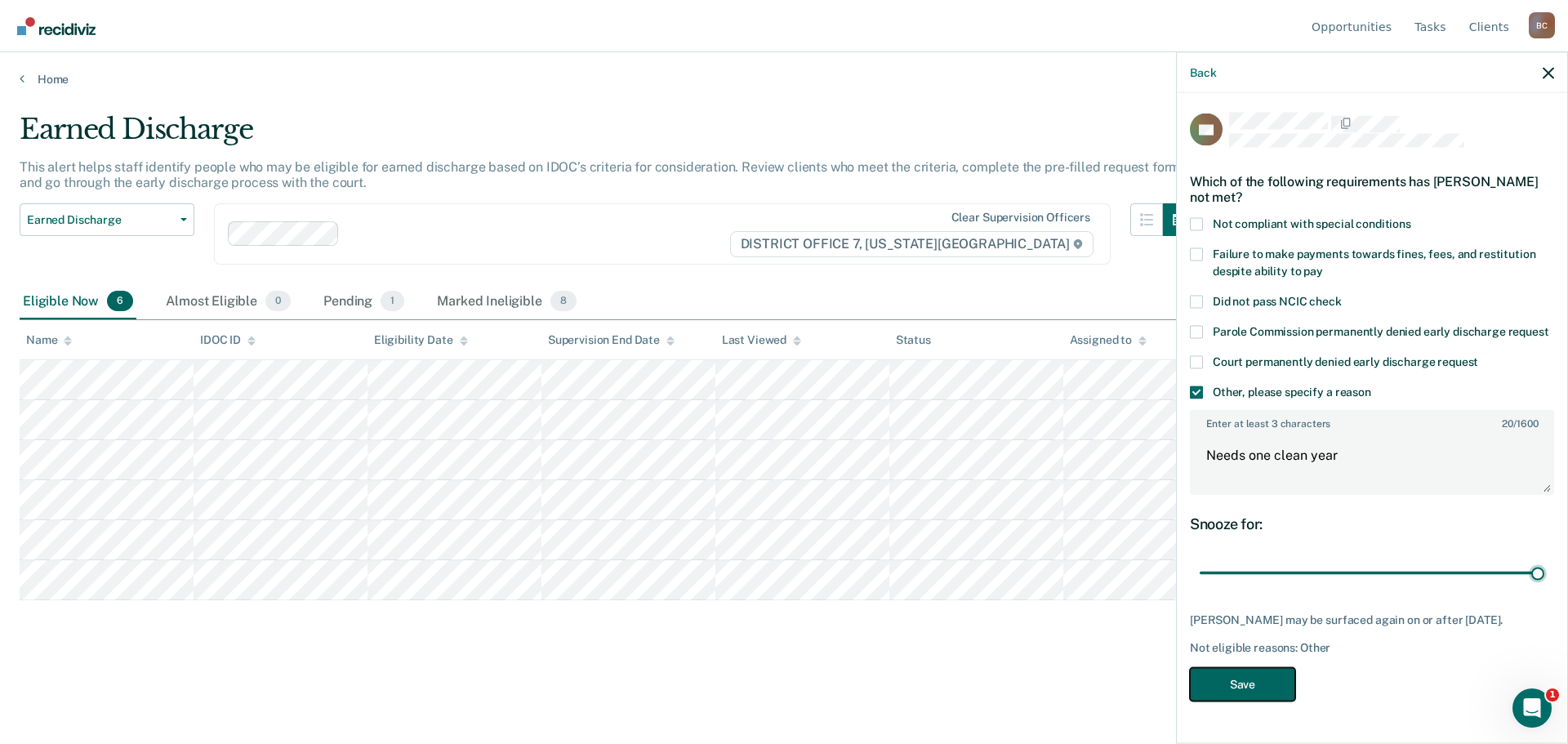
click at [1251, 699] on button "Save" at bounding box center [1242, 684] width 105 height 34
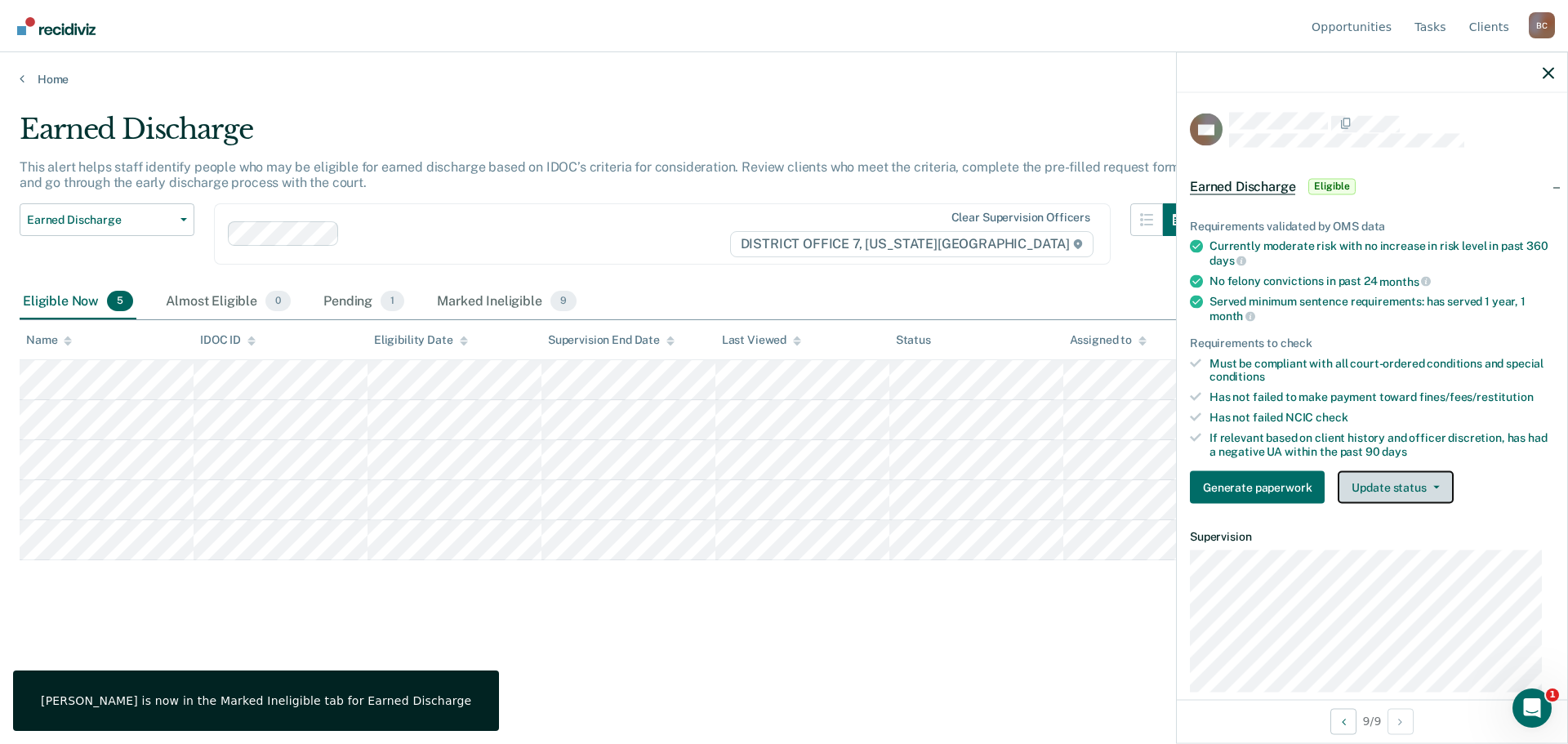
click at [1368, 497] on button "Update status" at bounding box center [1395, 487] width 115 height 33
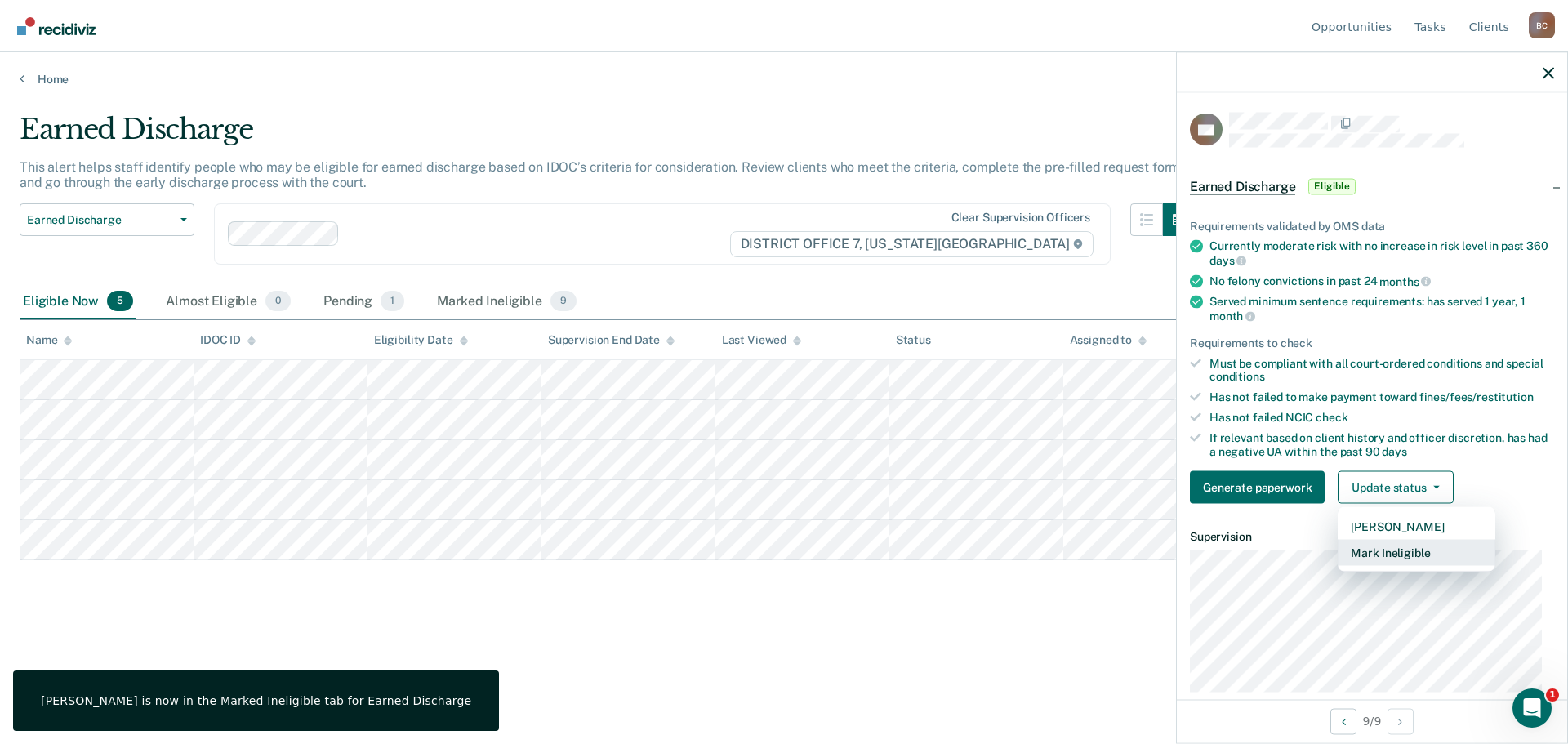
click at [1372, 552] on button "Mark Ineligible" at bounding box center [1416, 552] width 157 height 26
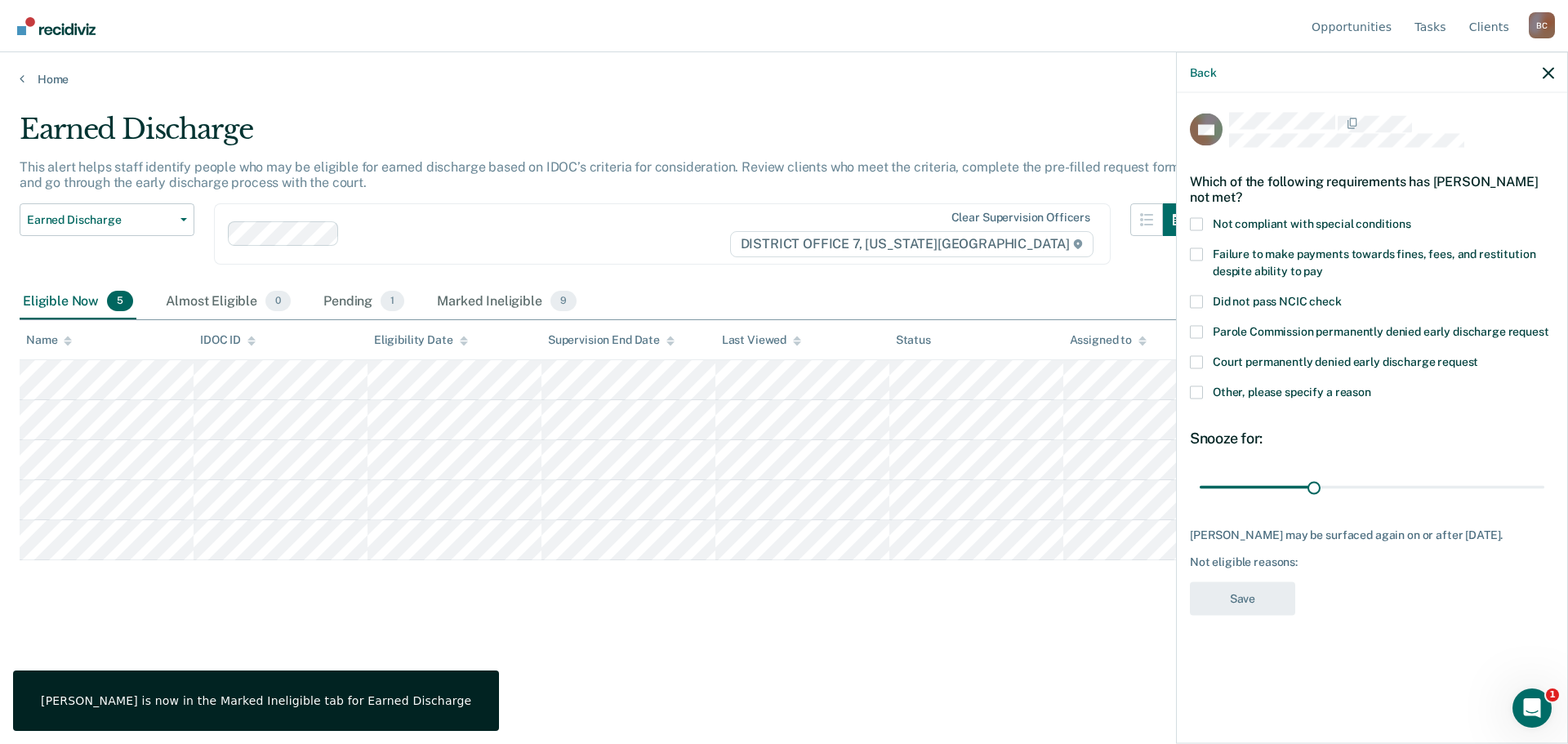
click at [1245, 391] on span "Other, please specify a reason" at bounding box center [1292, 391] width 158 height 13
click at [1371, 385] on input "Other, please specify a reason" at bounding box center [1371, 385] width 0 height 0
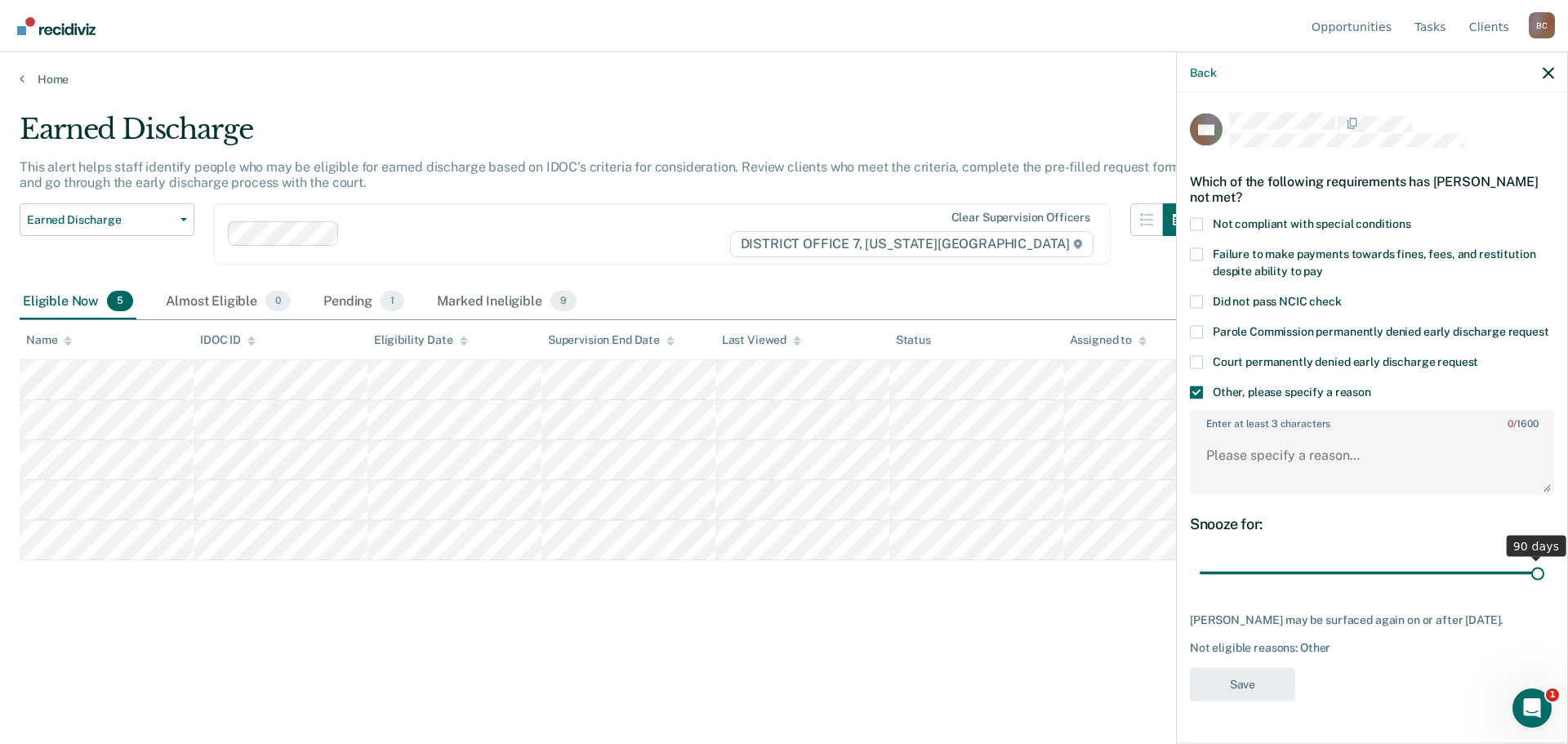
drag, startPoint x: 1315, startPoint y: 571, endPoint x: 1612, endPoint y: 567, distance: 297.0
type input "90"
click at [1544, 567] on input "range" at bounding box center [1372, 572] width 344 height 29
click at [1287, 483] on textarea "Enter at least 3 characters 0 / 1600" at bounding box center [1372, 462] width 361 height 60
type textarea "ABSCONDING"
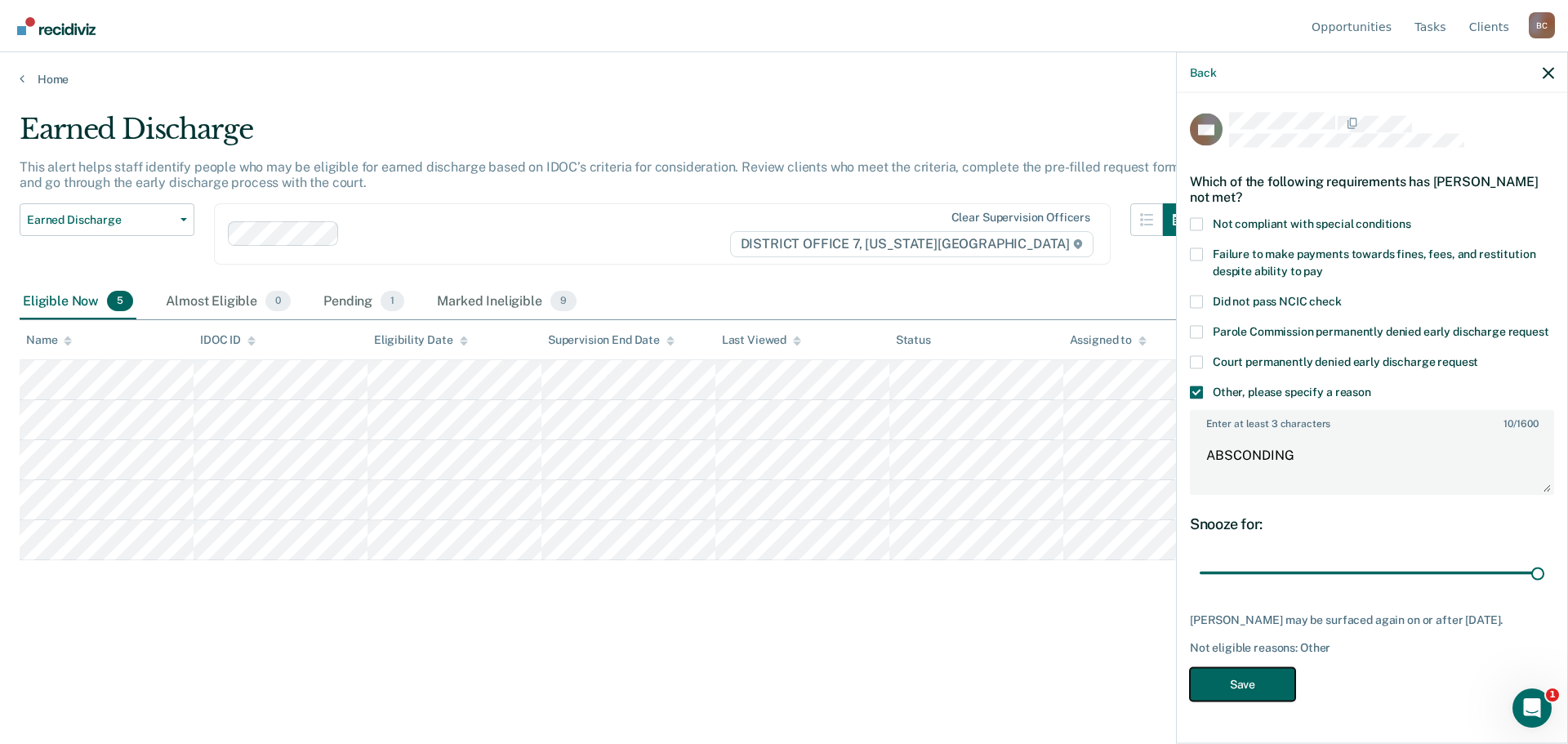
click at [1283, 700] on button "Save" at bounding box center [1242, 684] width 105 height 34
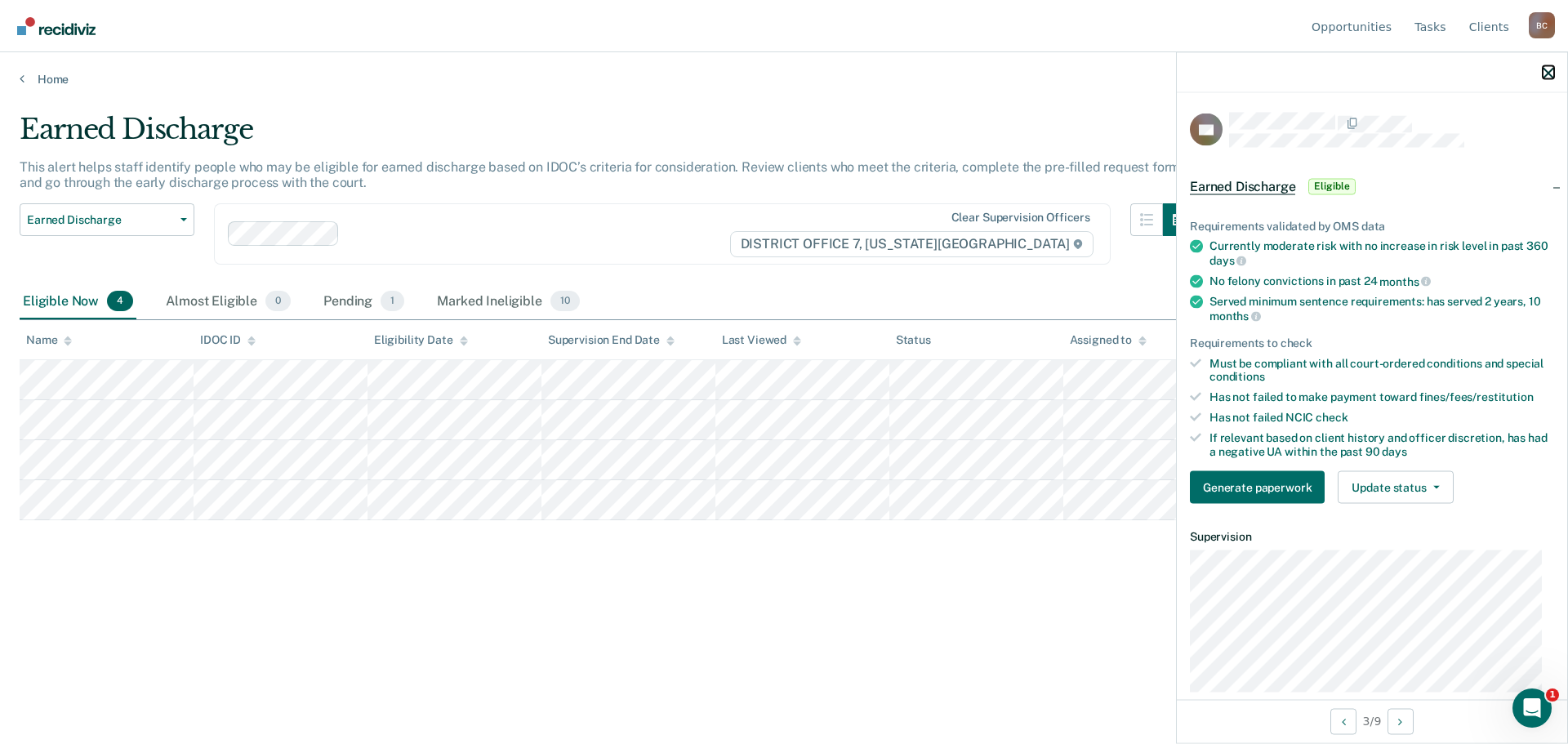
click at [1546, 76] on icon "button" at bounding box center [1549, 73] width 12 height 12
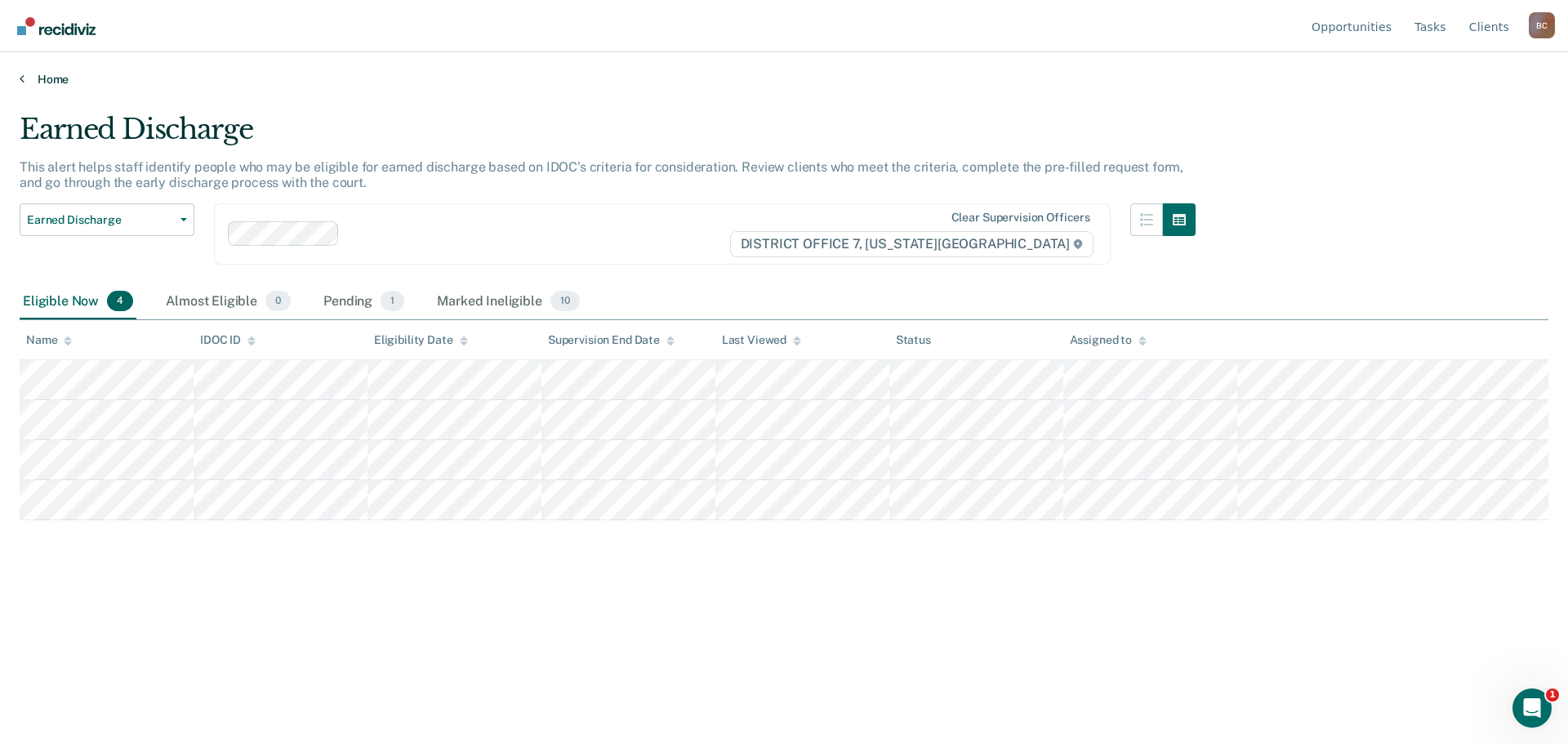
click at [63, 76] on link "Home" at bounding box center [784, 79] width 1529 height 15
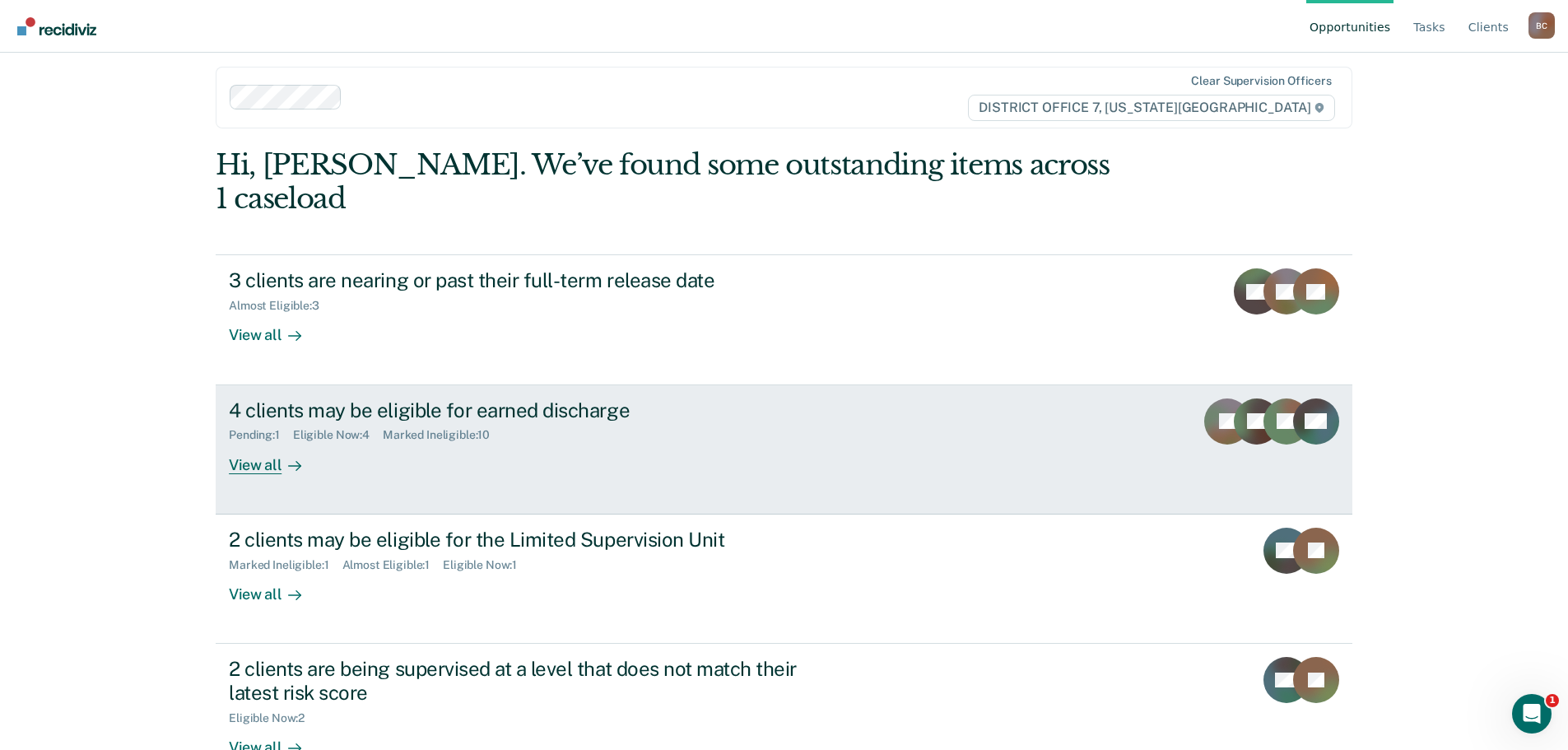
scroll to position [155, 0]
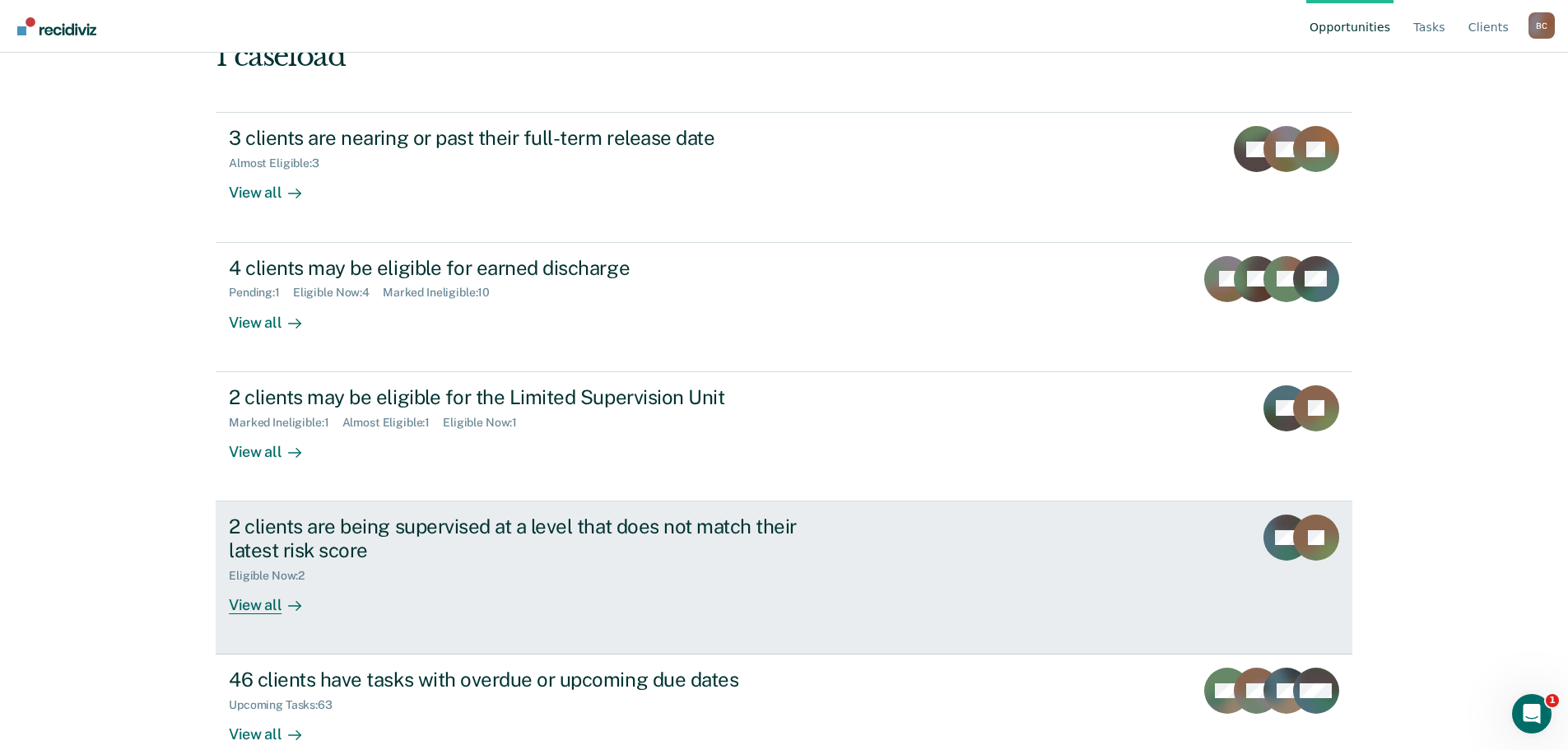
click at [347, 565] on div "2 clients are being supervised at a level that does not match their latest risk…" at bounding box center [537, 564] width 617 height 100
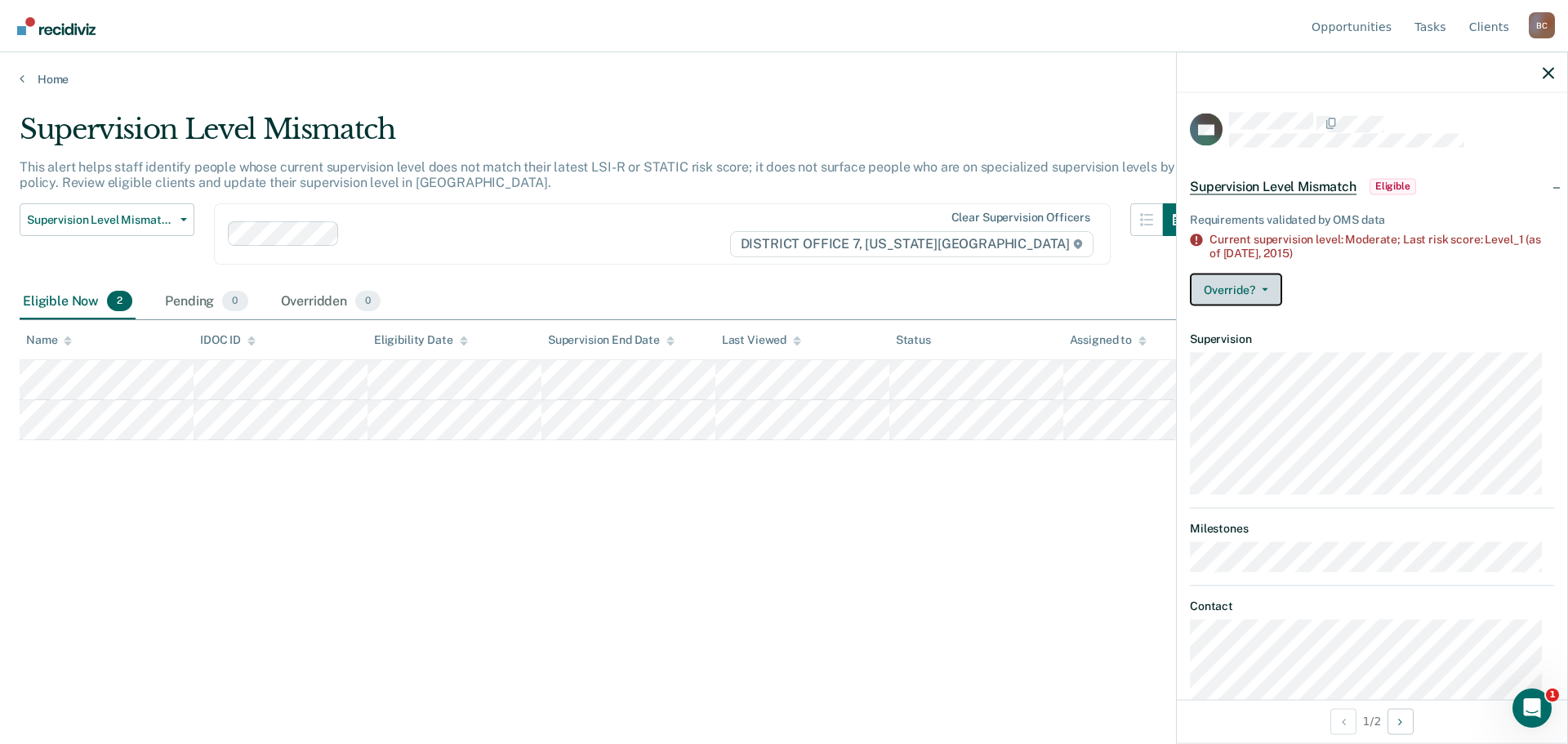
click at [1256, 287] on span "button" at bounding box center [1261, 288] width 13 height 3
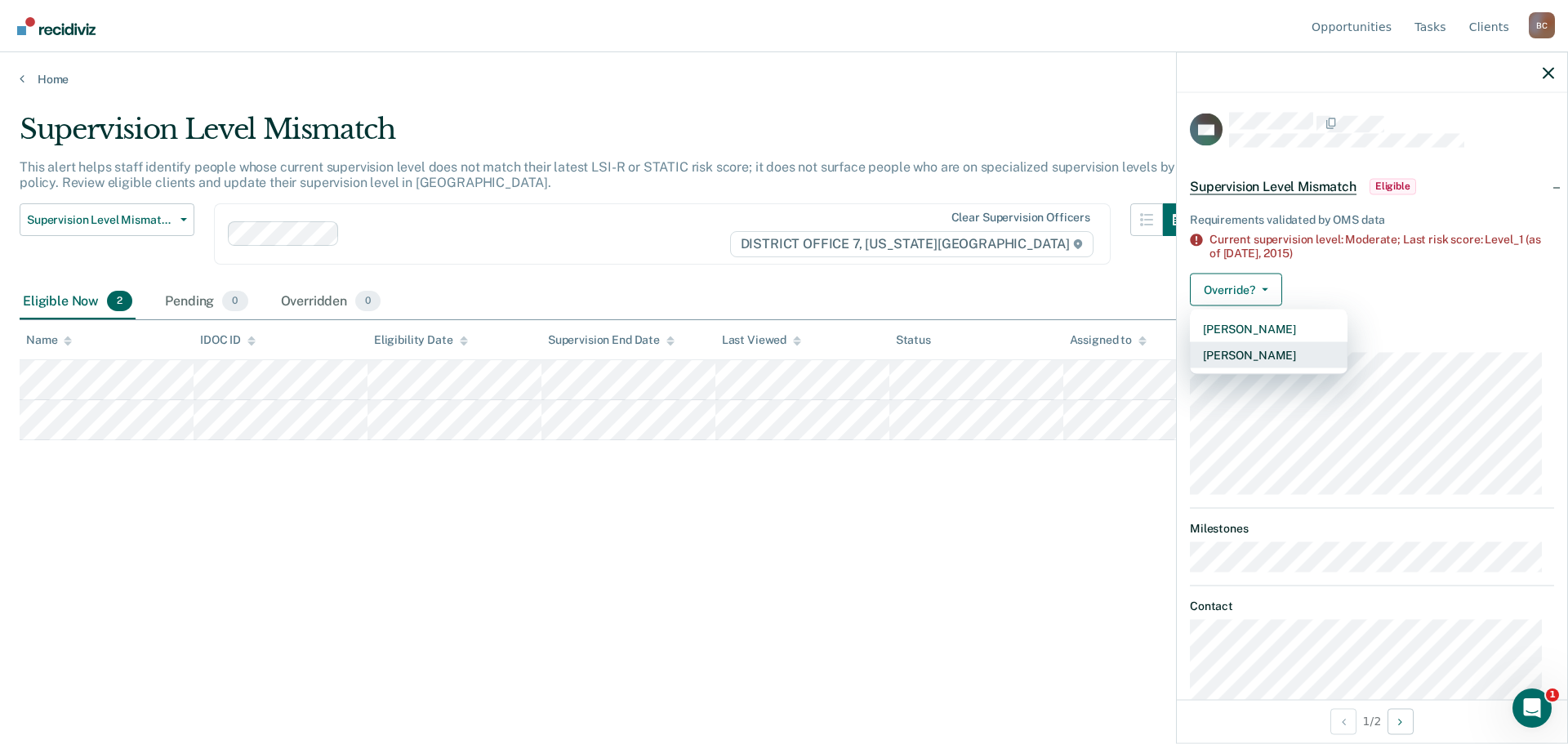
click at [1272, 354] on button "[PERSON_NAME]" at bounding box center [1268, 354] width 157 height 26
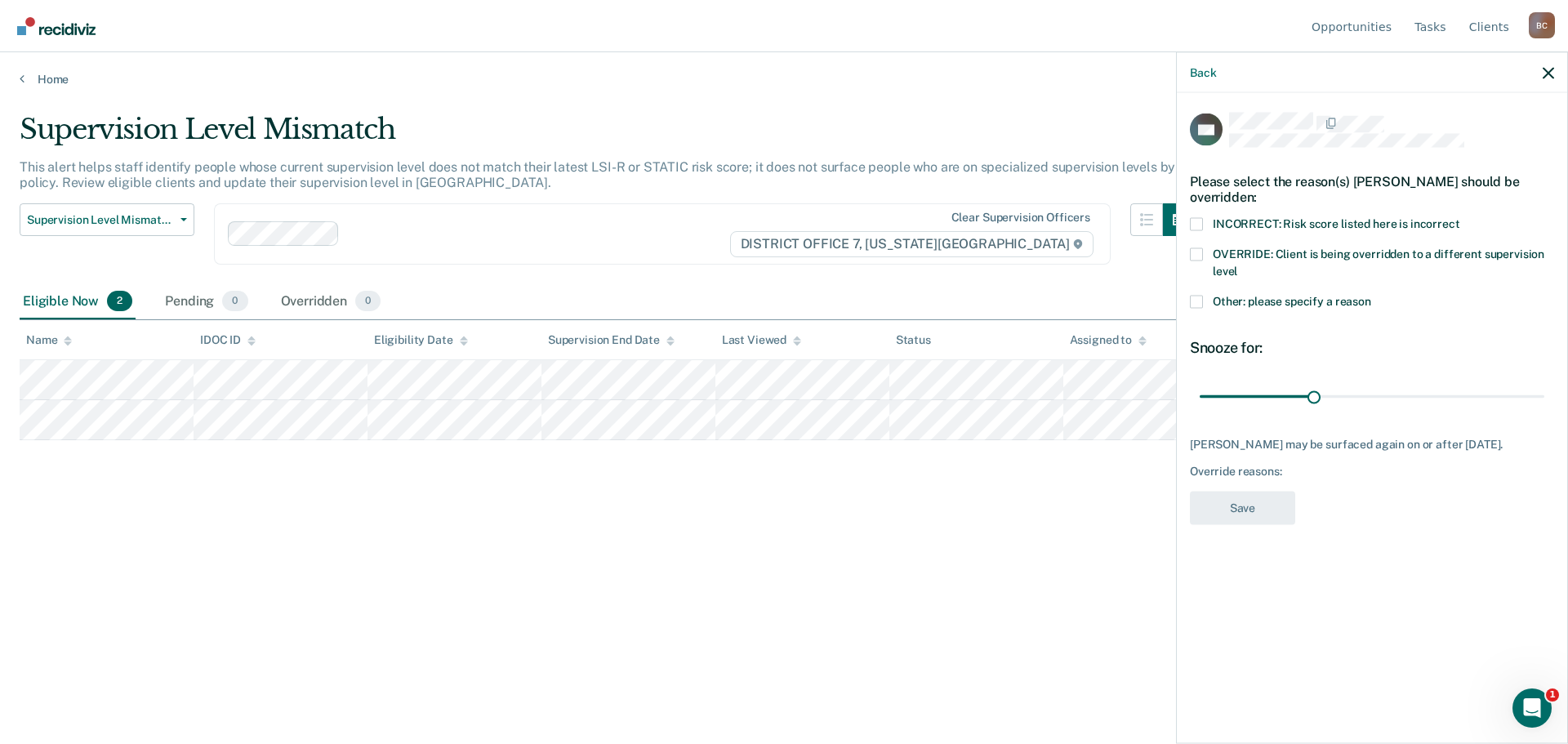
click at [1271, 301] on span "Other: please specify a reason" at bounding box center [1292, 300] width 158 height 13
click at [1371, 295] on input "Other: please specify a reason" at bounding box center [1371, 295] width 0 height 0
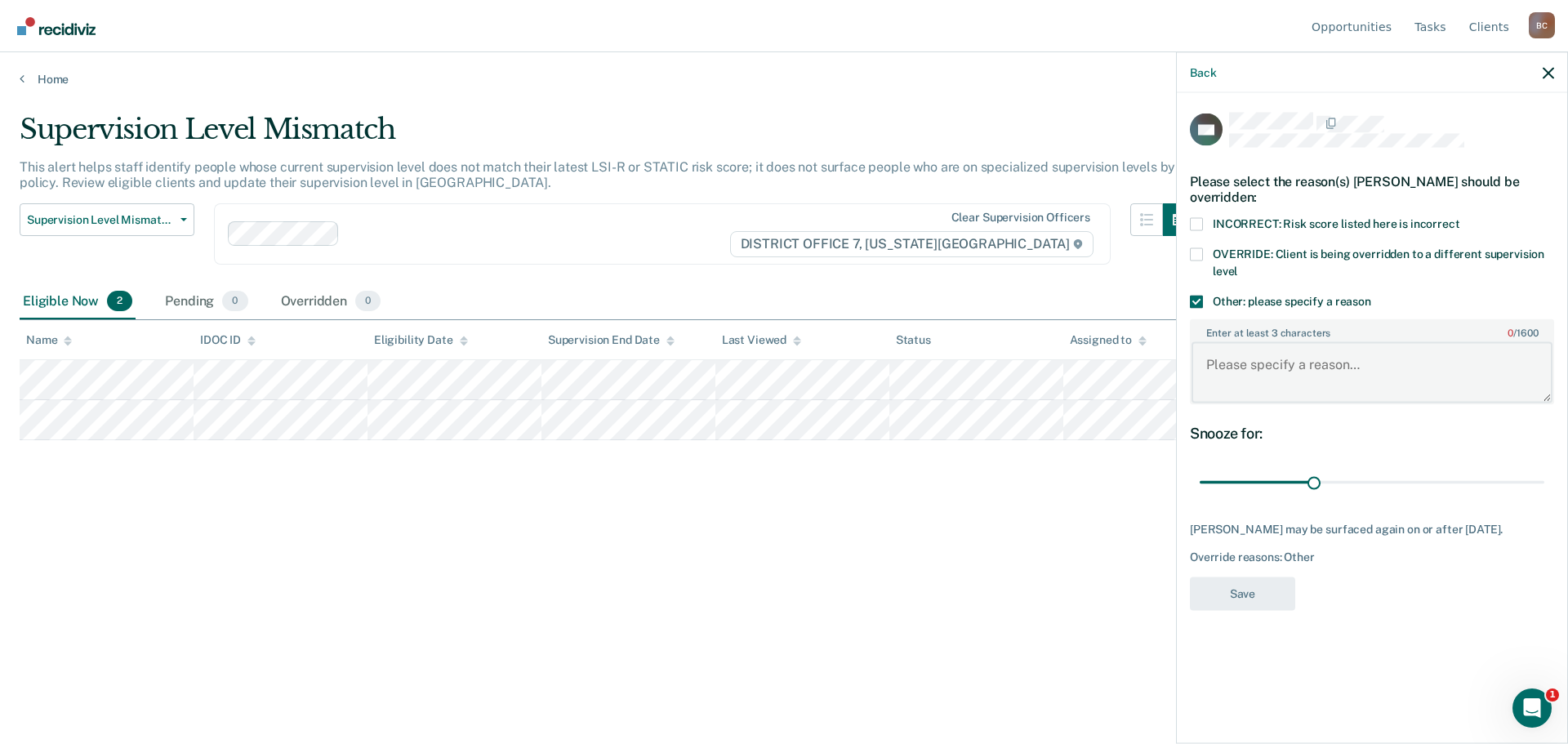
click at [1308, 367] on textarea "Enter at least 3 characters 0 / 1600" at bounding box center [1372, 372] width 361 height 60
type textarea "Last LSI was Low, will reassess now that he has been removed from LSU to Genera…"
click at [1248, 602] on button "Save" at bounding box center [1242, 594] width 105 height 34
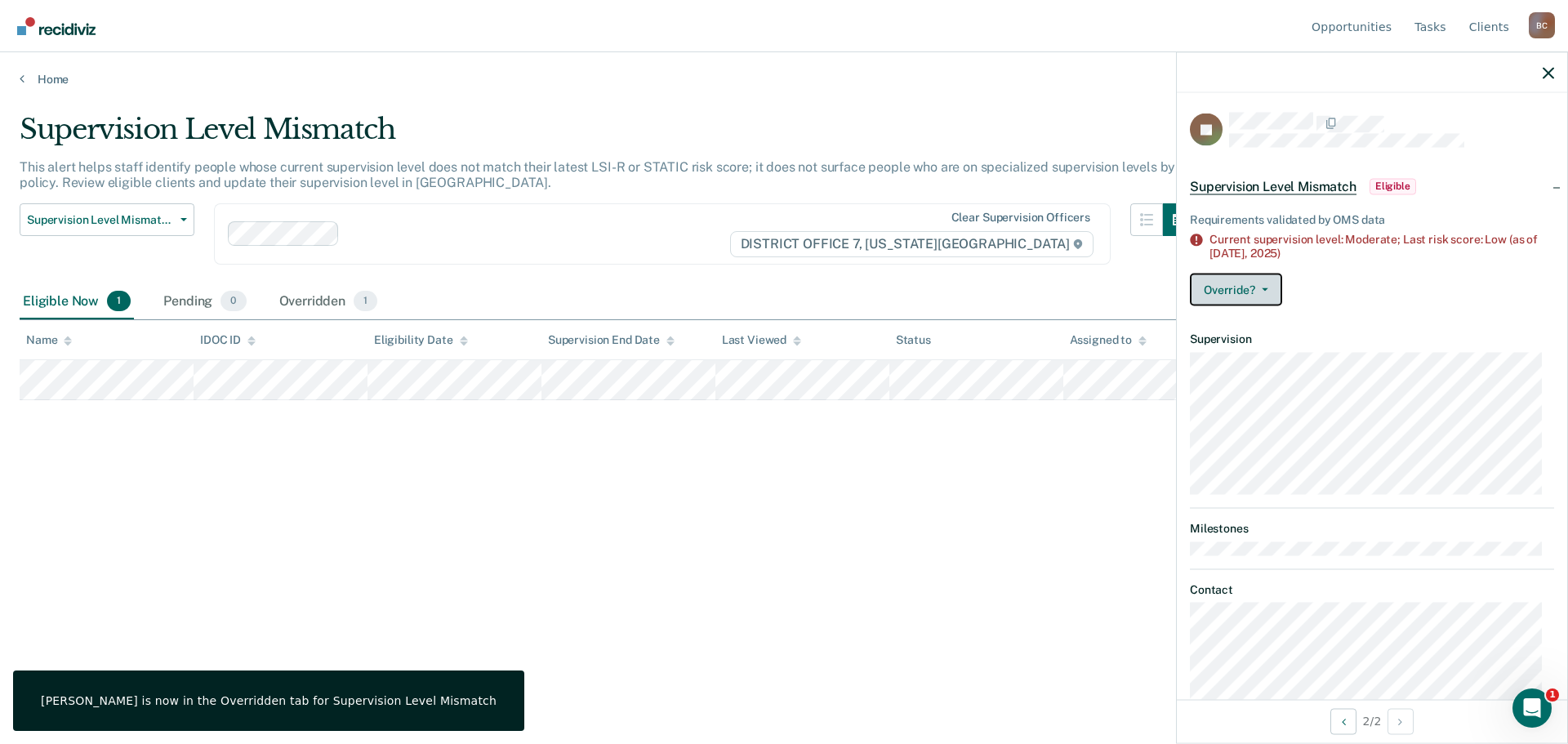
click at [1261, 285] on button "Override?" at bounding box center [1235, 289] width 92 height 33
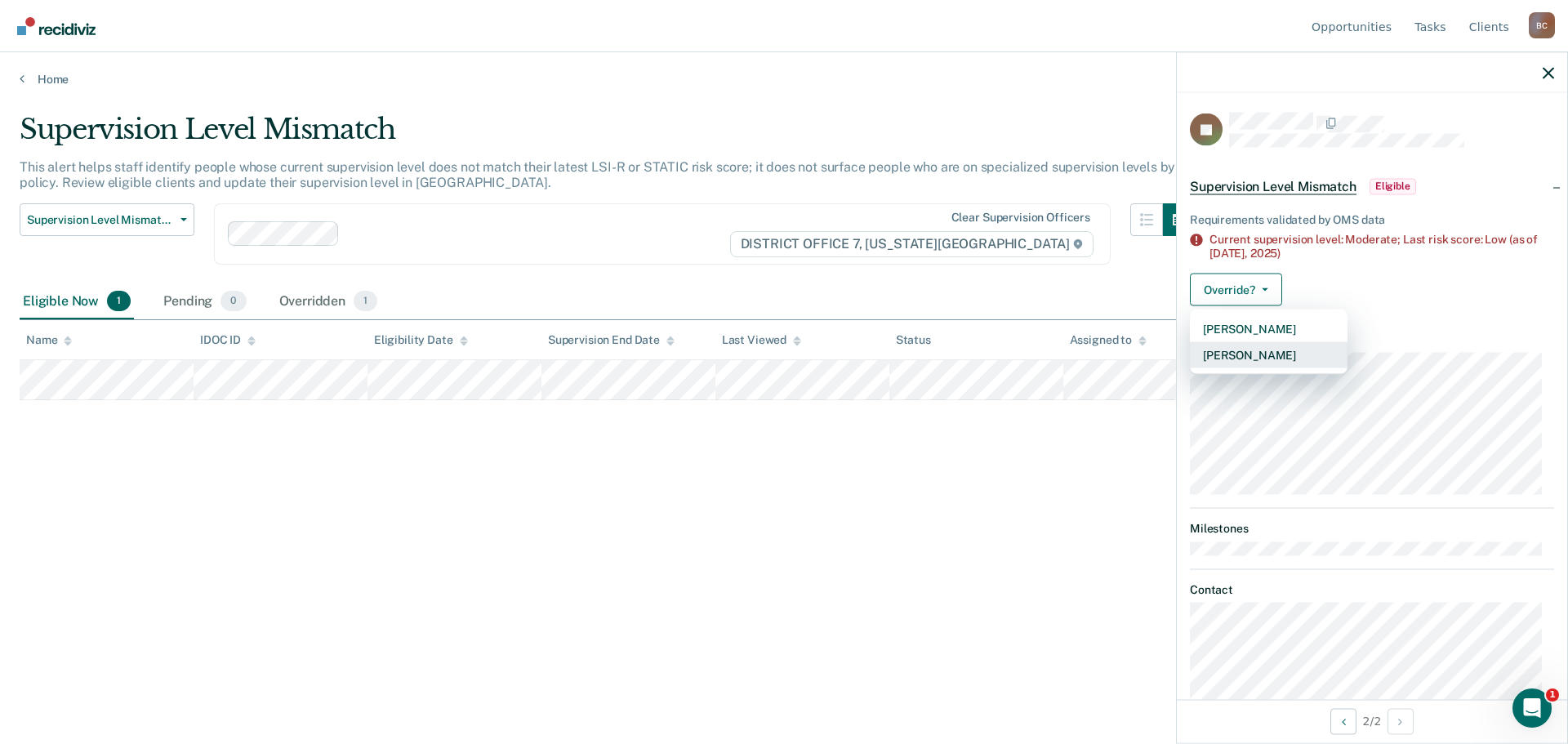
click at [1285, 355] on button "[PERSON_NAME]" at bounding box center [1268, 354] width 157 height 26
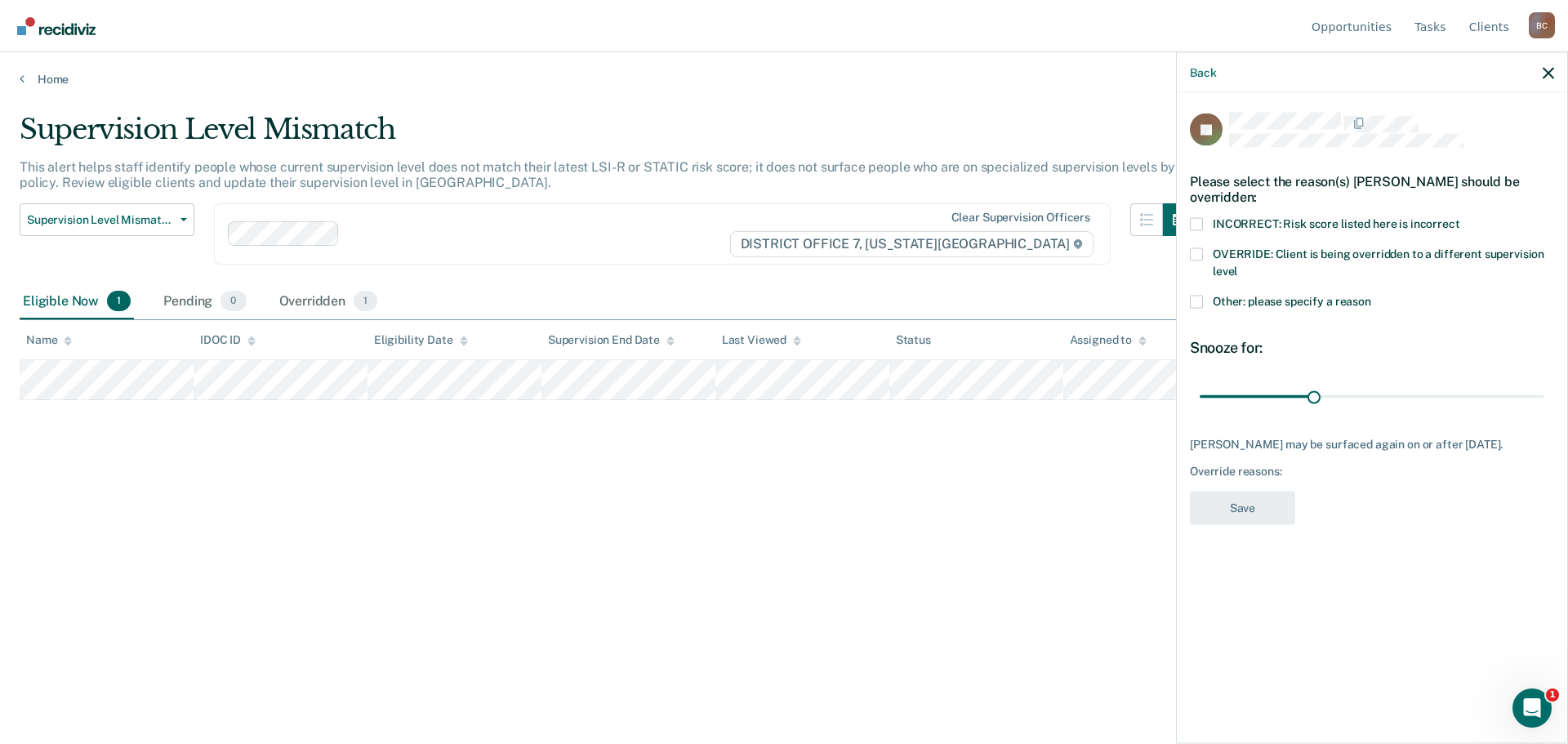
click at [1261, 297] on span "Other: please specify a reason" at bounding box center [1292, 300] width 158 height 13
click at [1371, 295] on input "Other: please specify a reason" at bounding box center [1371, 295] width 0 height 0
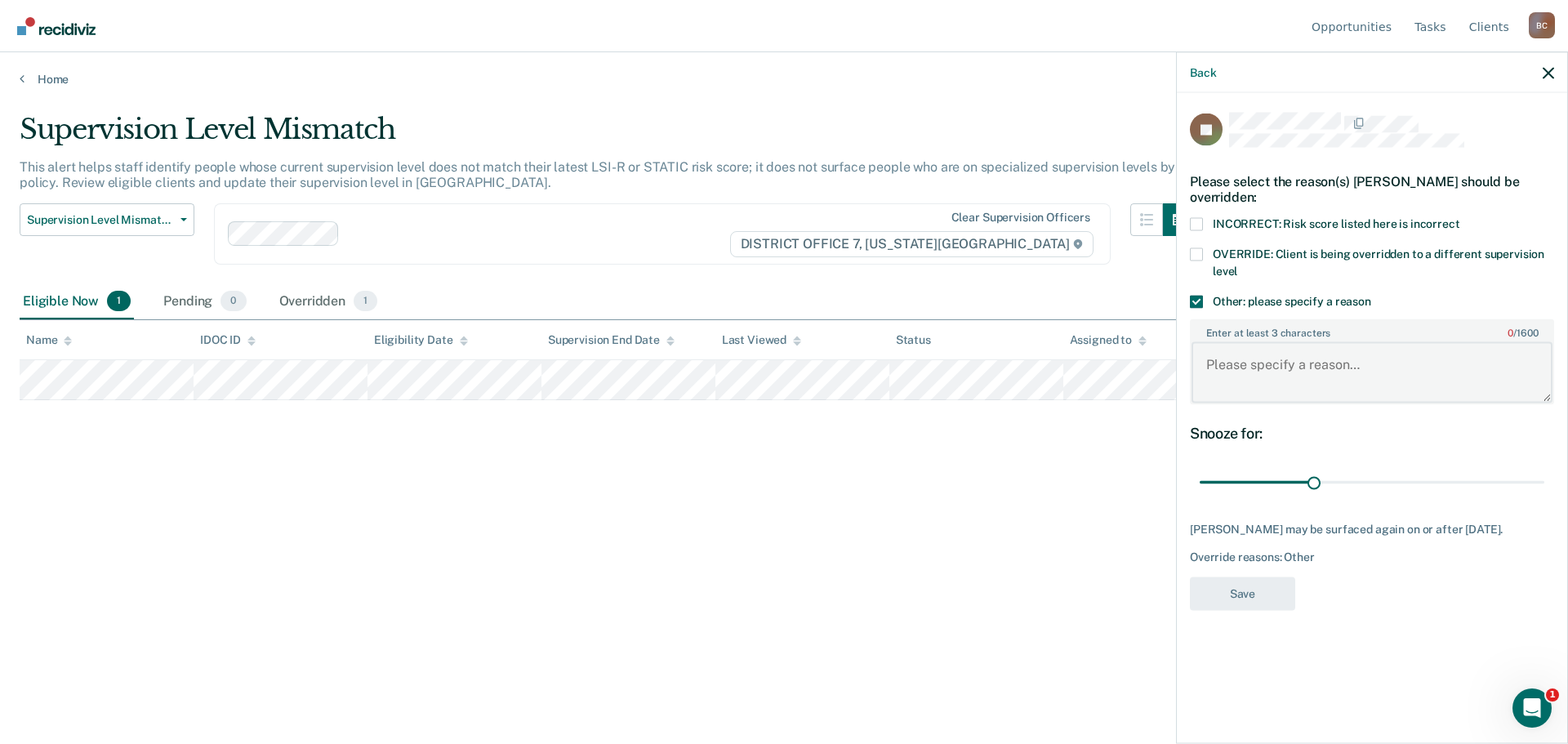
click at [1336, 382] on textarea "Enter at least 3 characters 0 / 1600" at bounding box center [1372, 372] width 361 height 60
type textarea "Currently frontloading"
click at [1287, 603] on button "Save" at bounding box center [1242, 594] width 105 height 34
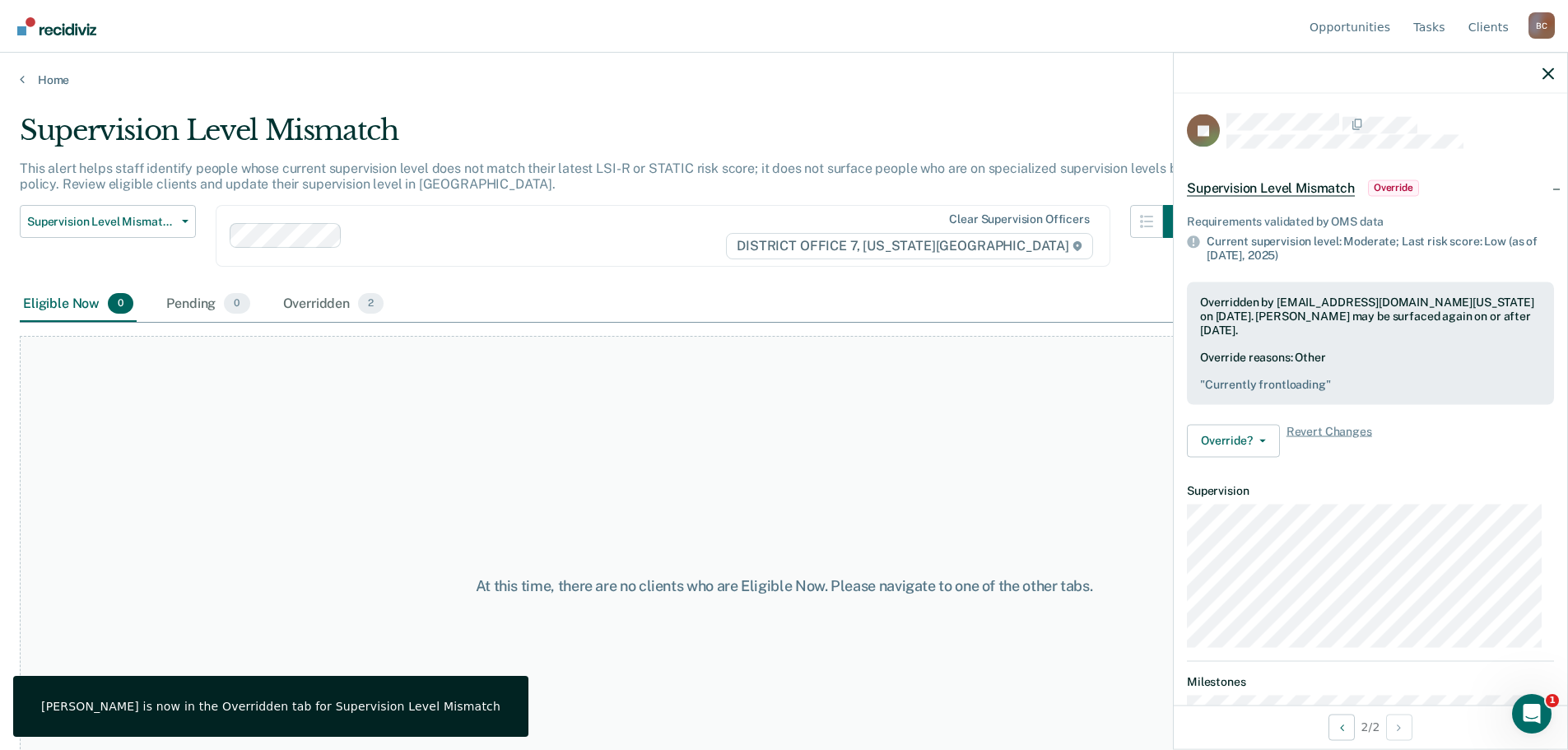
click at [1556, 79] on div at bounding box center [1371, 73] width 393 height 41
click at [1551, 73] on icon "button" at bounding box center [1548, 74] width 12 height 12
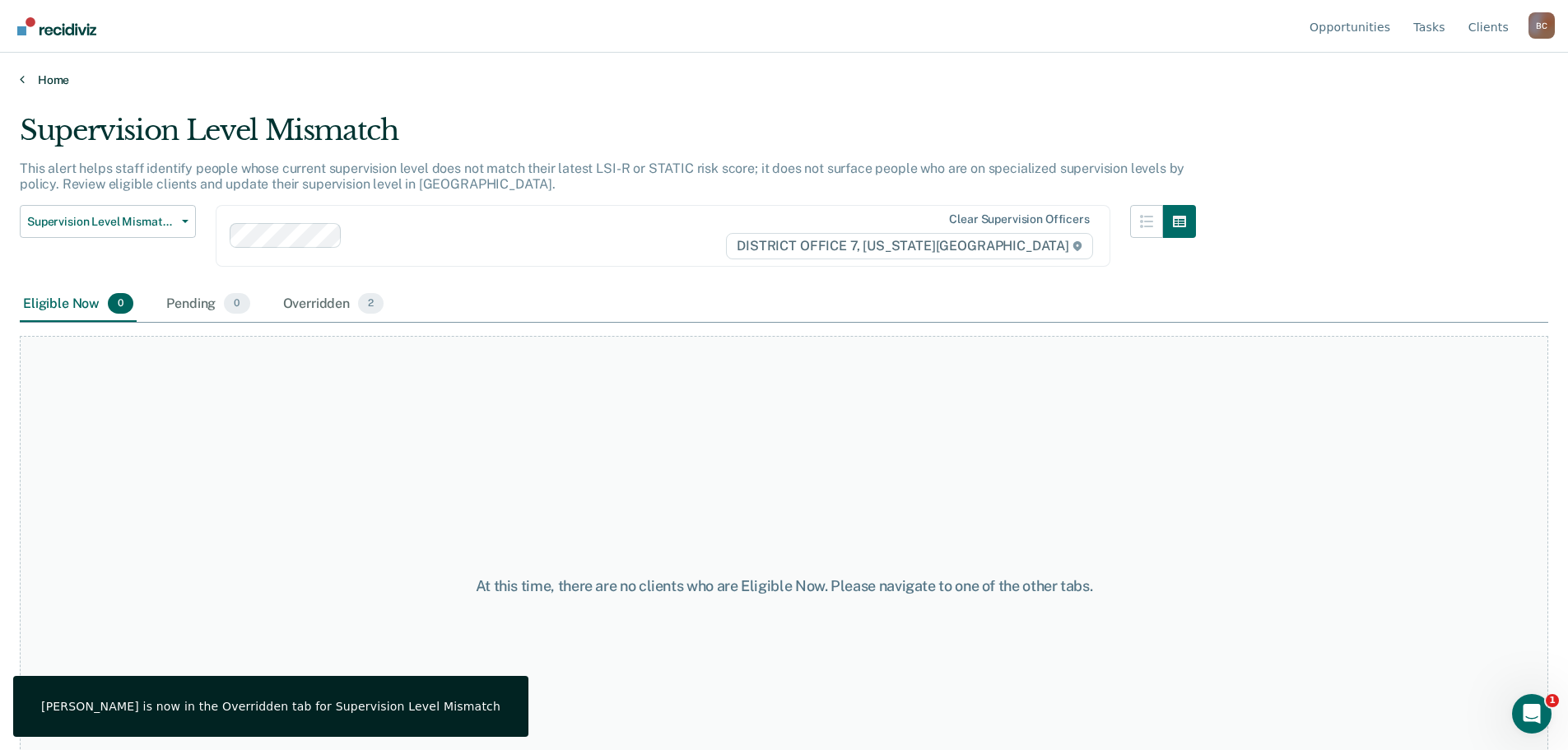
click at [51, 82] on link "Home" at bounding box center [784, 80] width 1528 height 15
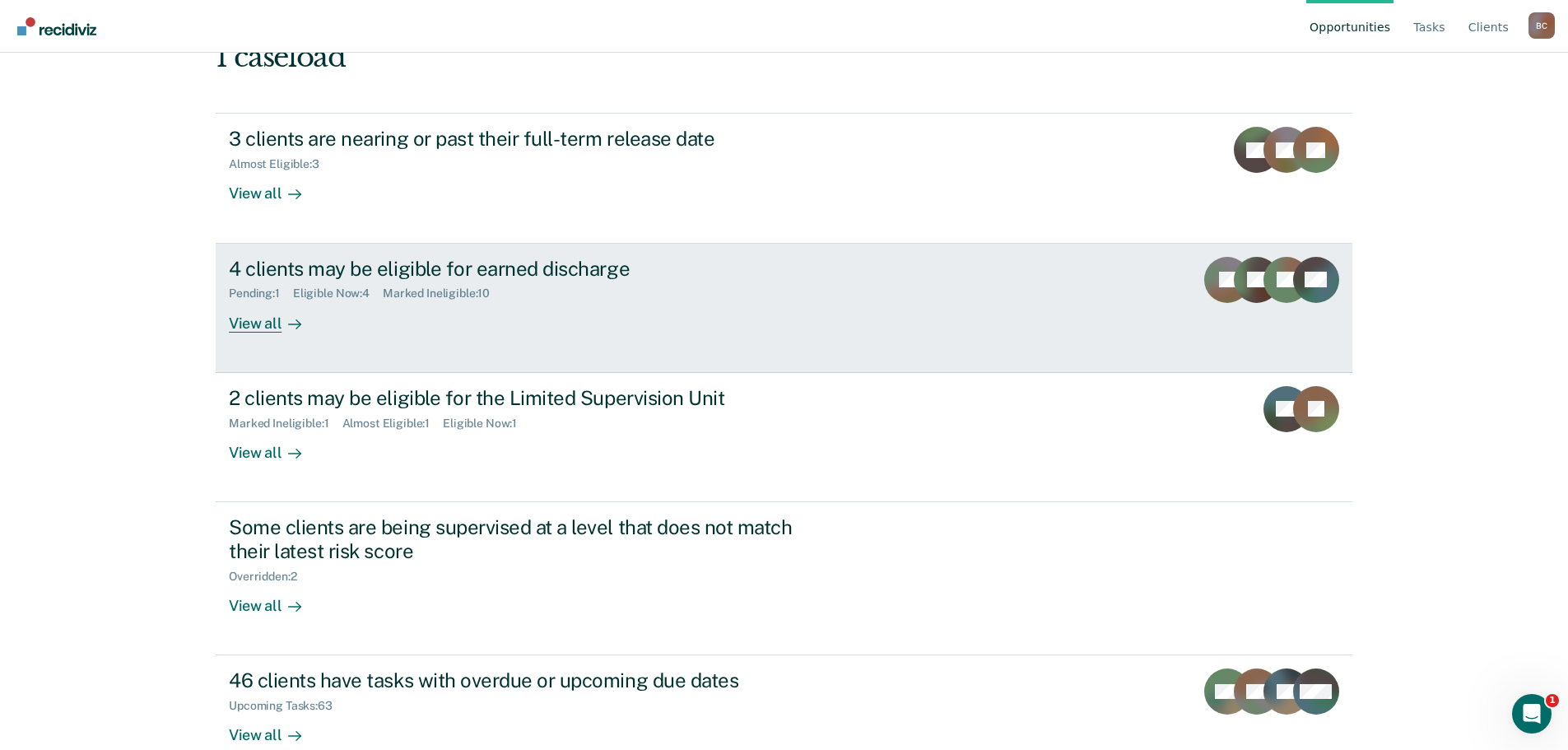
scroll to position [155, 0]
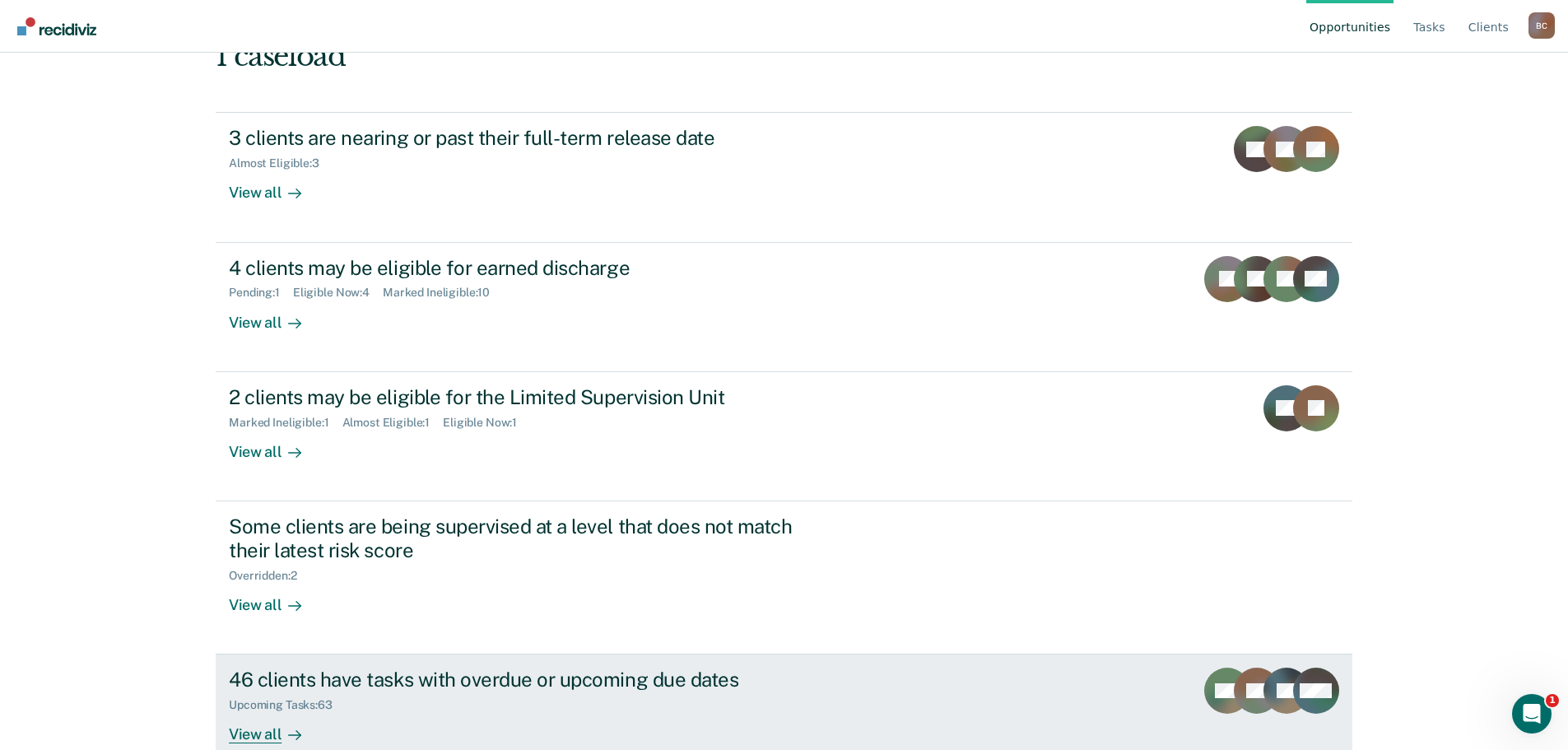
click at [549, 684] on div "46 clients have tasks with overdue or upcoming due dates Upcoming Tasks : 63 Vi…" at bounding box center [537, 705] width 617 height 76
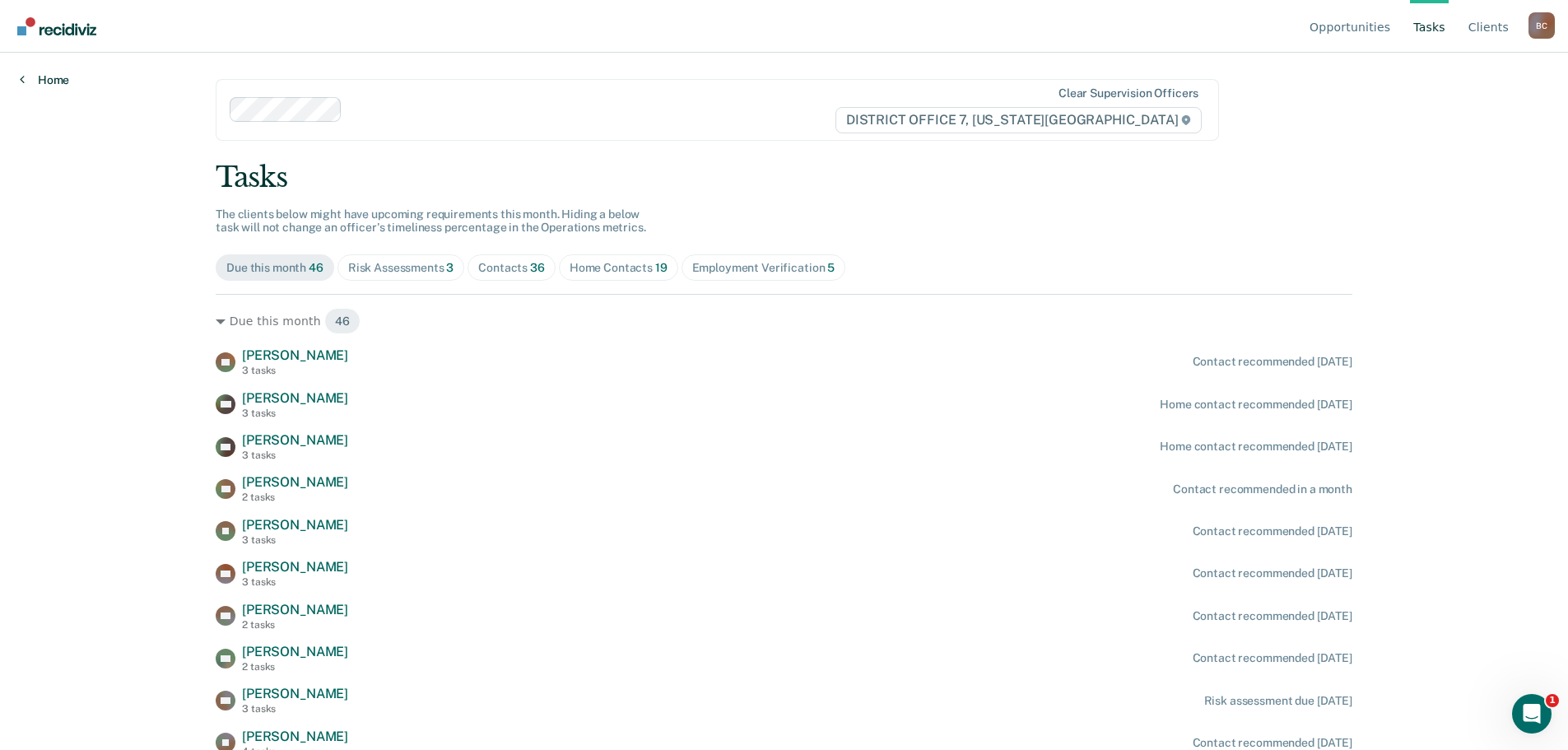
click at [67, 79] on link "Home" at bounding box center [45, 80] width 50 height 15
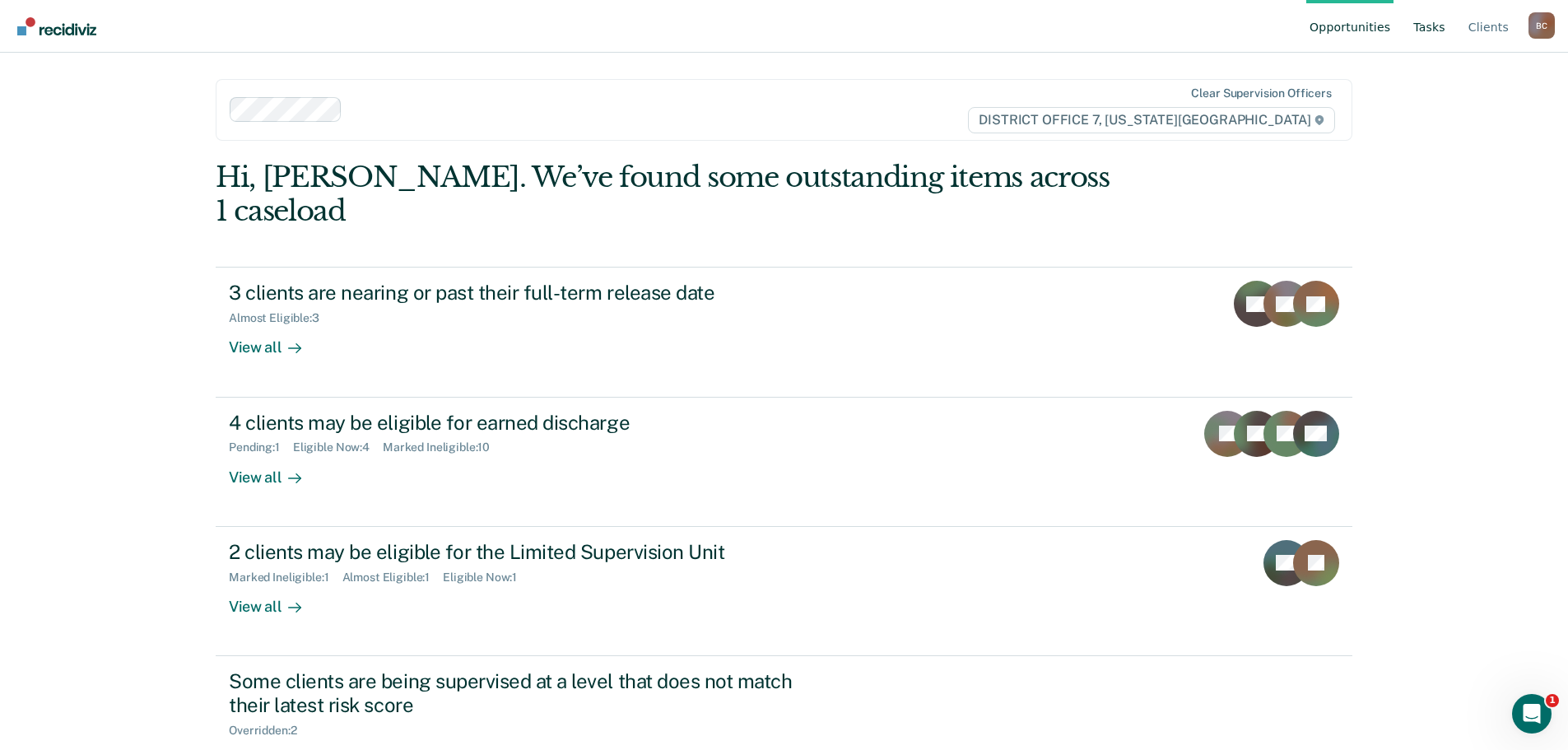
click at [1432, 30] on link "Tasks" at bounding box center [1428, 26] width 39 height 53
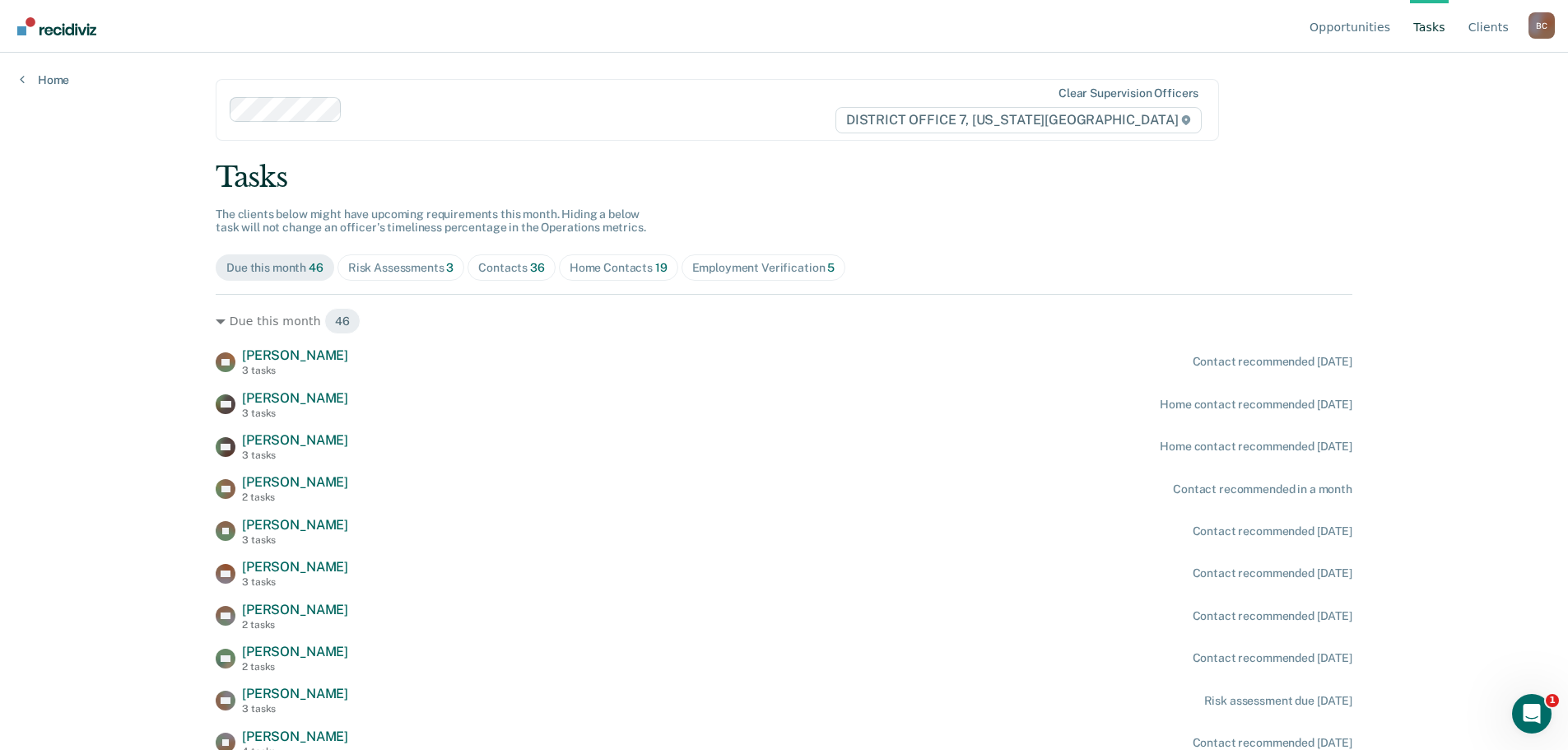
click at [389, 265] on div "Risk Assessments 3" at bounding box center [401, 268] width 106 height 14
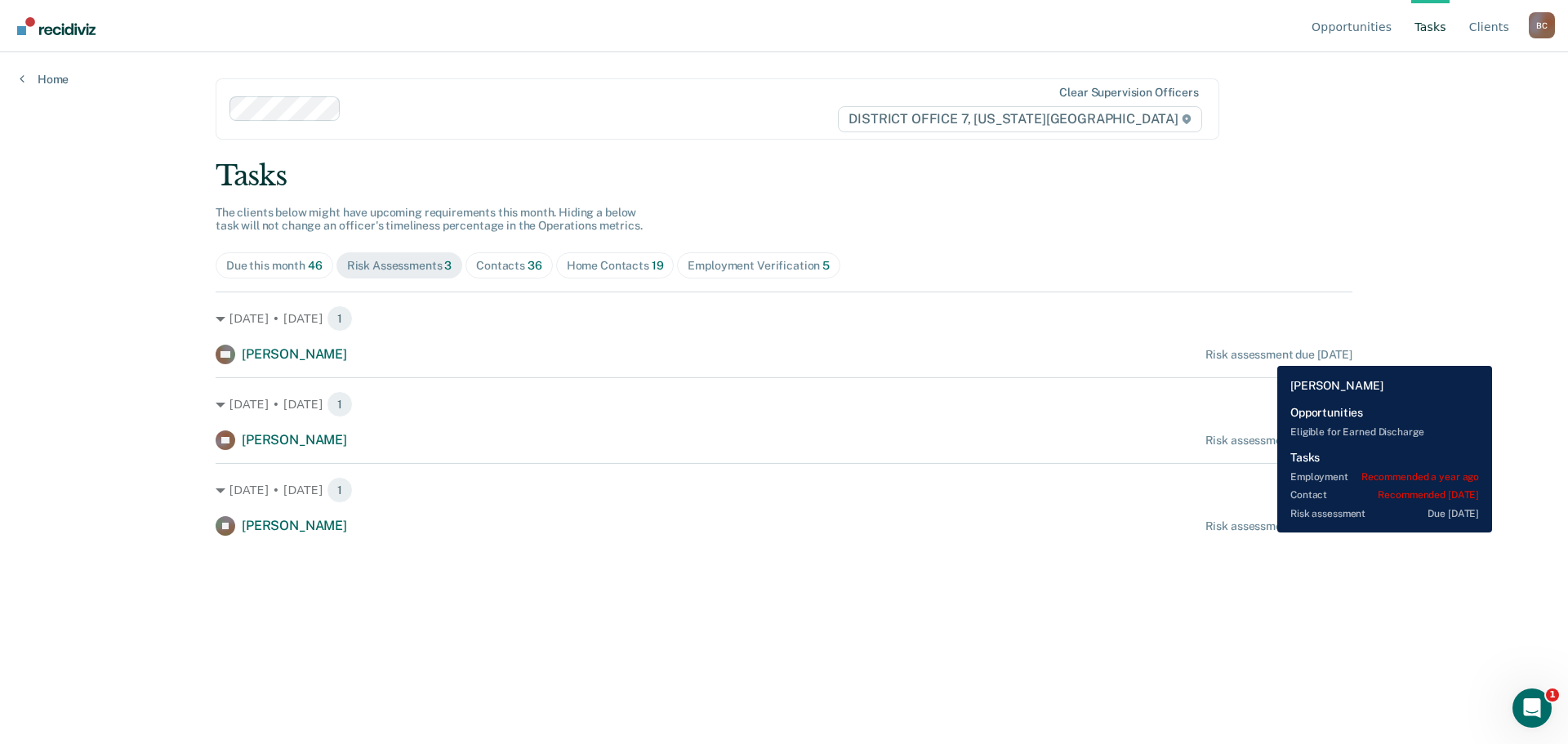
click at [1265, 353] on div "Risk assessment due [DATE]" at bounding box center [1279, 354] width 147 height 14
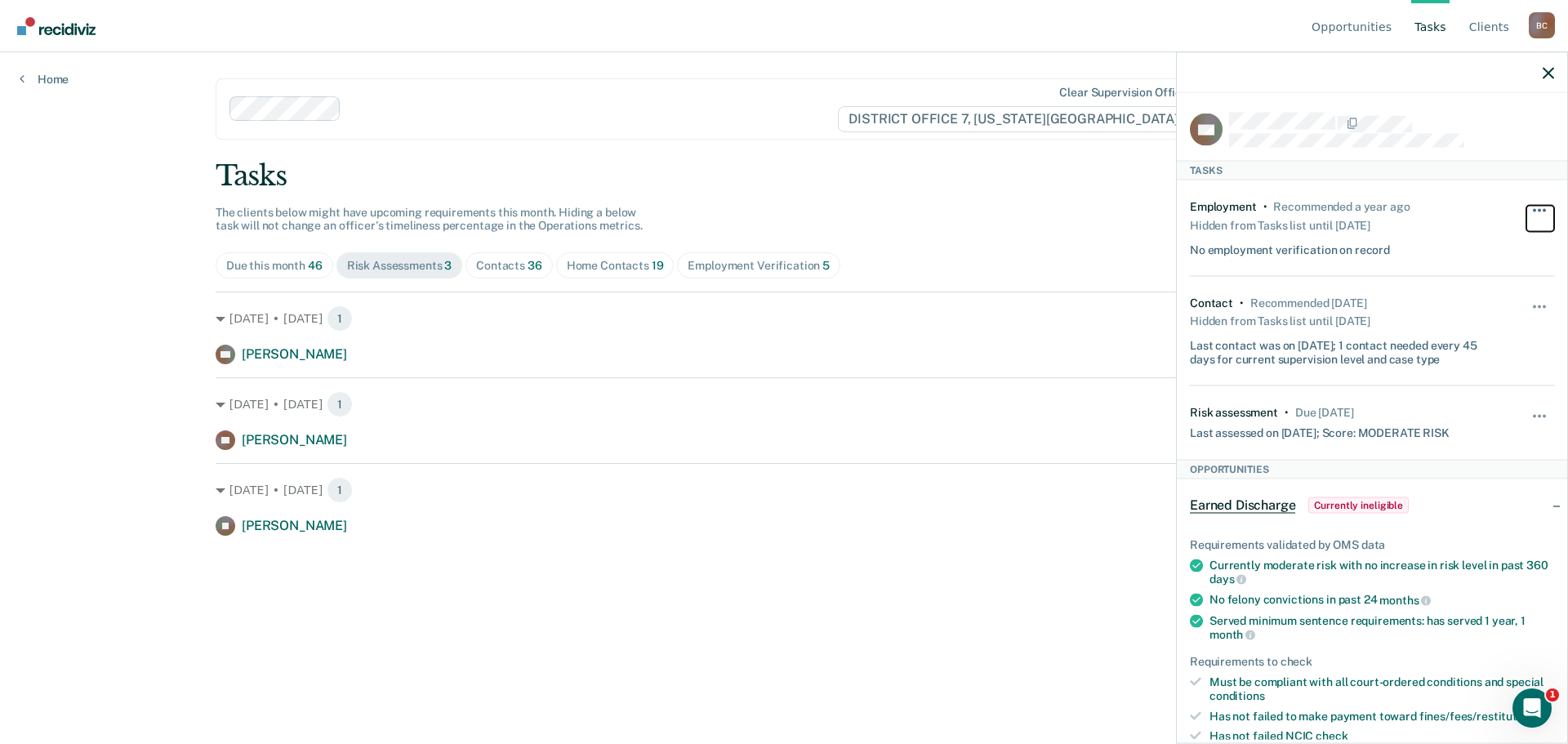
click at [1529, 220] on button "button" at bounding box center [1540, 218] width 28 height 26
click at [1529, 212] on button "button" at bounding box center [1540, 218] width 28 height 26
click at [1526, 411] on button "button" at bounding box center [1540, 423] width 28 height 26
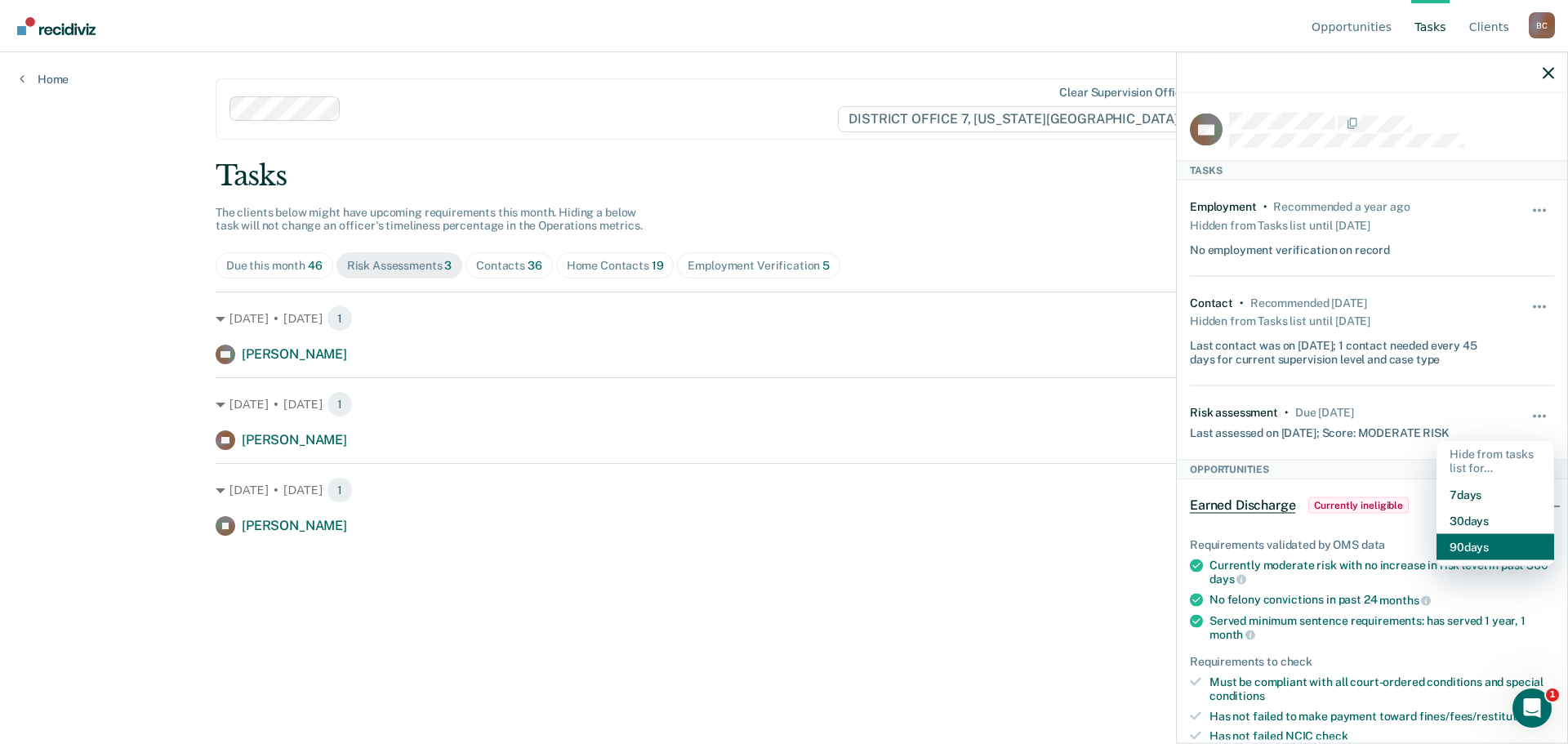
click at [1492, 544] on button "90 days" at bounding box center [1495, 546] width 118 height 26
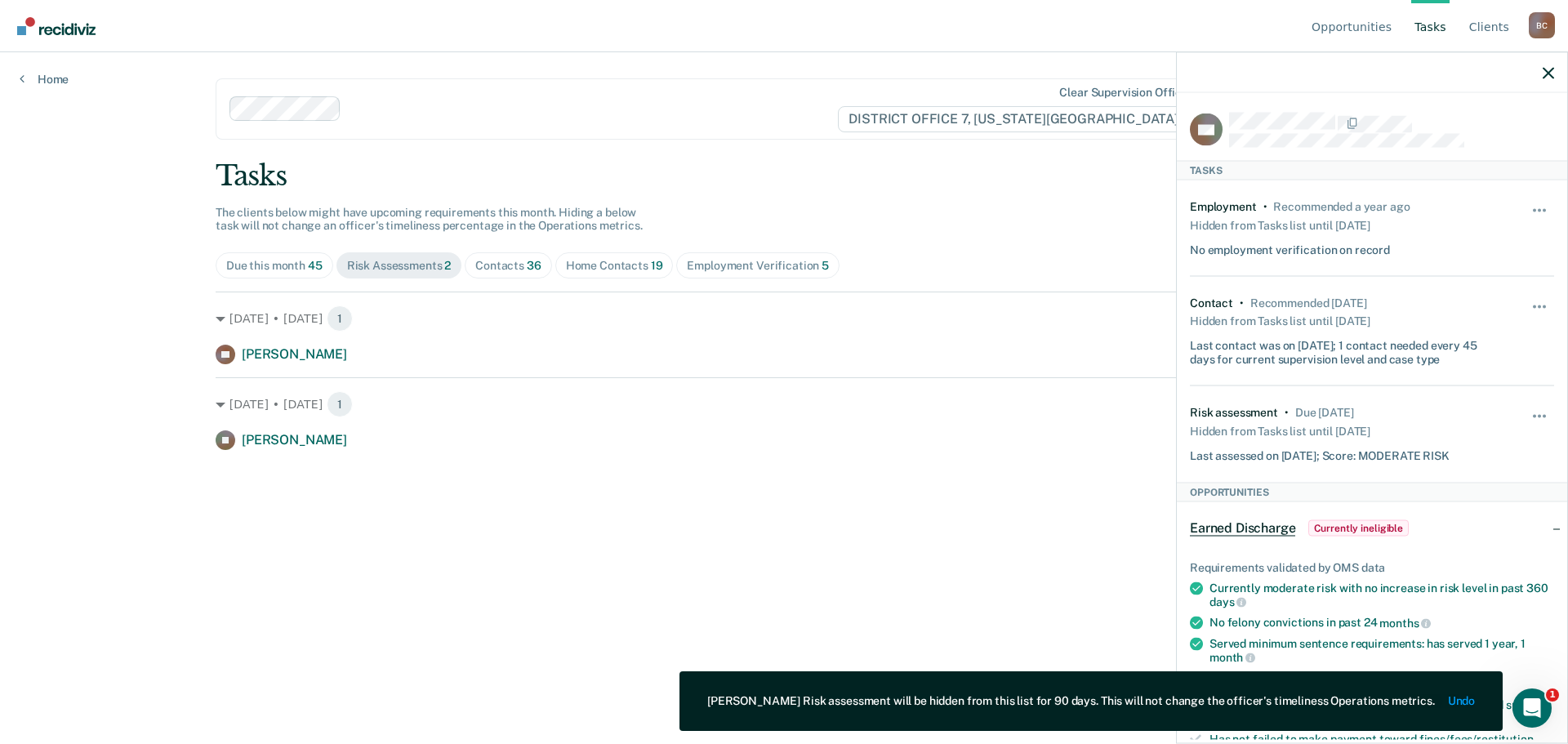
click at [1169, 254] on div "Due this month 45 Risk Assessments 2 Contacts 36 Home Contacts 19 Employment Ve…" at bounding box center [784, 265] width 1137 height 26
click at [1545, 68] on icon "button" at bounding box center [1549, 73] width 12 height 12
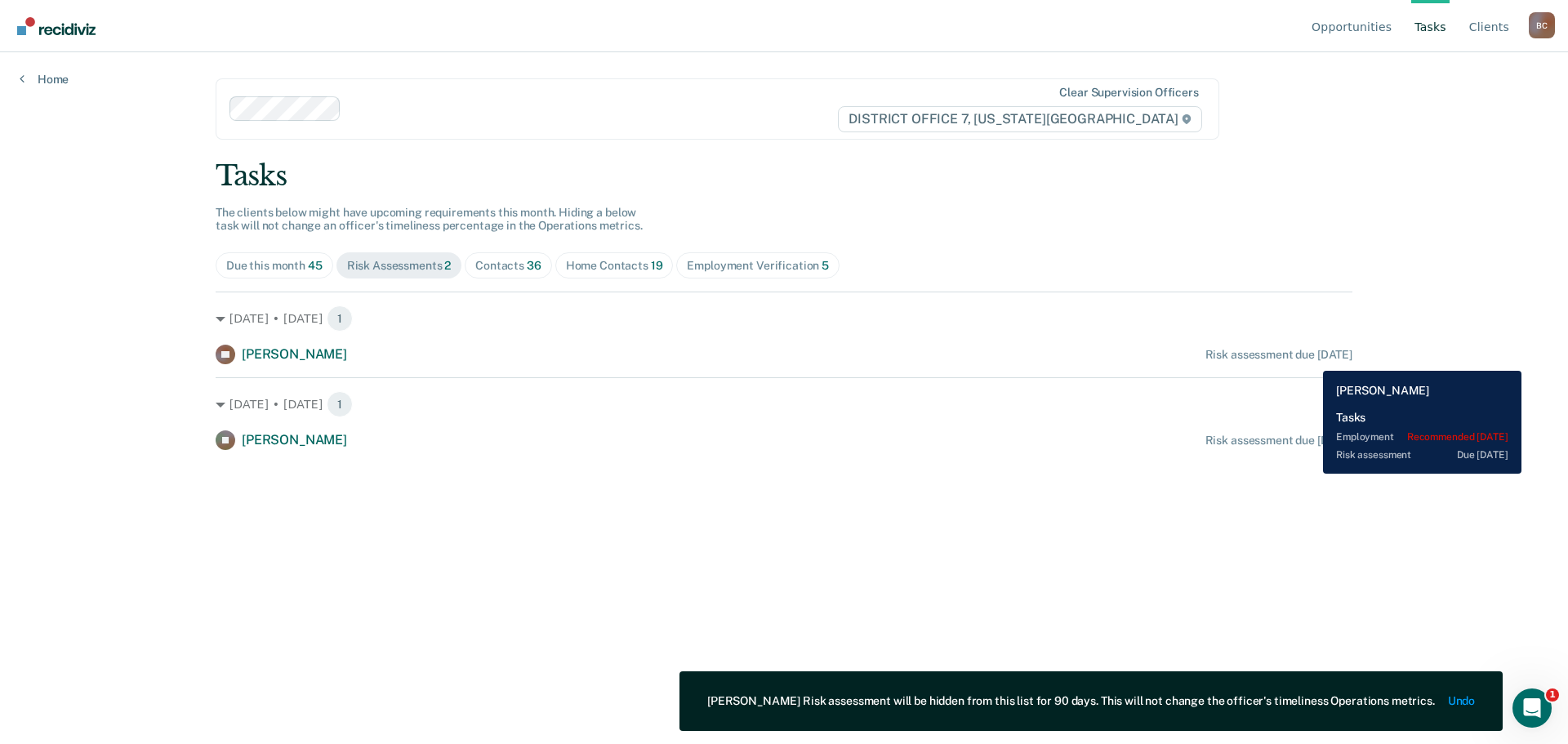
click at [1311, 358] on div "Risk assessment due [DATE]" at bounding box center [1279, 354] width 147 height 14
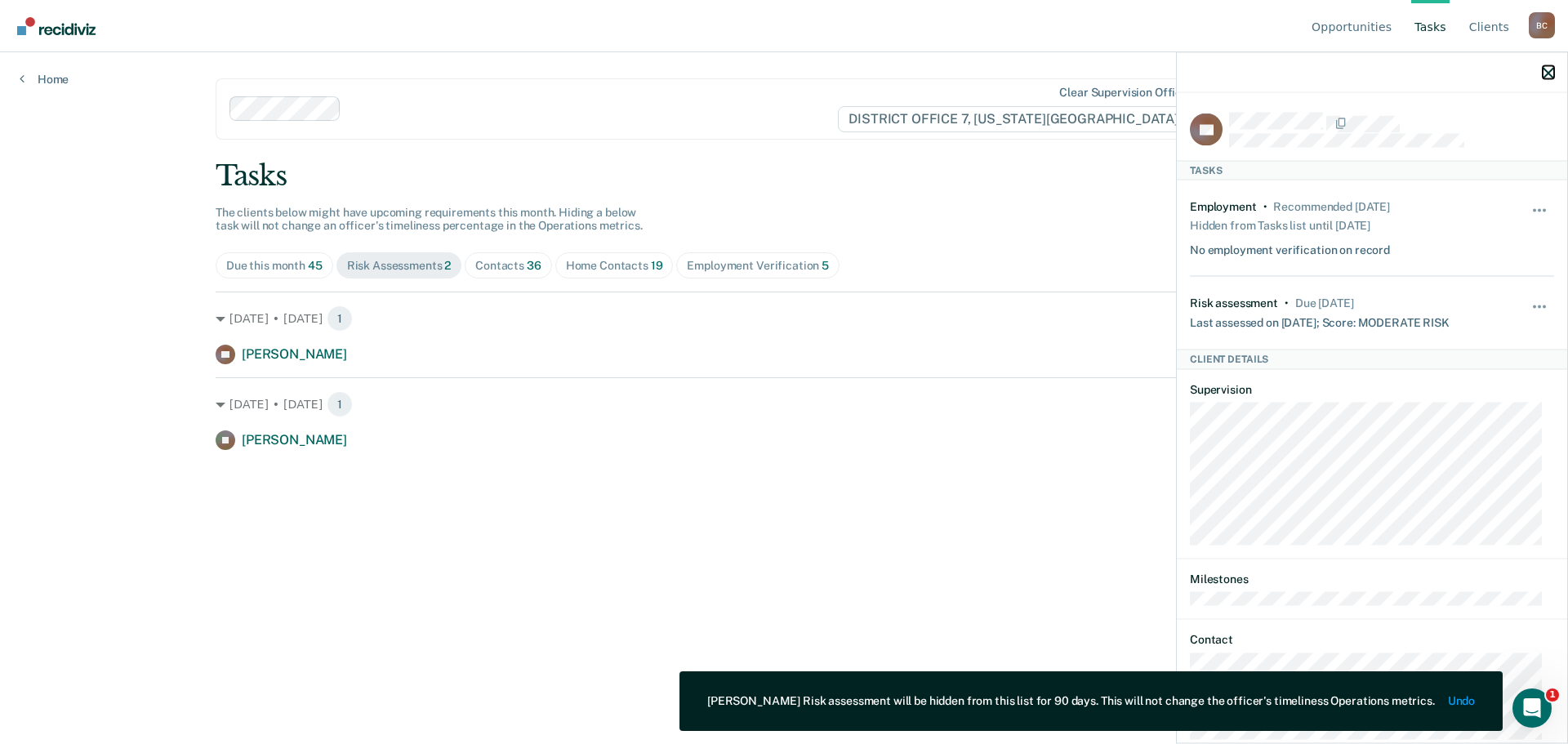
click at [1546, 71] on icon "button" at bounding box center [1549, 73] width 12 height 12
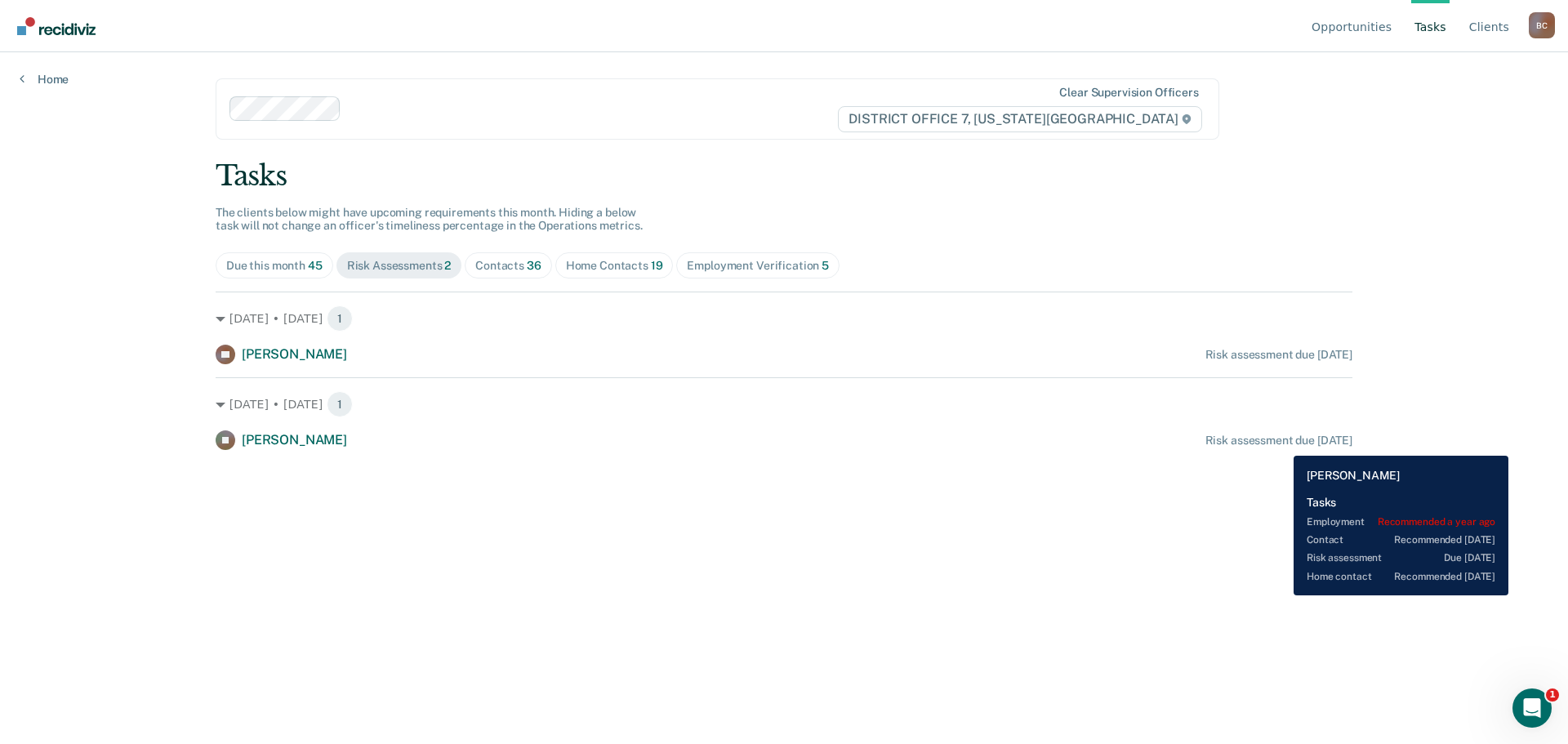
click at [1282, 443] on div "Risk assessment due [DATE]" at bounding box center [1279, 440] width 147 height 14
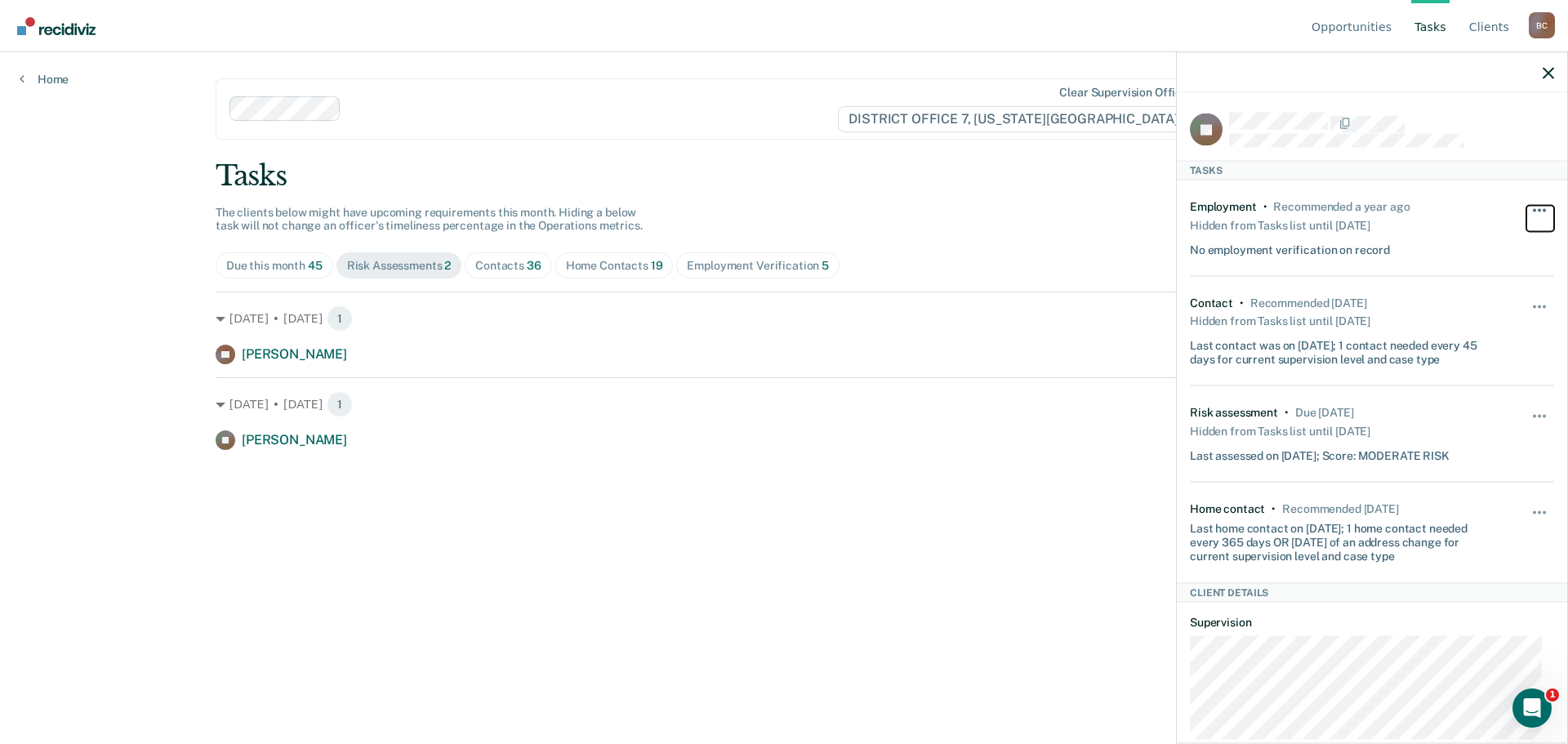
click at [1527, 212] on button "button" at bounding box center [1540, 218] width 28 height 26
click at [1527, 298] on div "Hide from tasks list for... 7 days 30 days 90 days" at bounding box center [1540, 330] width 28 height 70
click at [1527, 301] on button "button" at bounding box center [1540, 314] width 28 height 26
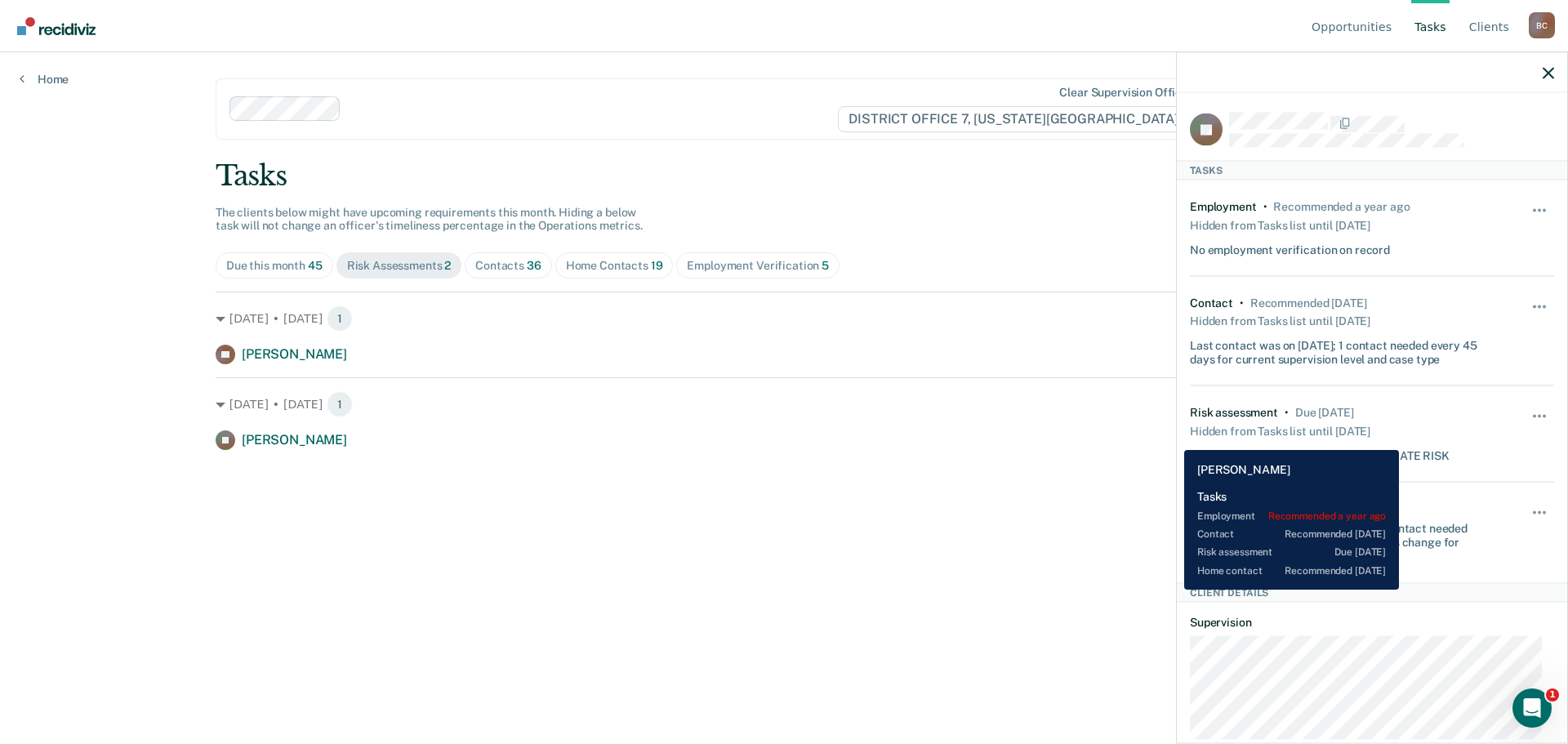
click at [1172, 437] on div "JR [PERSON_NAME] Risk assessment due [DATE]" at bounding box center [784, 440] width 1137 height 20
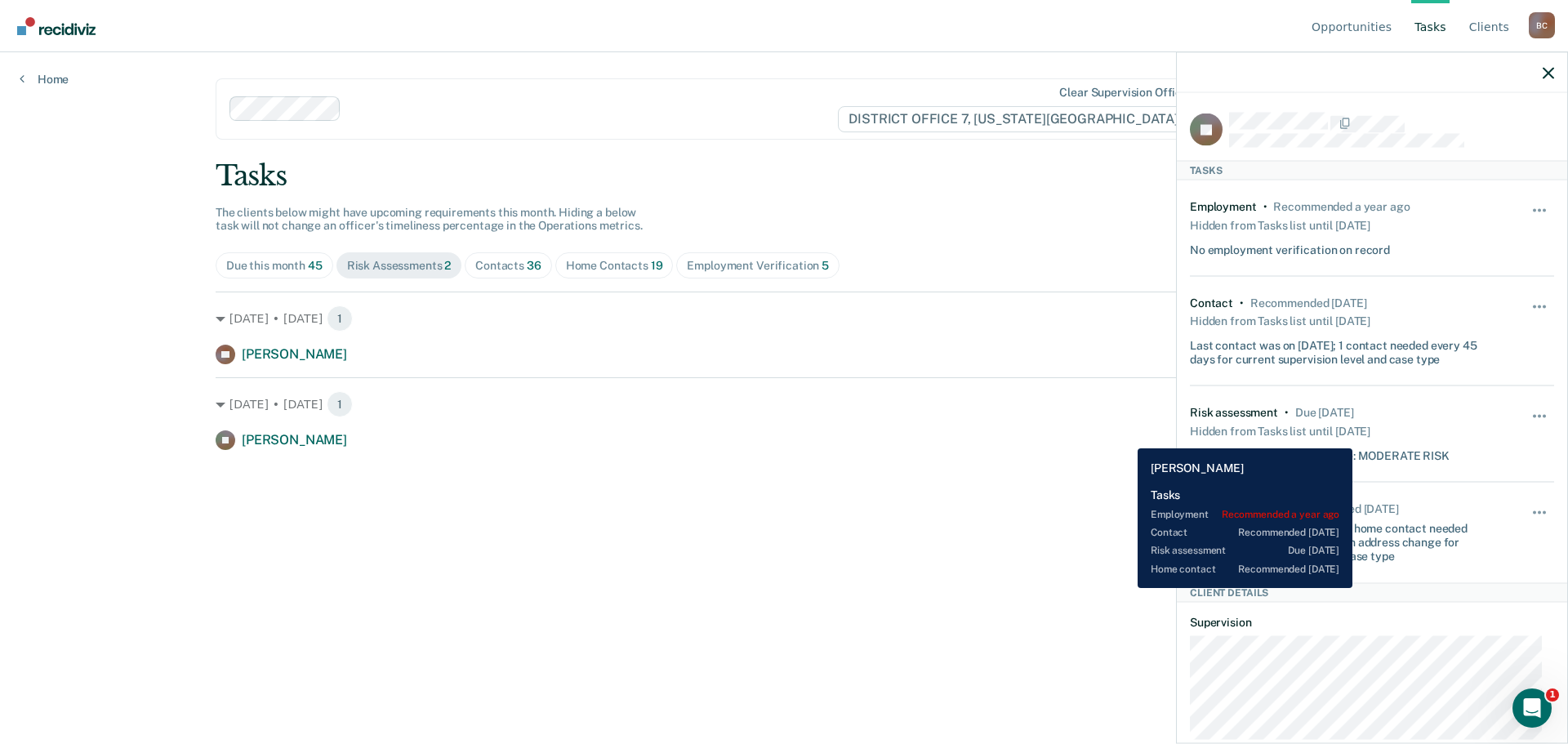
click at [1126, 436] on div "JR [PERSON_NAME] Risk assessment due [DATE]" at bounding box center [784, 440] width 1137 height 20
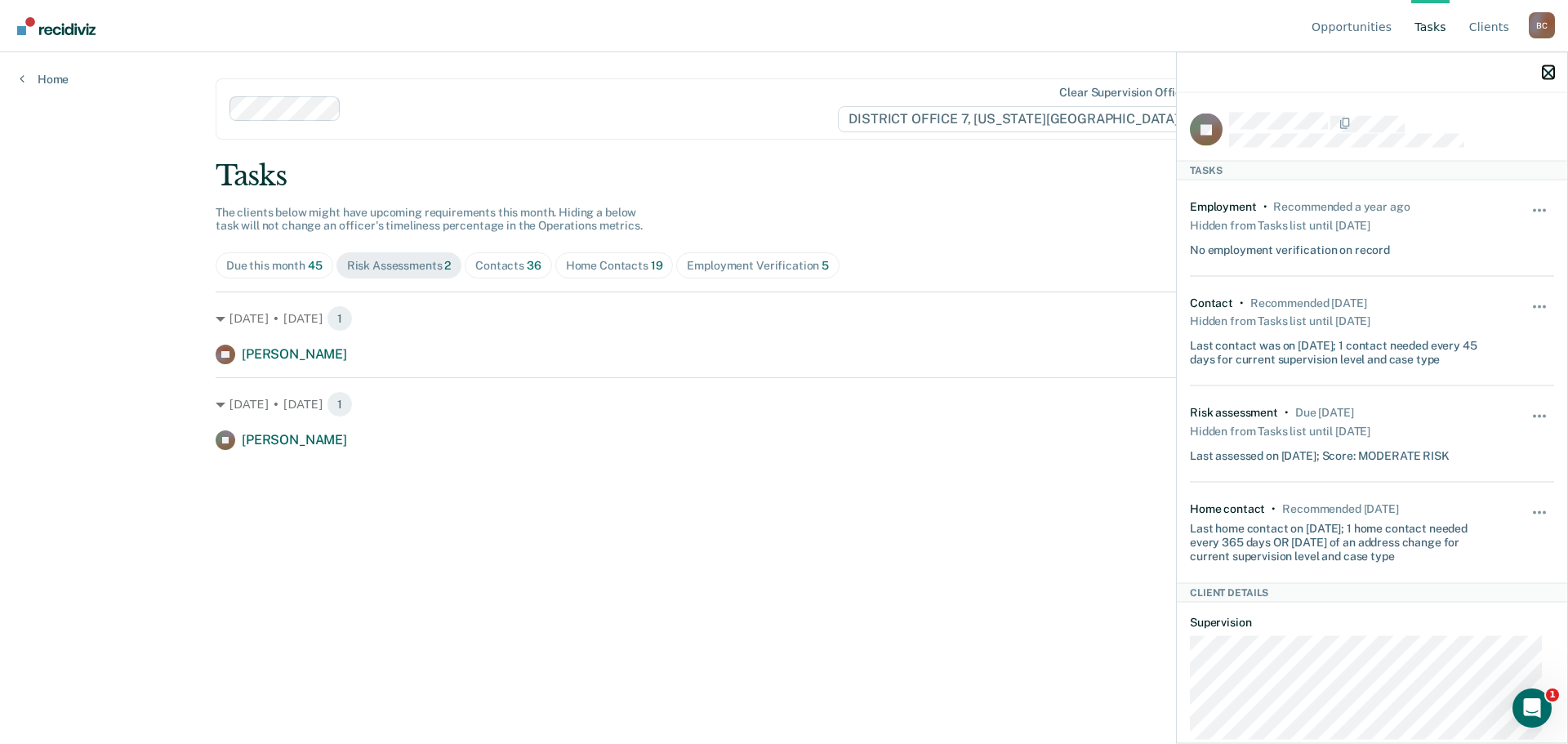
click at [1546, 73] on icon "button" at bounding box center [1549, 73] width 12 height 12
